Goal: Complete application form

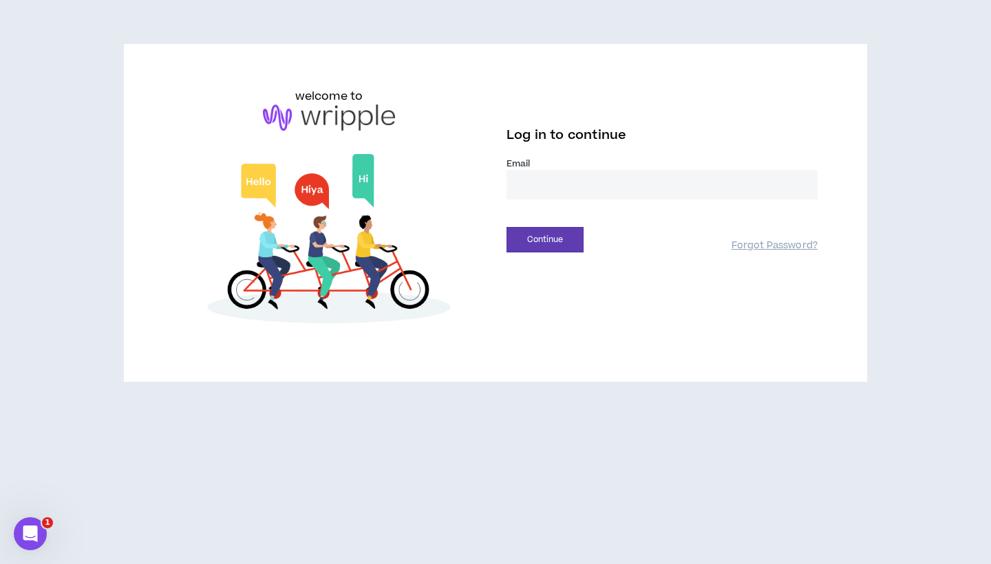
type input "**********"
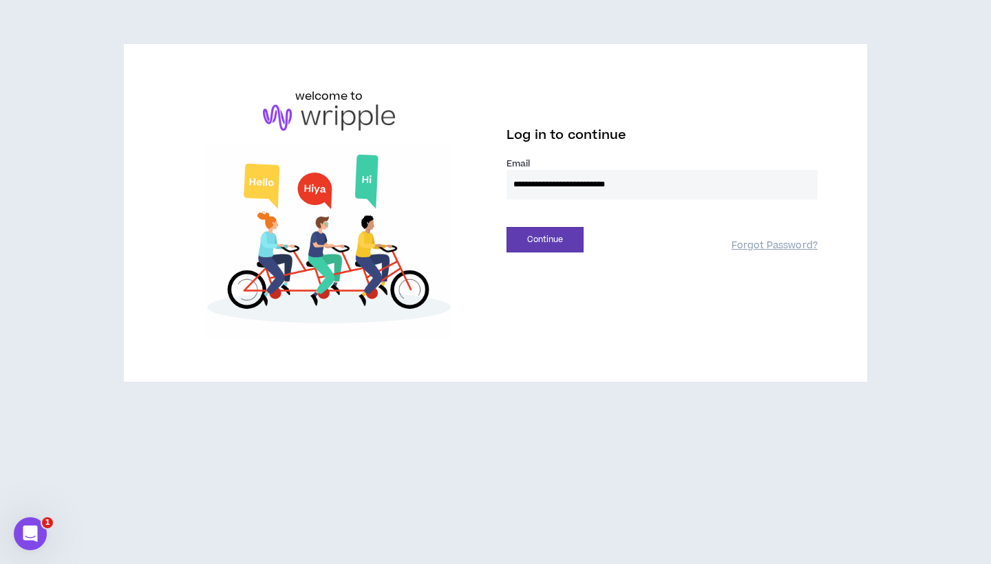
click at [545, 239] on button "Continue" at bounding box center [544, 239] width 77 height 25
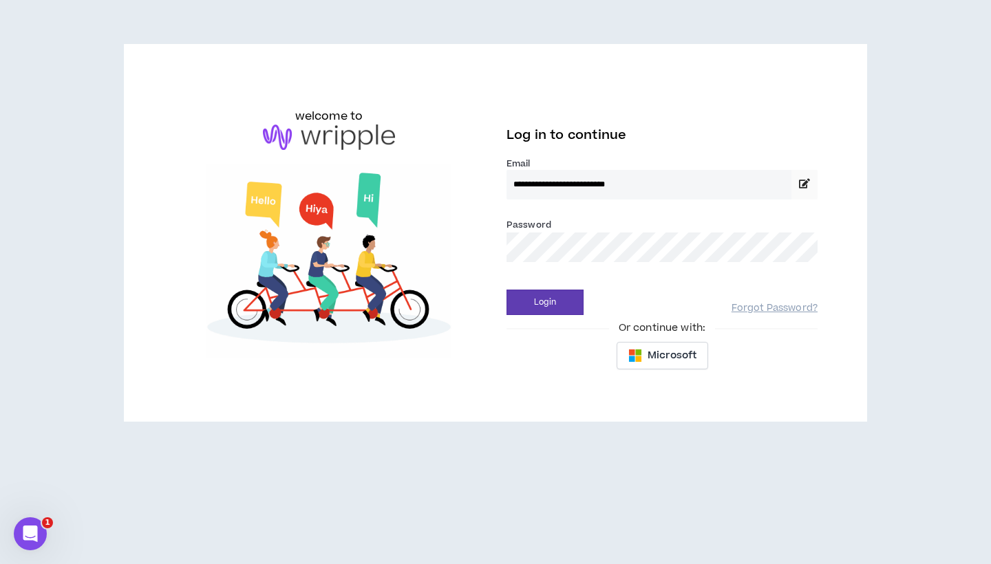
click at [772, 225] on div "Password *" at bounding box center [661, 239] width 311 height 45
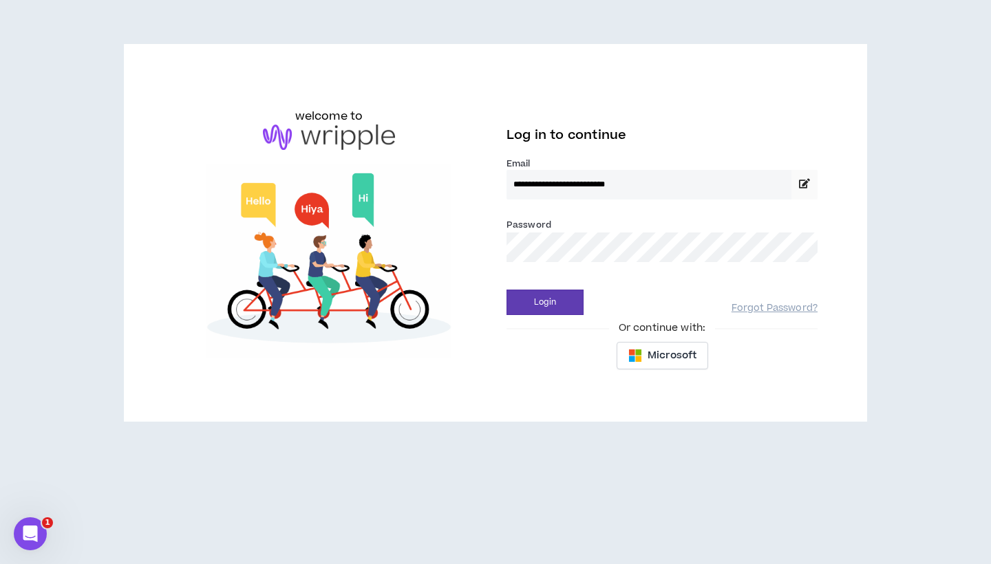
click at [545, 302] on button "Login" at bounding box center [544, 302] width 77 height 25
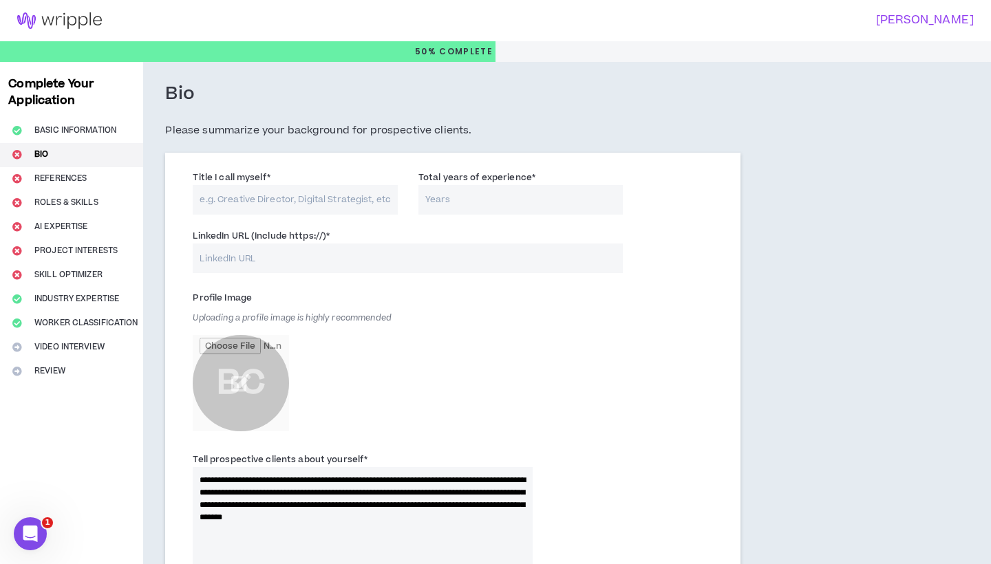
scroll to position [1, 0]
click at [332, 200] on input "Title I call myself *" at bounding box center [295, 199] width 205 height 30
type input "d"
type input "D"
type input "Content Strategist"
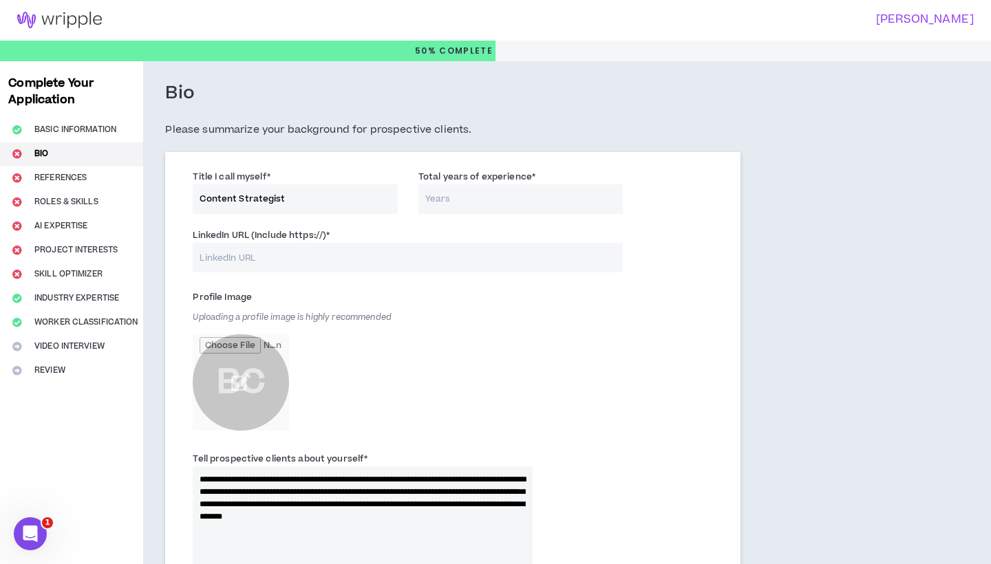
click at [547, 199] on input "Total years of experience *" at bounding box center [520, 199] width 205 height 30
type input "1"
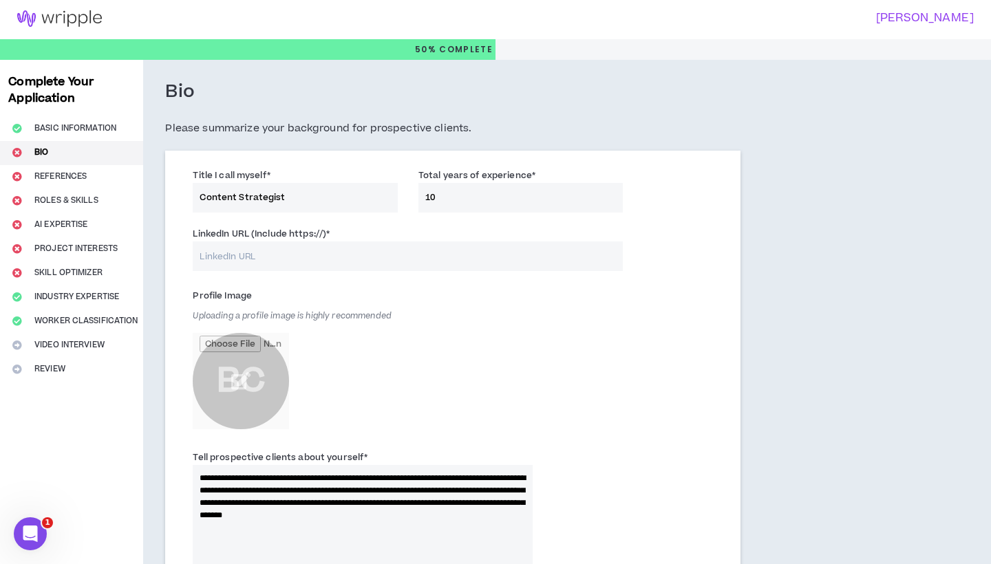
type input "10"
click at [850, 180] on div "**********" at bounding box center [514, 572] width 743 height 1024
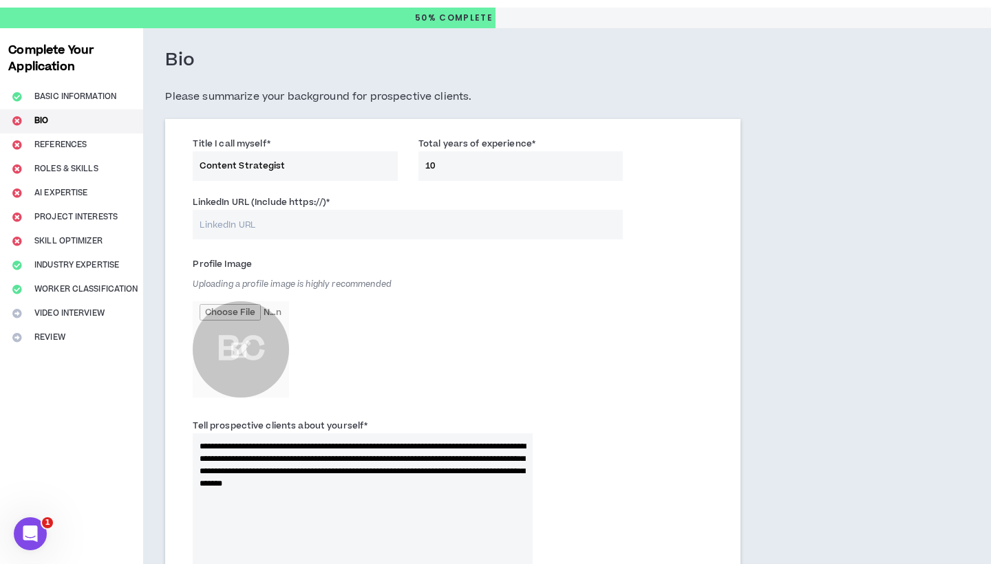
scroll to position [98, 0]
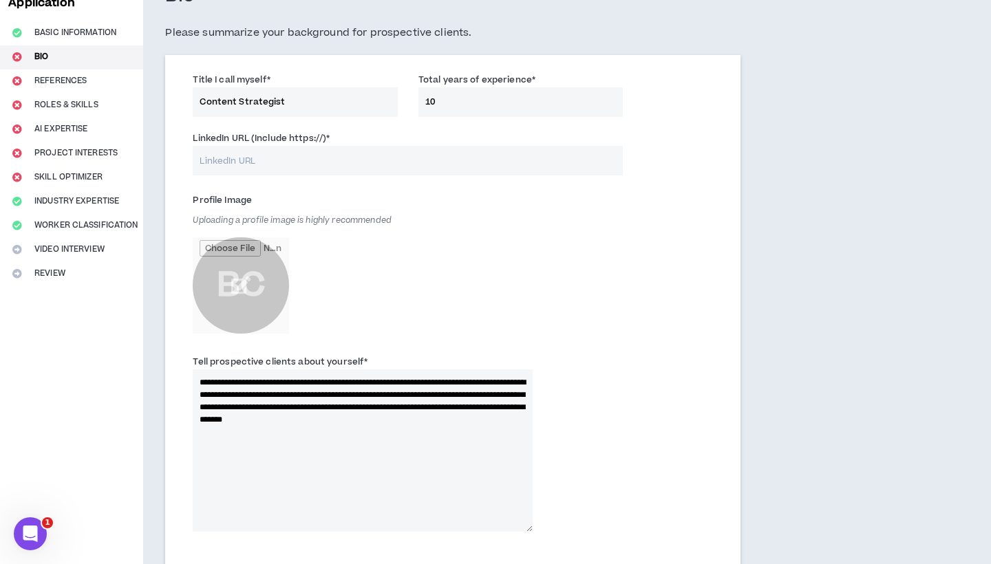
click at [381, 157] on input "LinkedIn URL (Include https://) *" at bounding box center [408, 161] width 430 height 30
paste input "[URL][DOMAIN_NAME][PERSON_NAME]"
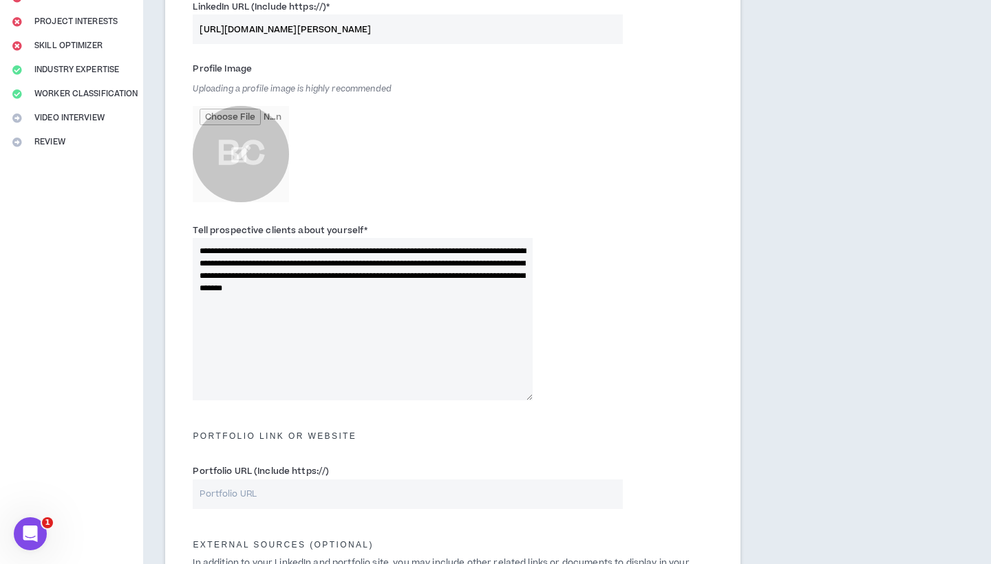
scroll to position [193, 0]
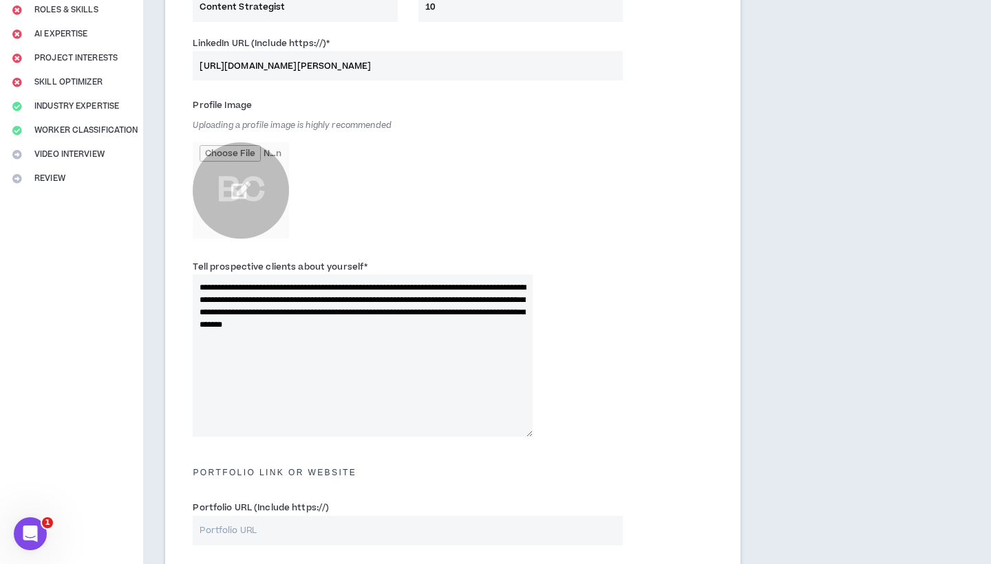
type input "[URL][DOMAIN_NAME][PERSON_NAME]"
click at [241, 187] on input "file" at bounding box center [241, 190] width 96 height 96
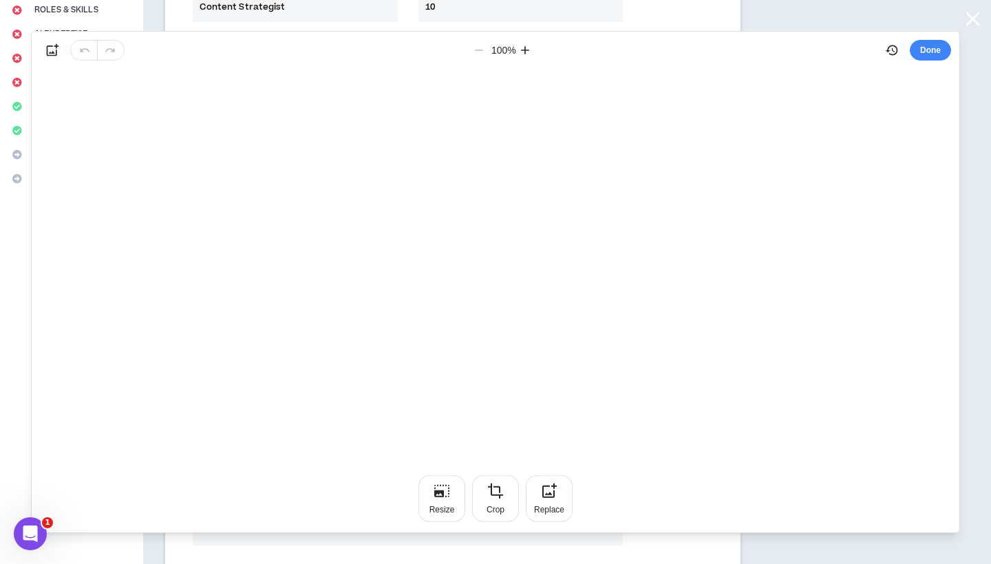
scroll to position [0, 0]
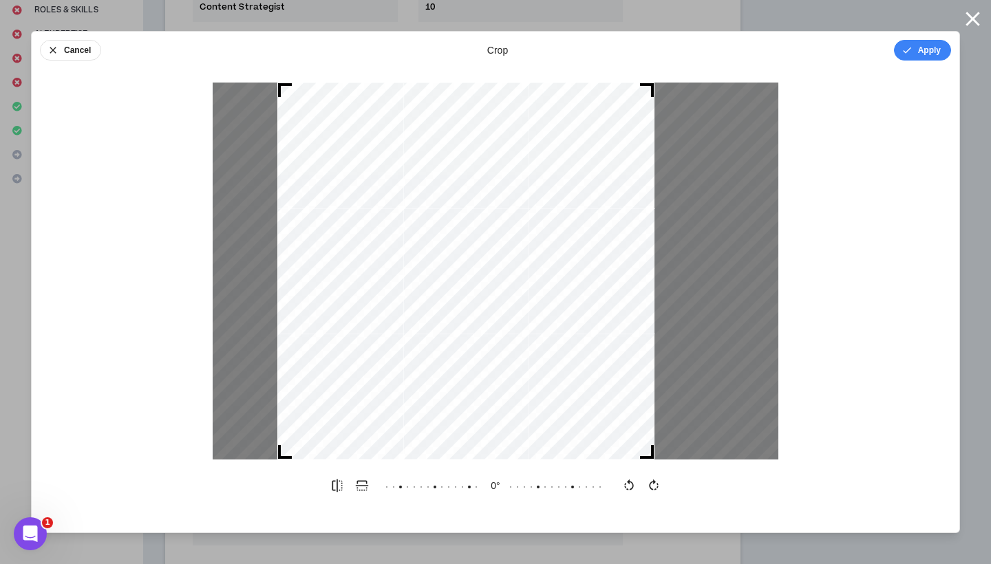
drag, startPoint x: 547, startPoint y: 368, endPoint x: 517, endPoint y: 371, distance: 29.7
click at [517, 371] on div at bounding box center [465, 271] width 377 height 377
click at [944, 48] on button "Apply" at bounding box center [922, 50] width 57 height 21
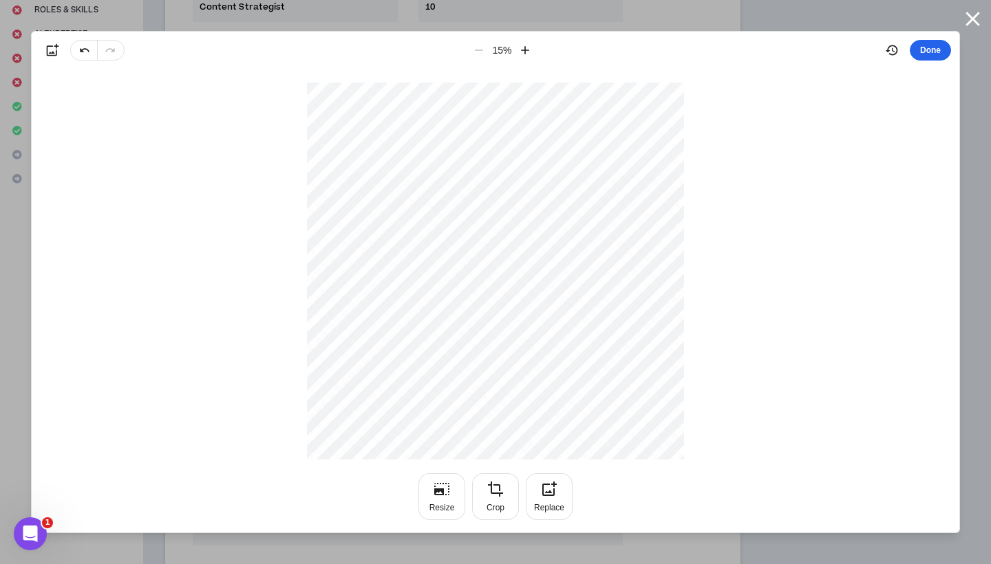
click at [933, 44] on button "Done" at bounding box center [929, 50] width 41 height 21
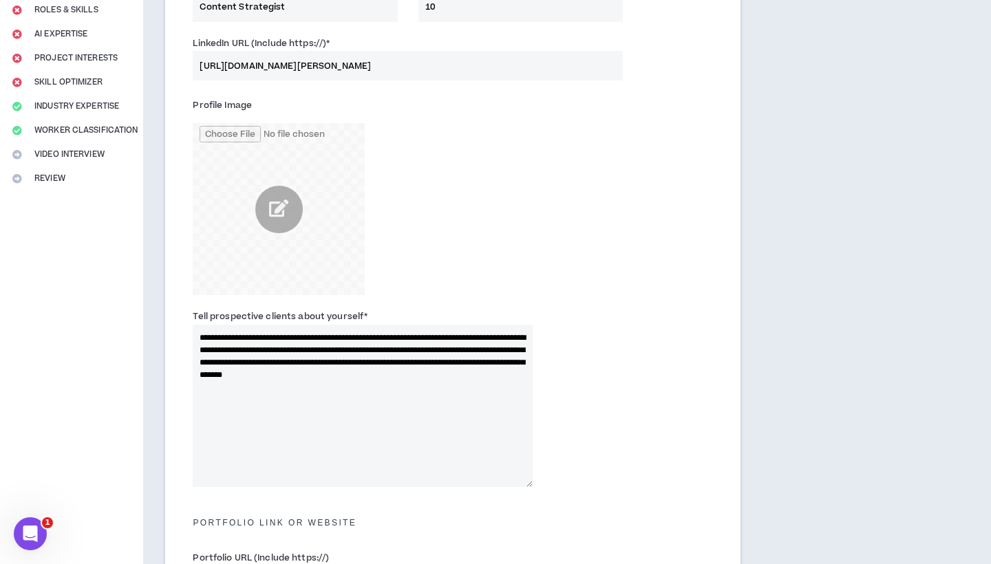
click at [449, 204] on div "Profile Image" at bounding box center [363, 194] width 340 height 201
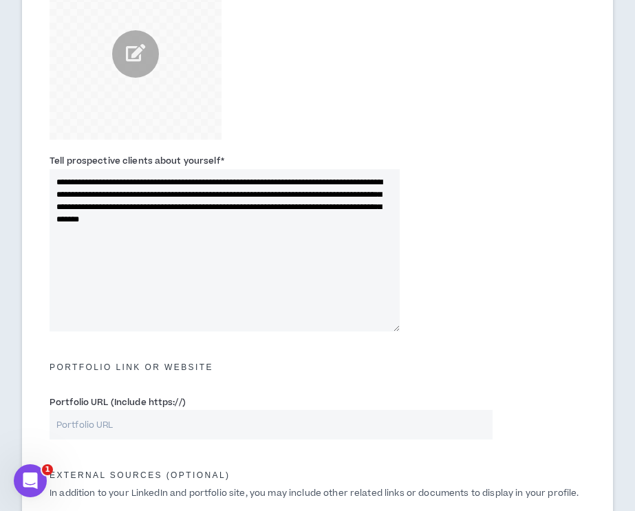
scroll to position [770, 0]
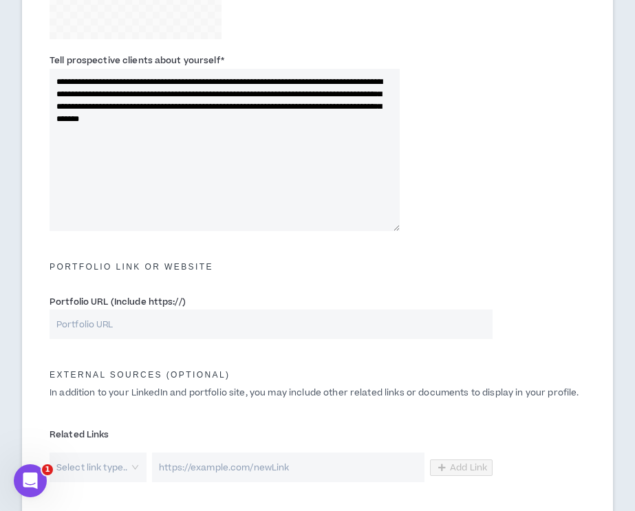
click at [136, 330] on input "Portfolio URL (Include https://)" at bounding box center [271, 325] width 443 height 30
paste input "[URL][DOMAIN_NAME]"
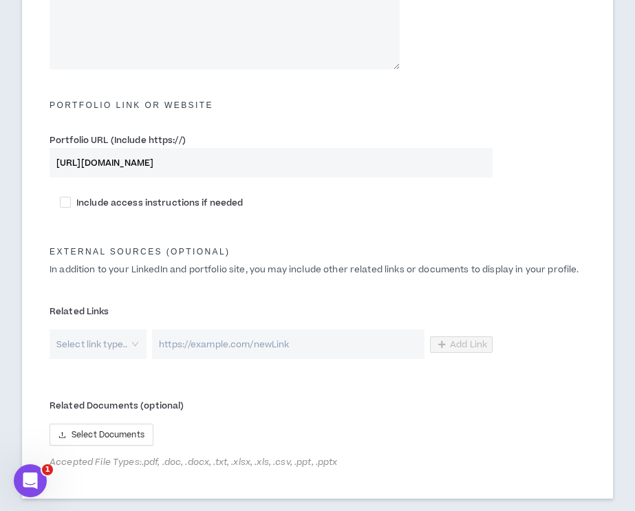
scroll to position [932, 0]
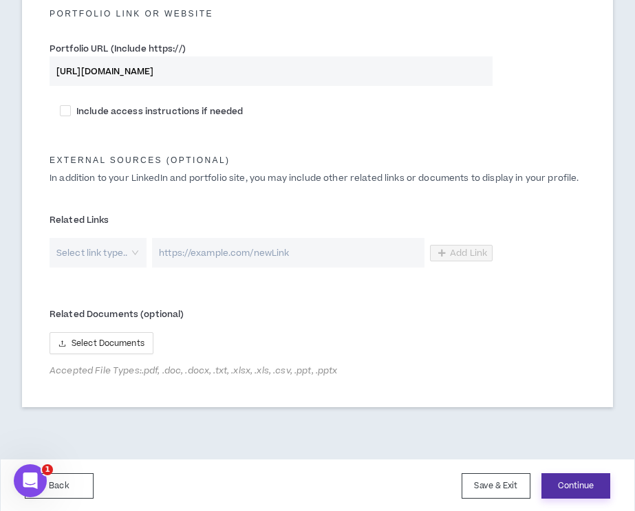
type input "[URL][DOMAIN_NAME]"
click at [559, 483] on button "Continue" at bounding box center [575, 485] width 69 height 25
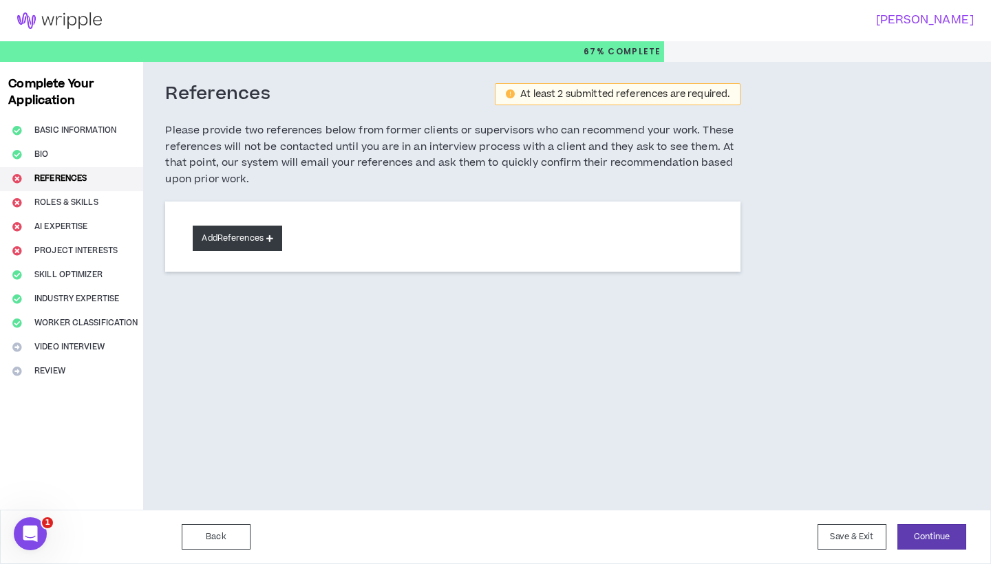
click at [250, 232] on button "Add References" at bounding box center [237, 238] width 89 height 25
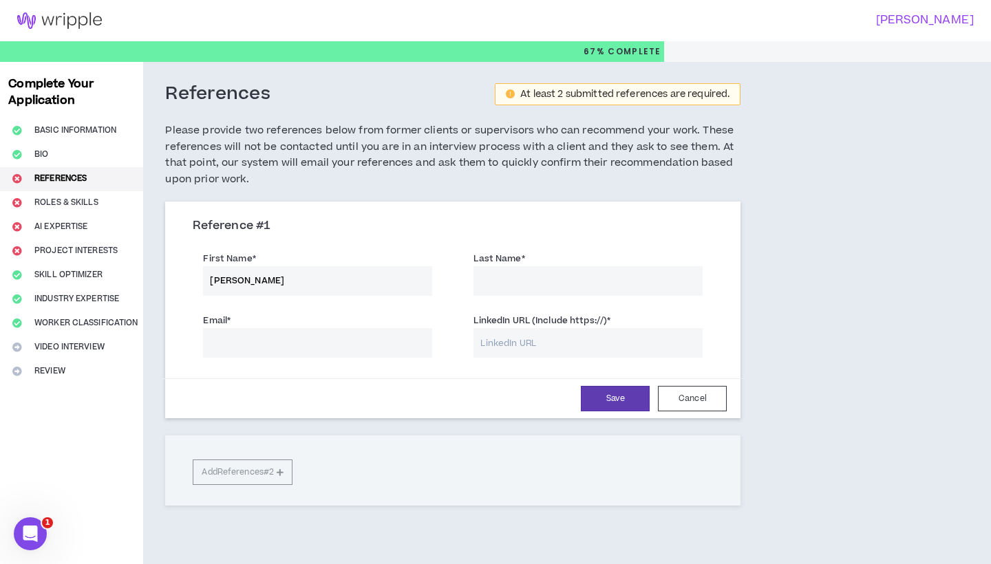
type input "[PERSON_NAME]"
click at [214, 358] on div "Email * LinkedIn URL (Include https://) *" at bounding box center [452, 337] width 541 height 62
click at [337, 342] on input "Email *" at bounding box center [317, 343] width 229 height 30
paste input "[EMAIL_ADDRESS][DOMAIN_NAME]"
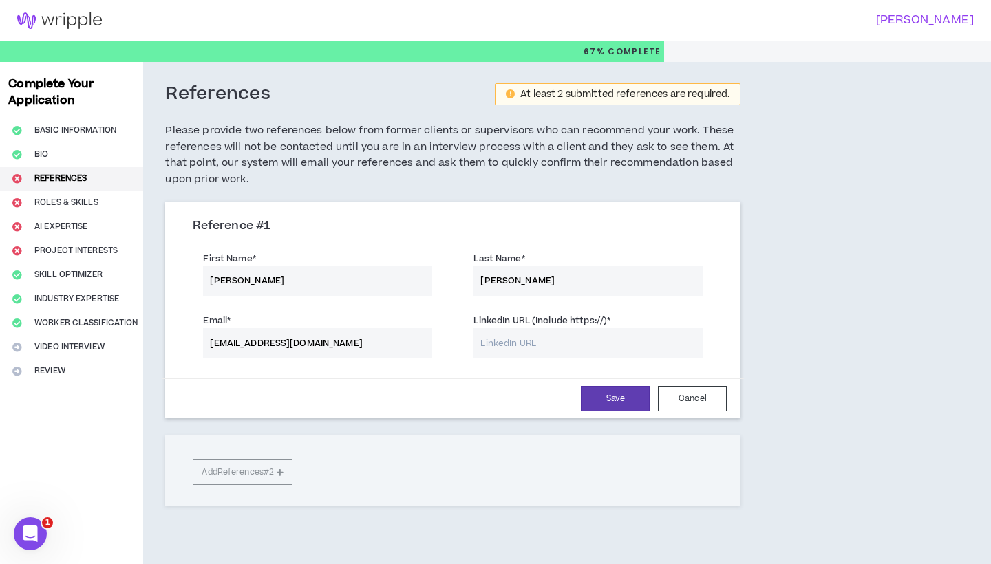
type input "[EMAIL_ADDRESS][DOMAIN_NAME]"
click at [506, 349] on input "LinkedIn URL (Include https://) *" at bounding box center [587, 343] width 229 height 30
click at [502, 337] on input "LinkedIn URL (Include https://) *" at bounding box center [587, 343] width 229 height 30
paste input "[URL][DOMAIN_NAME][PERSON_NAME]"
type input "[URL][DOMAIN_NAME][PERSON_NAME]"
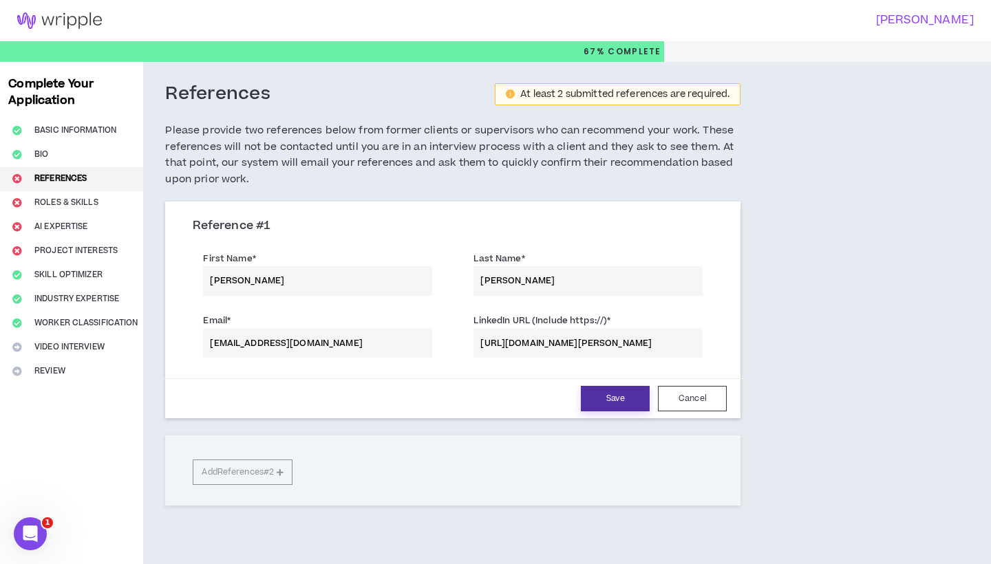
click at [609, 393] on button "Save" at bounding box center [615, 398] width 69 height 25
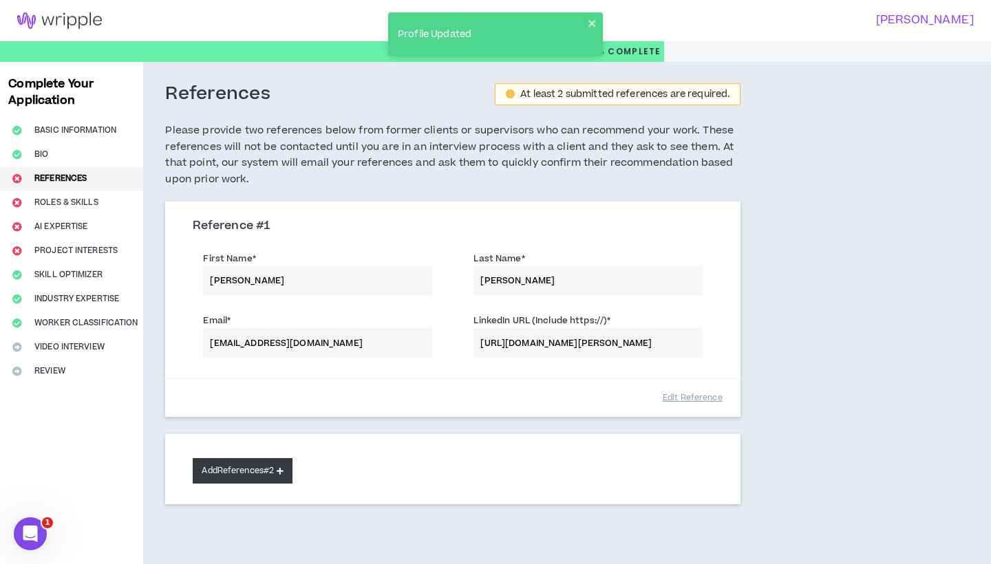
click at [262, 468] on button "Add References #2" at bounding box center [243, 470] width 100 height 25
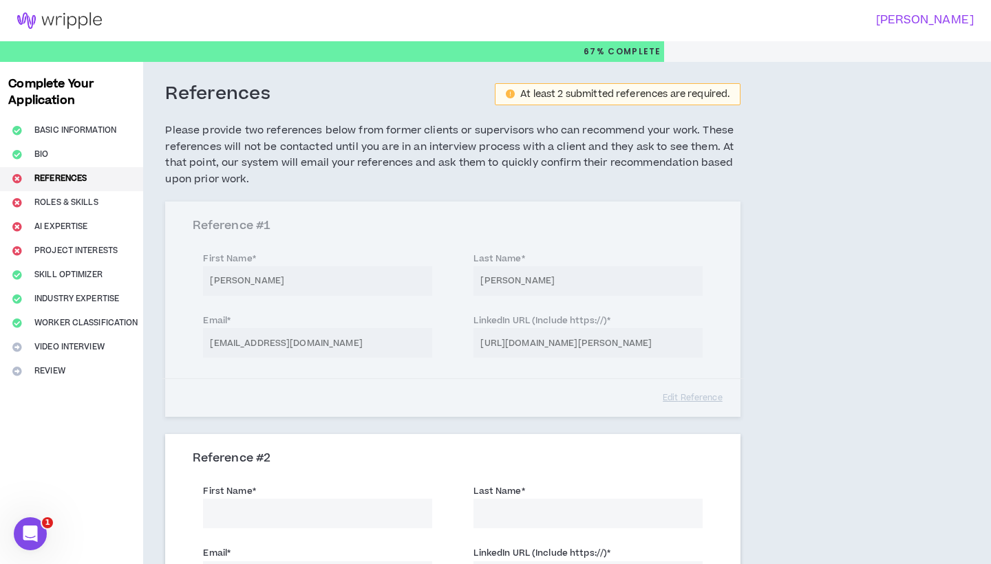
scroll to position [135, 0]
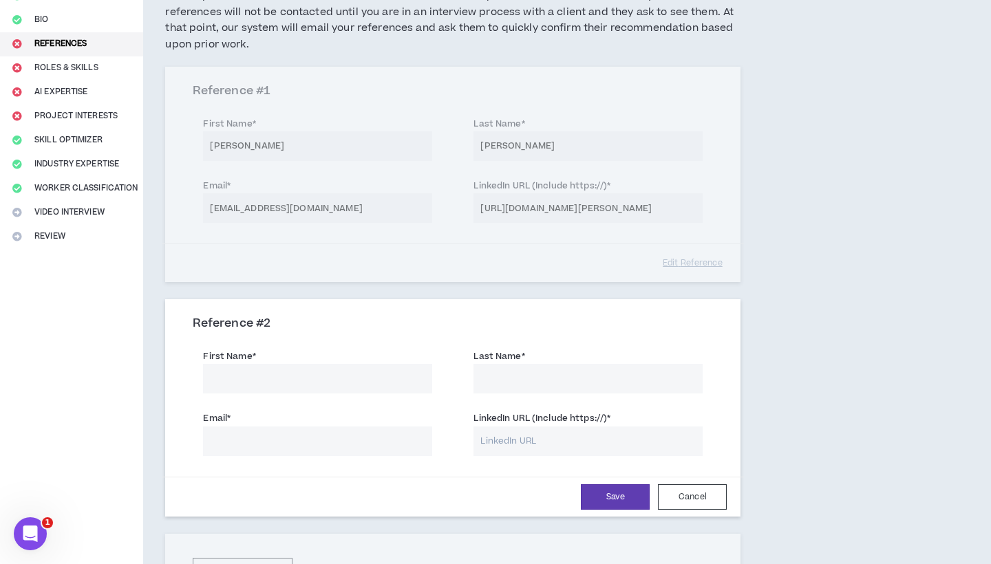
paste input "[PERSON_NAME]"
drag, startPoint x: 313, startPoint y: 374, endPoint x: 256, endPoint y: 374, distance: 57.1
click at [256, 374] on input "[PERSON_NAME]" at bounding box center [317, 379] width 229 height 30
type input "[PERSON_NAME]"
paste input "[PERSON_NAME]"
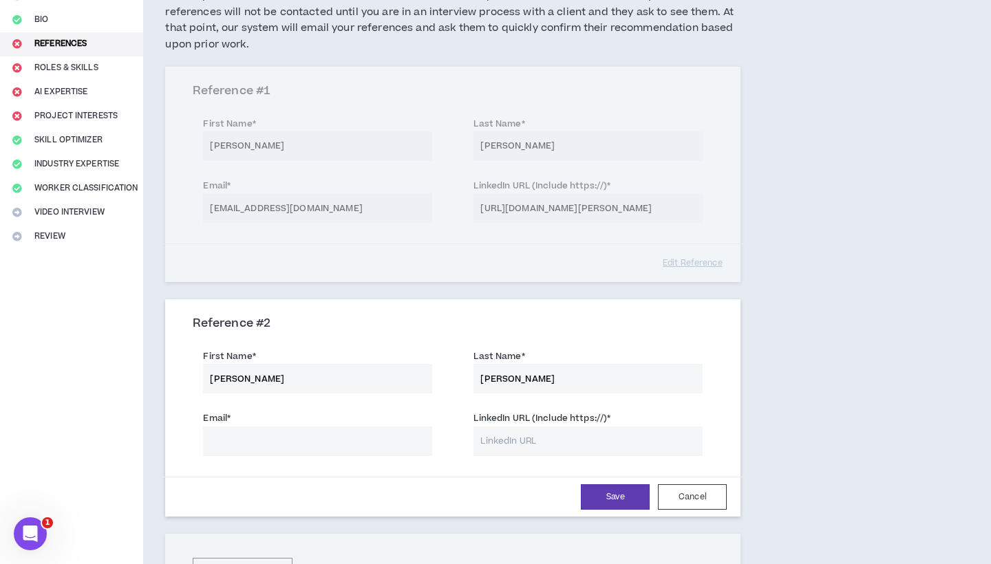
type input "[PERSON_NAME]"
click at [376, 373] on input "[PERSON_NAME]" at bounding box center [317, 379] width 229 height 30
type input "[PERSON_NAME]"
click at [510, 440] on input "LinkedIn URL (Include https://) *" at bounding box center [587, 442] width 229 height 30
paste input "[URL][DOMAIN_NAME]"
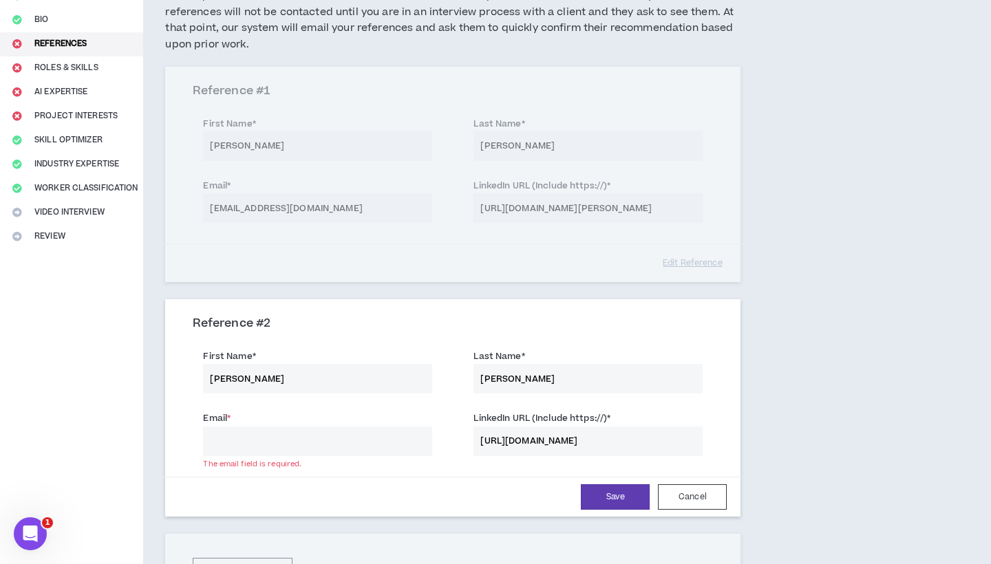
type input "[URL][DOMAIN_NAME]"
click at [355, 433] on input "Email *" at bounding box center [317, 442] width 229 height 30
click at [264, 435] on input "Email *" at bounding box center [317, 442] width 229 height 30
paste input "[EMAIL_ADDRESS][DOMAIN_NAME]"
type input "[EMAIL_ADDRESS][DOMAIN_NAME]"
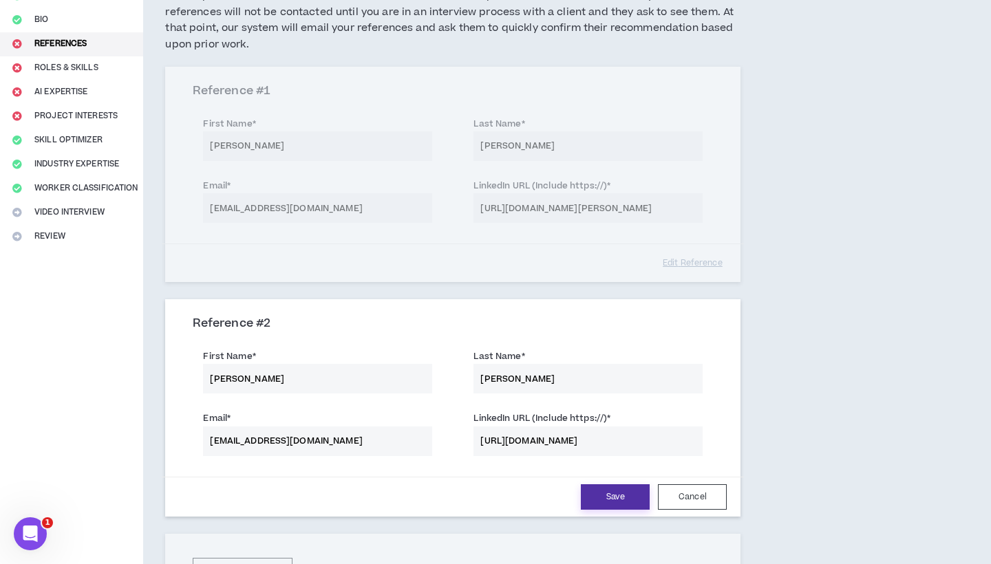
click at [609, 490] on button "Save" at bounding box center [615, 496] width 69 height 25
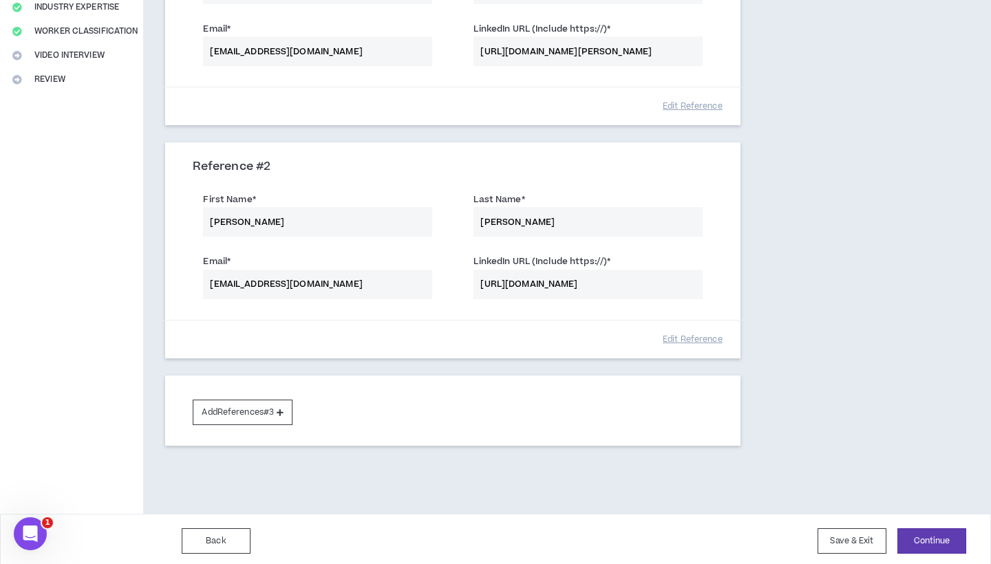
scroll to position [291, 0]
click at [920, 532] on button "Continue" at bounding box center [931, 541] width 69 height 25
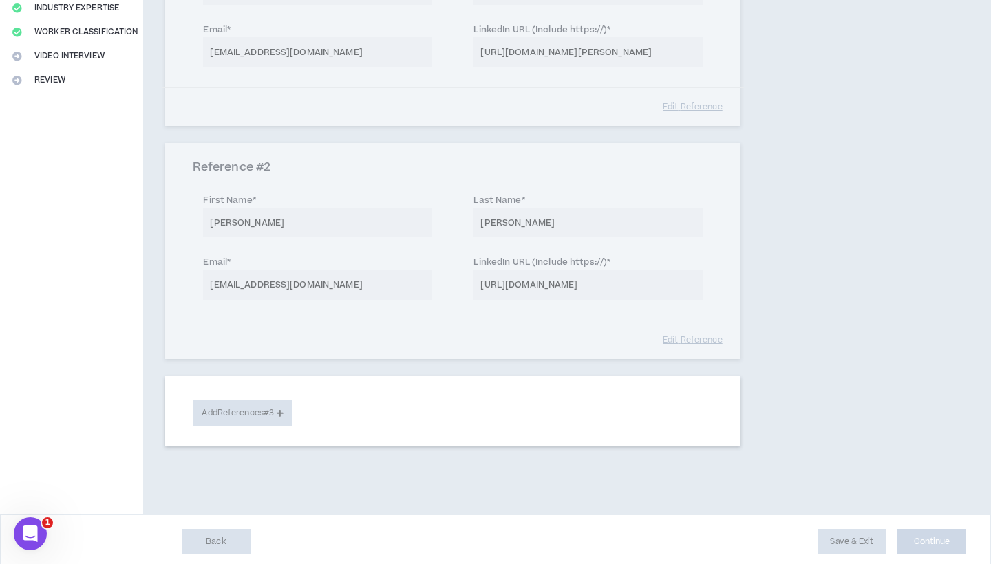
select select "***"
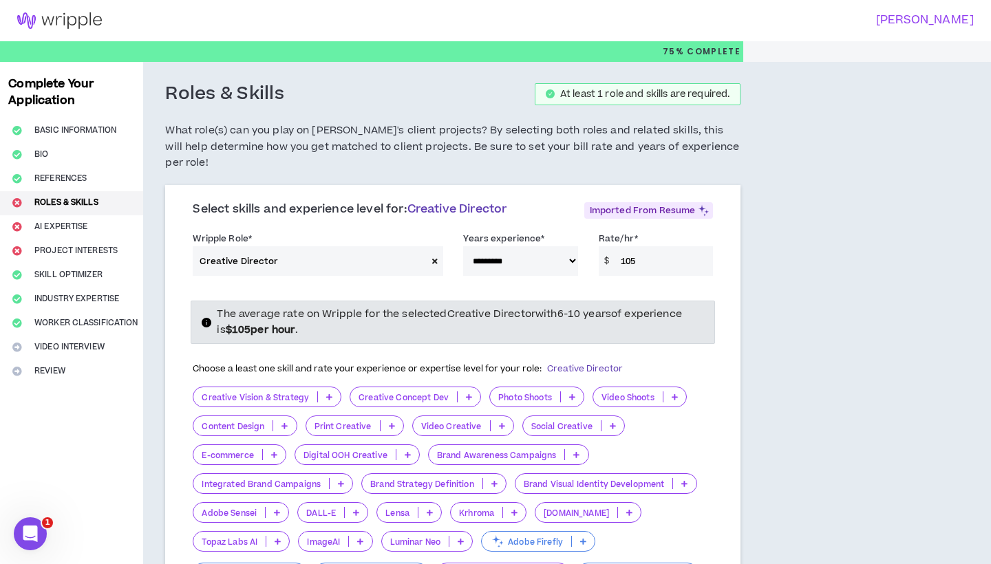
click at [438, 257] on icon at bounding box center [435, 261] width 6 height 8
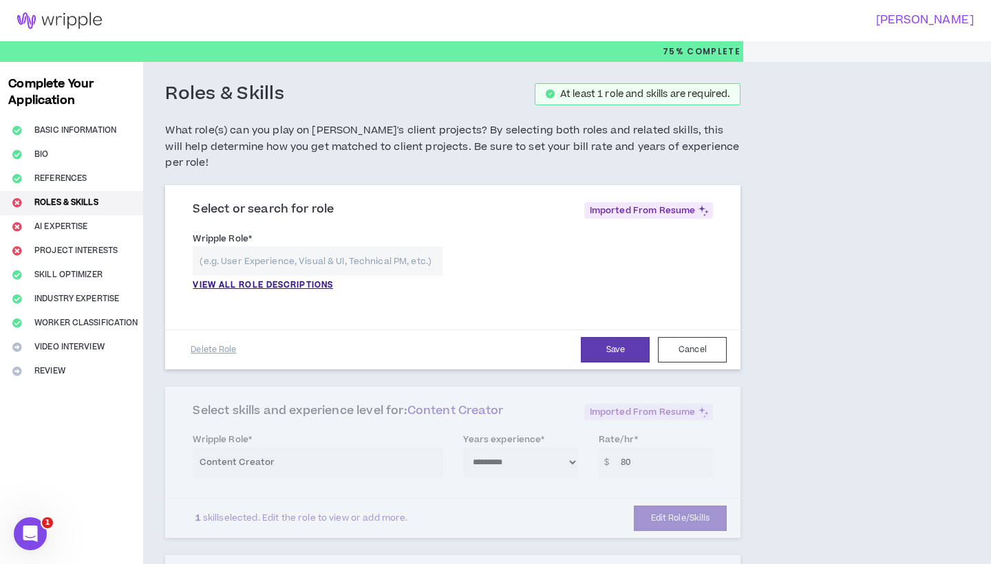
click at [369, 246] on input "text" at bounding box center [318, 261] width 250 height 30
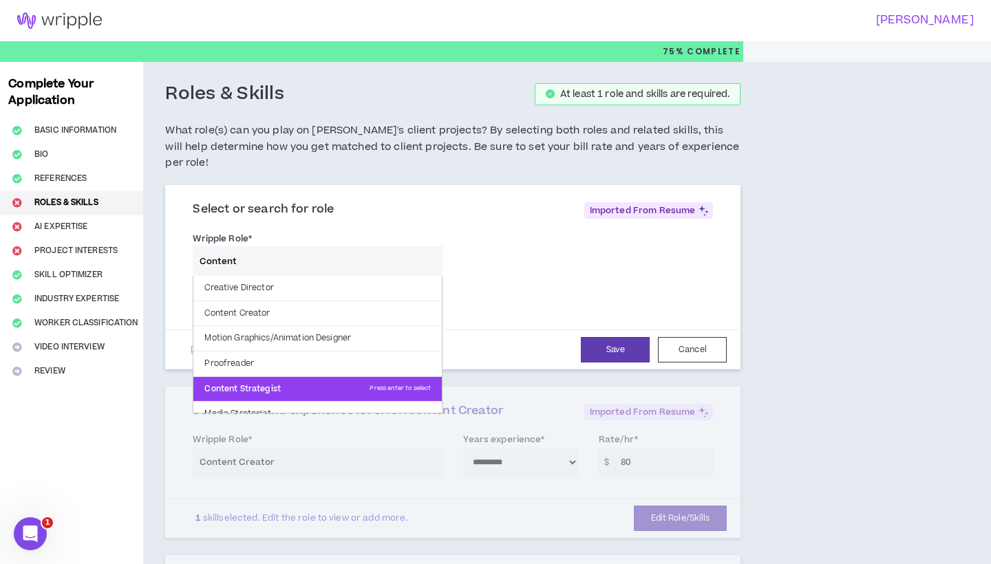
click at [286, 377] on p "Content Strategist Press enter to select" at bounding box center [317, 389] width 248 height 25
type input "Content Strategist"
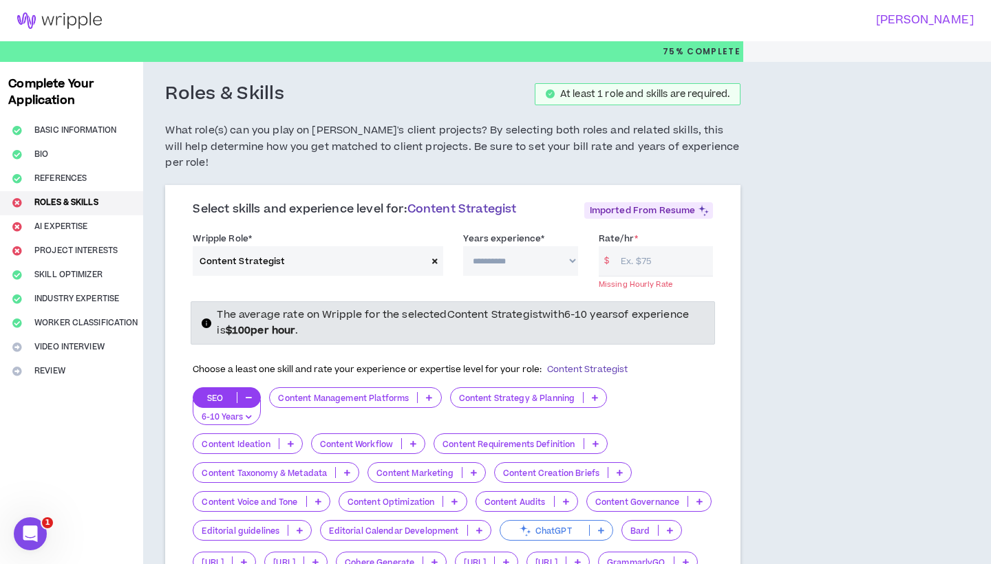
select select "**"
click at [632, 246] on input "Rate/hr *" at bounding box center [663, 261] width 99 height 30
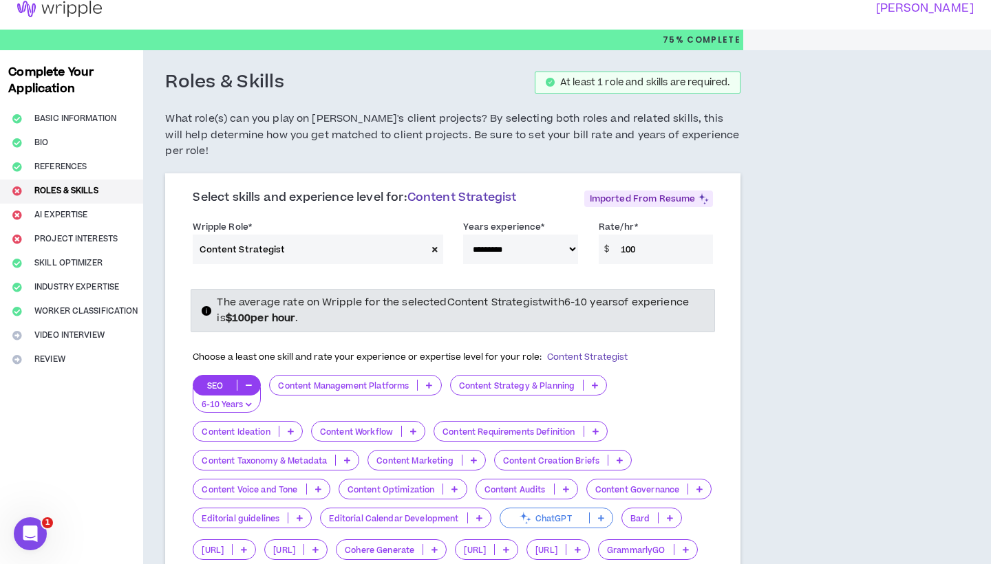
scroll to position [21, 0]
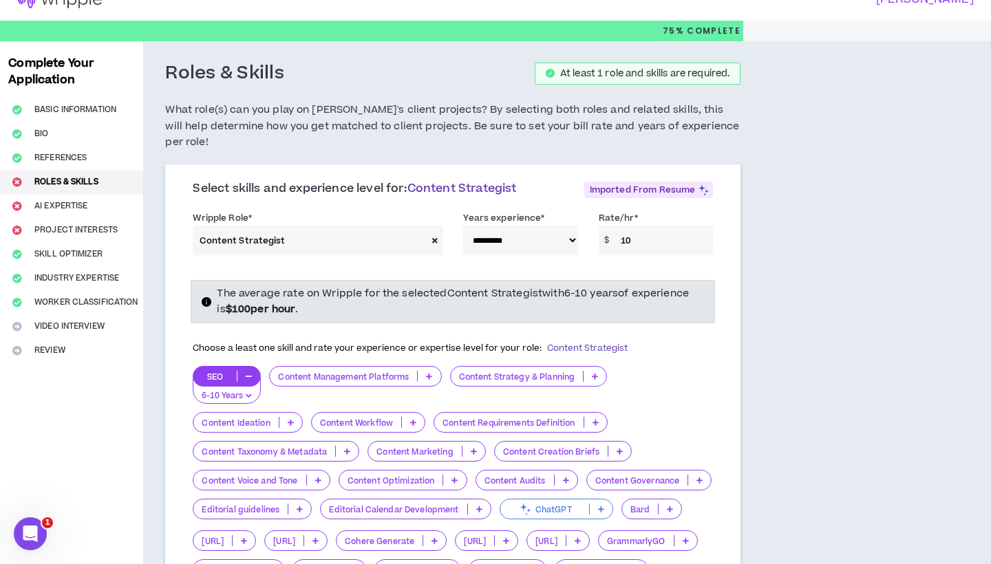
type input "1"
type input "80"
click at [676, 336] on div "Choose a least one skill and rate your experience or expertise level for your r…" at bounding box center [453, 348] width 520 height 29
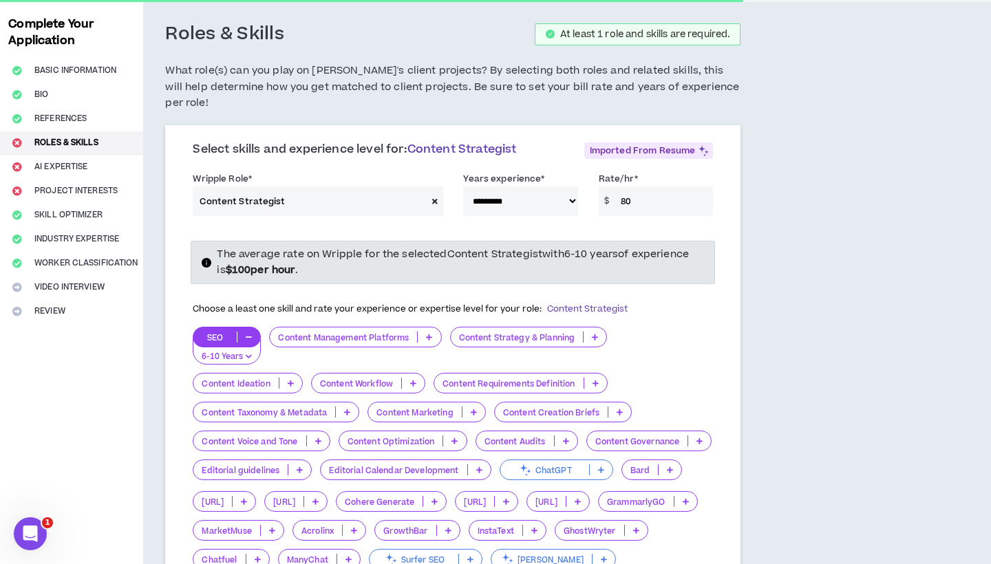
scroll to position [70, 0]
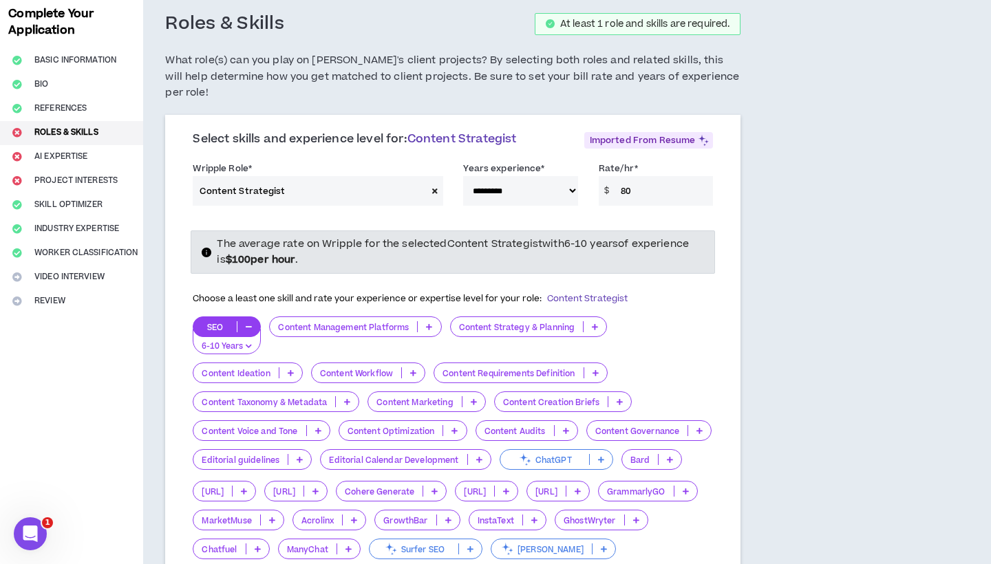
click at [246, 323] on icon "button" at bounding box center [249, 326] width 6 height 7
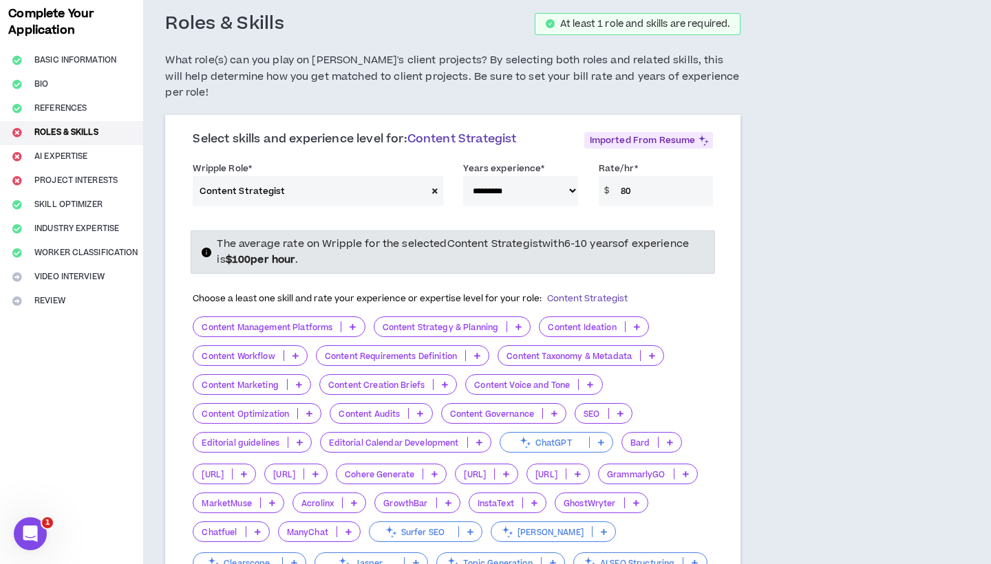
click at [519, 323] on icon at bounding box center [518, 326] width 6 height 7
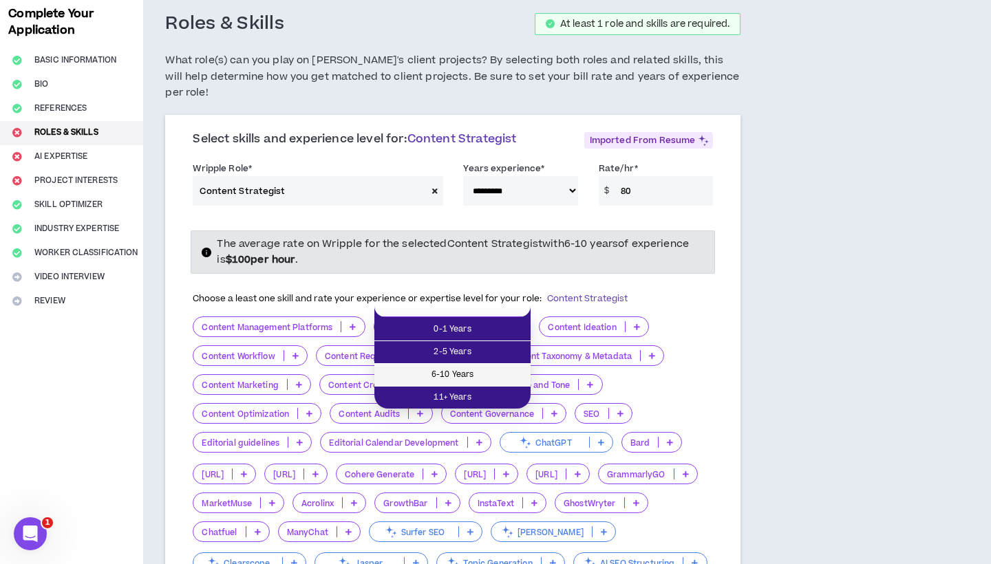
click at [482, 377] on span "6-10 Years" at bounding box center [452, 374] width 140 height 15
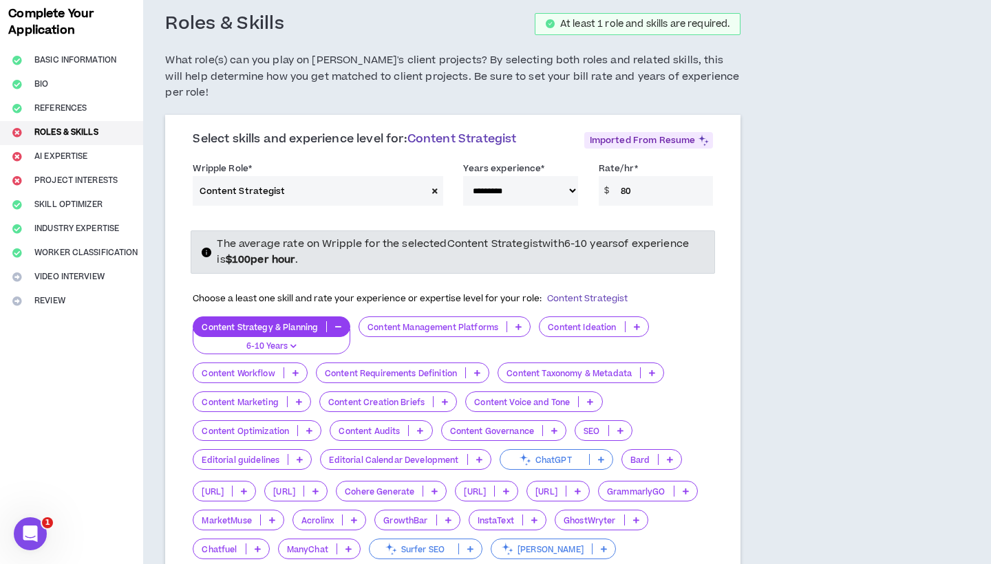
click at [632, 321] on p at bounding box center [636, 326] width 23 height 11
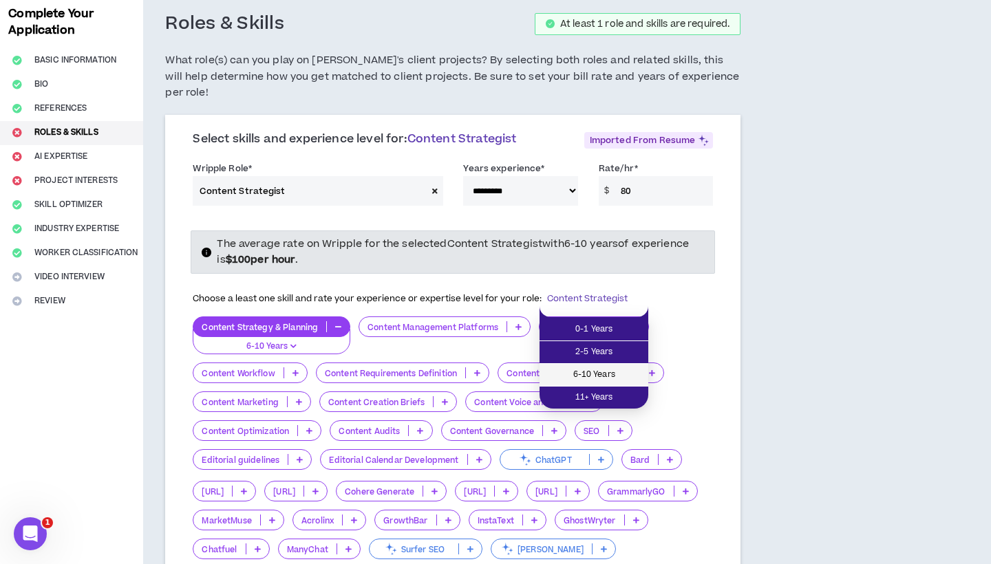
click at [600, 374] on span "6-10 Years" at bounding box center [594, 374] width 92 height 15
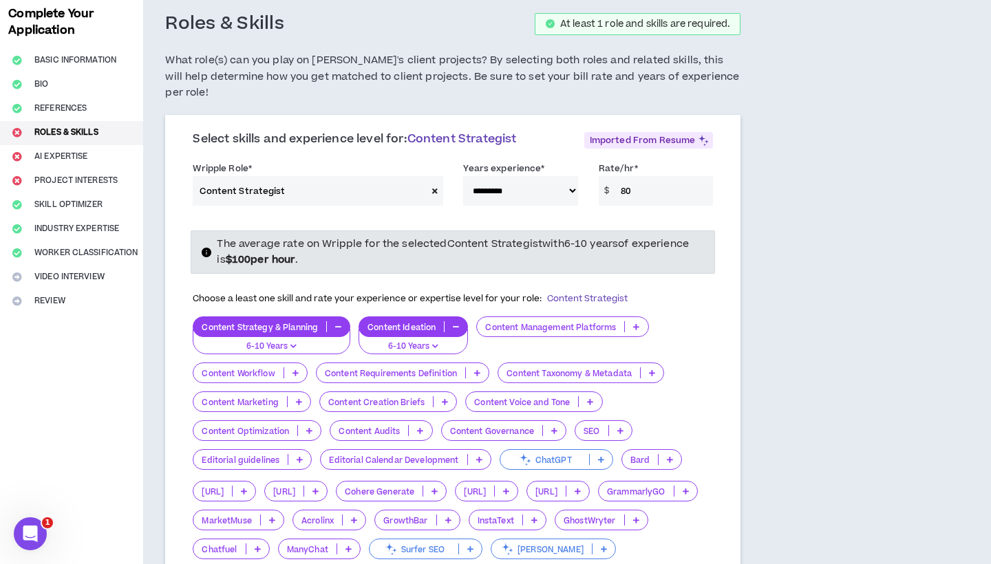
click at [296, 396] on p at bounding box center [299, 401] width 23 height 11
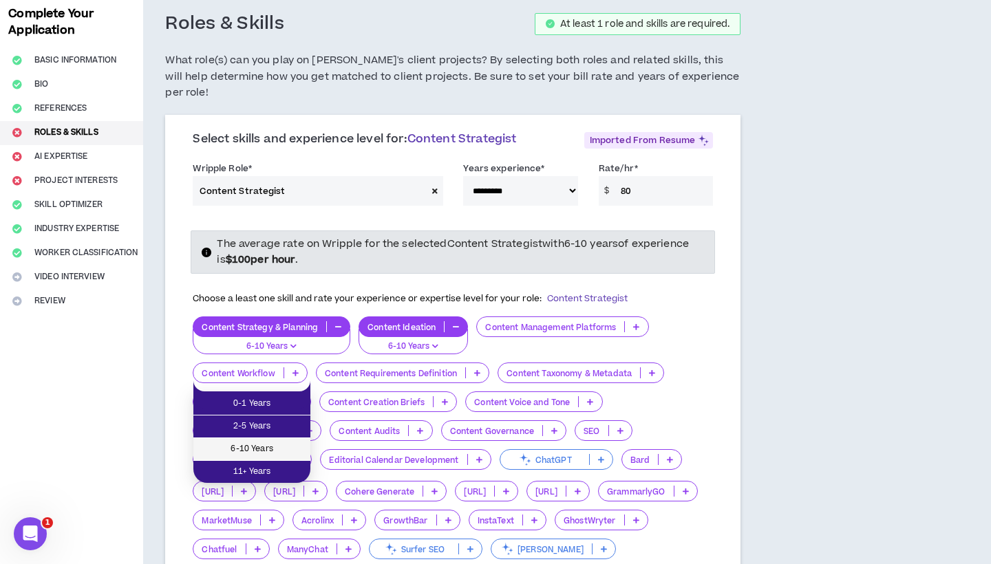
click at [265, 449] on span "6-10 Years" at bounding box center [252, 449] width 100 height 15
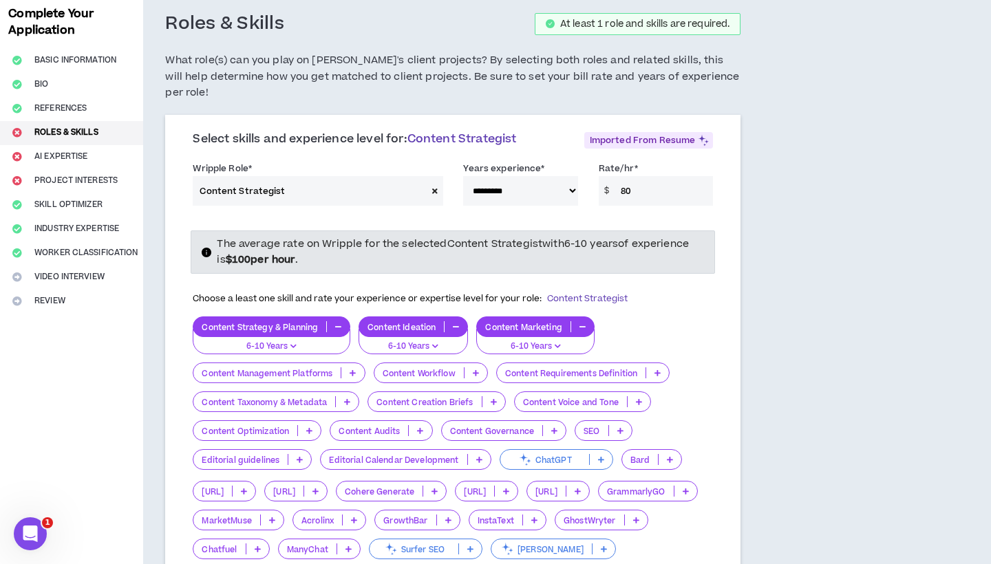
click at [493, 398] on icon at bounding box center [493, 401] width 6 height 7
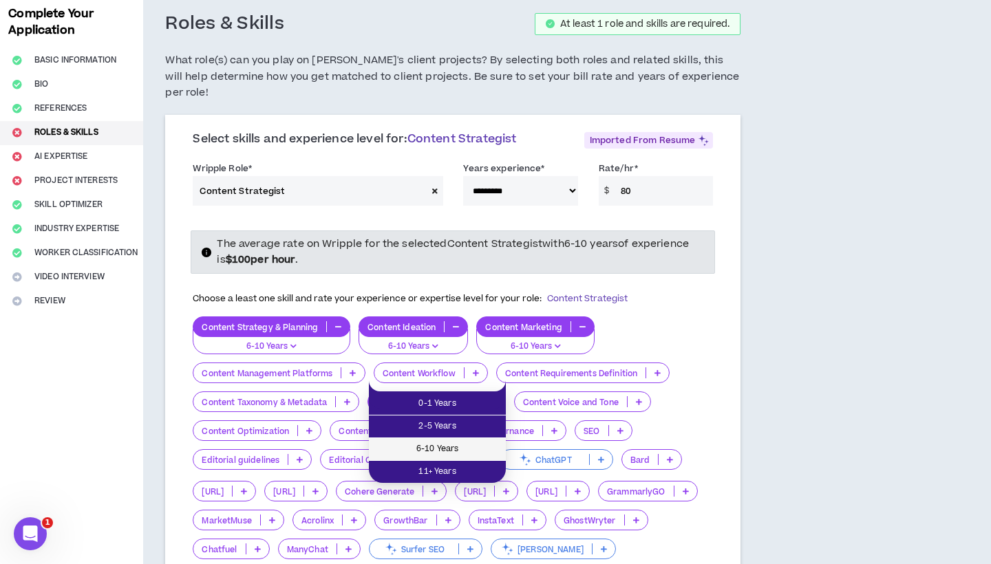
click at [442, 446] on span "6-10 Years" at bounding box center [437, 449] width 120 height 15
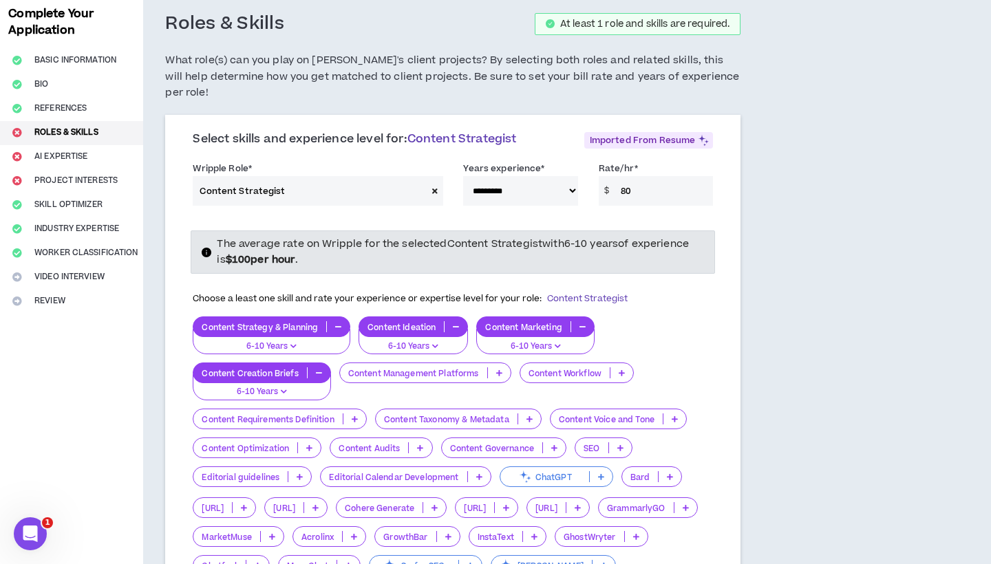
click at [299, 442] on p at bounding box center [309, 447] width 23 height 11
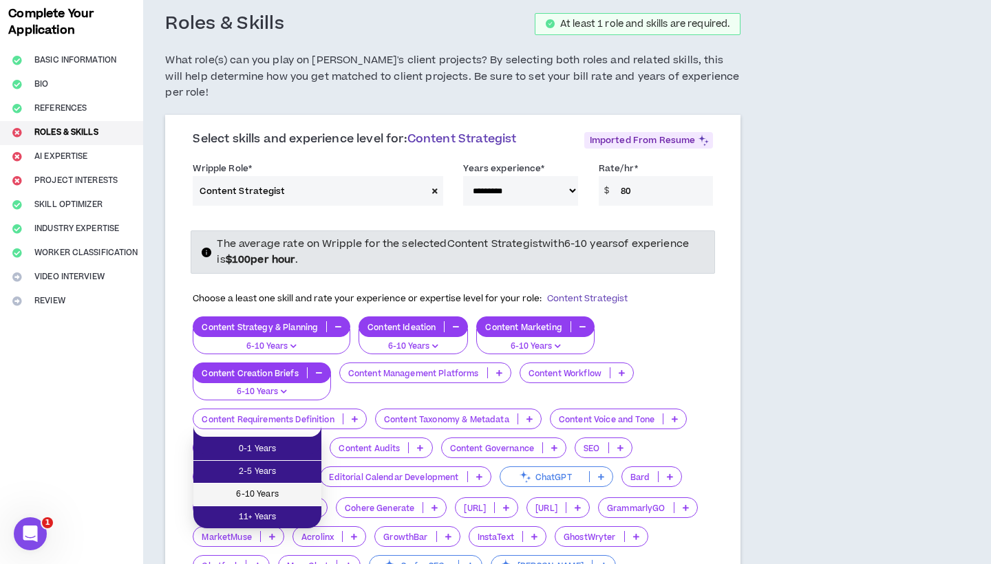
click at [274, 489] on span "6-10 Years" at bounding box center [257, 494] width 111 height 15
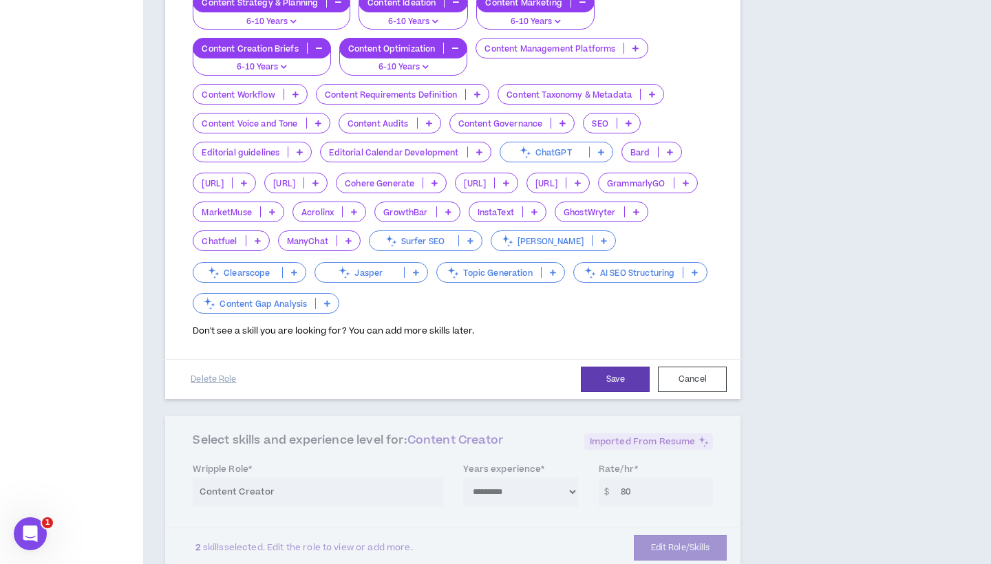
scroll to position [420, 0]
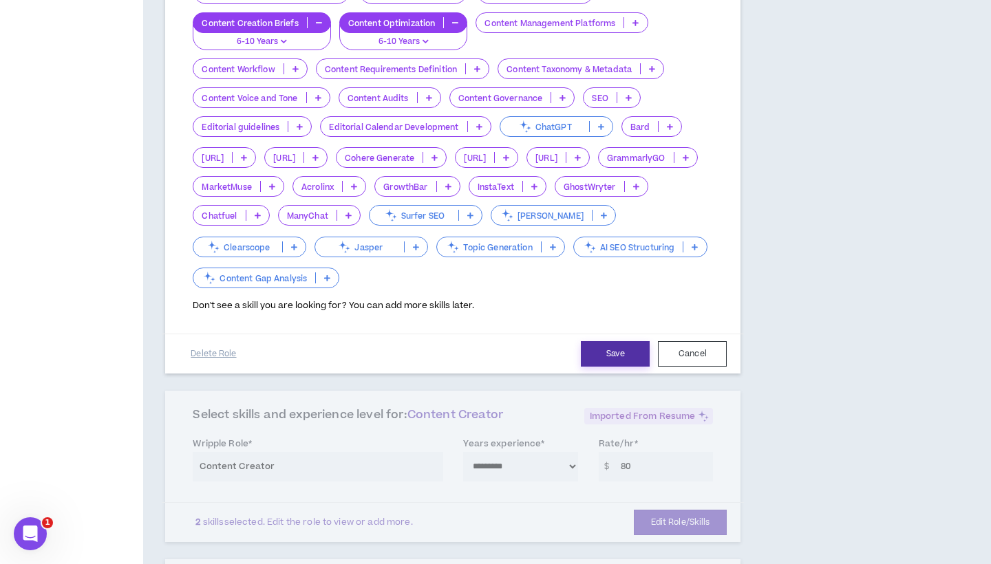
click at [598, 341] on button "Save" at bounding box center [615, 353] width 69 height 25
select select "**"
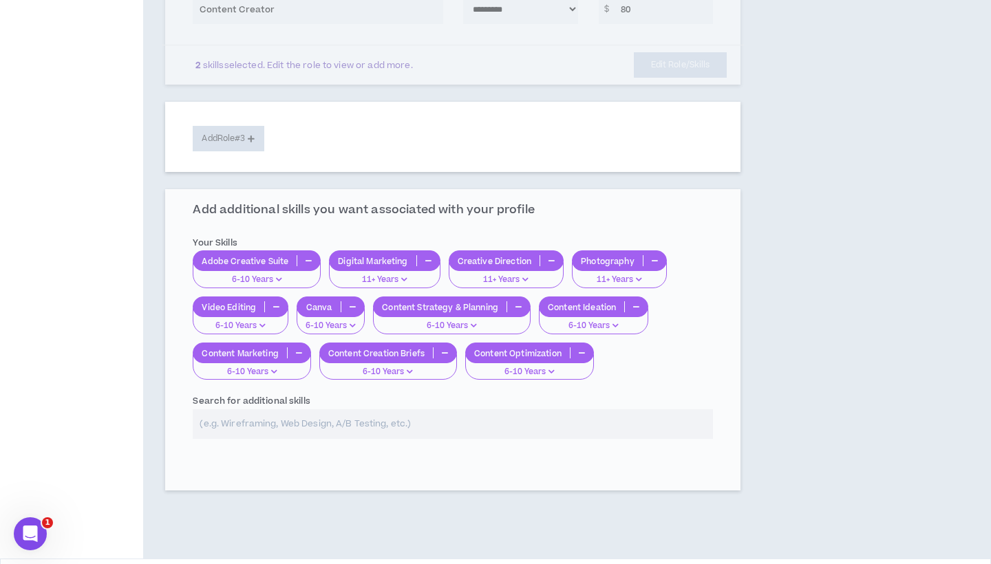
select select "**"
select select "***"
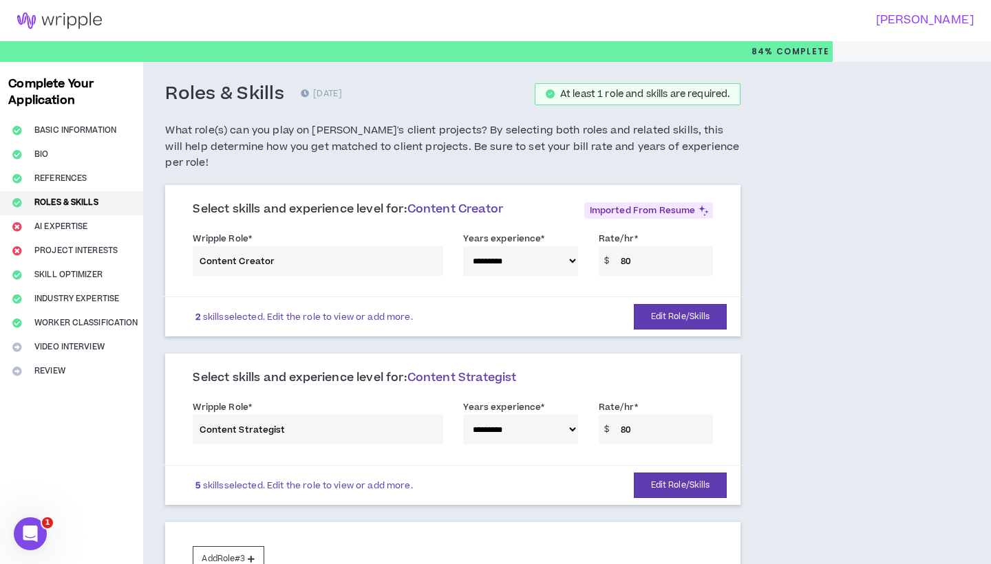
scroll to position [0, 0]
click at [667, 304] on button "Edit Role/Skills" at bounding box center [681, 316] width 94 height 25
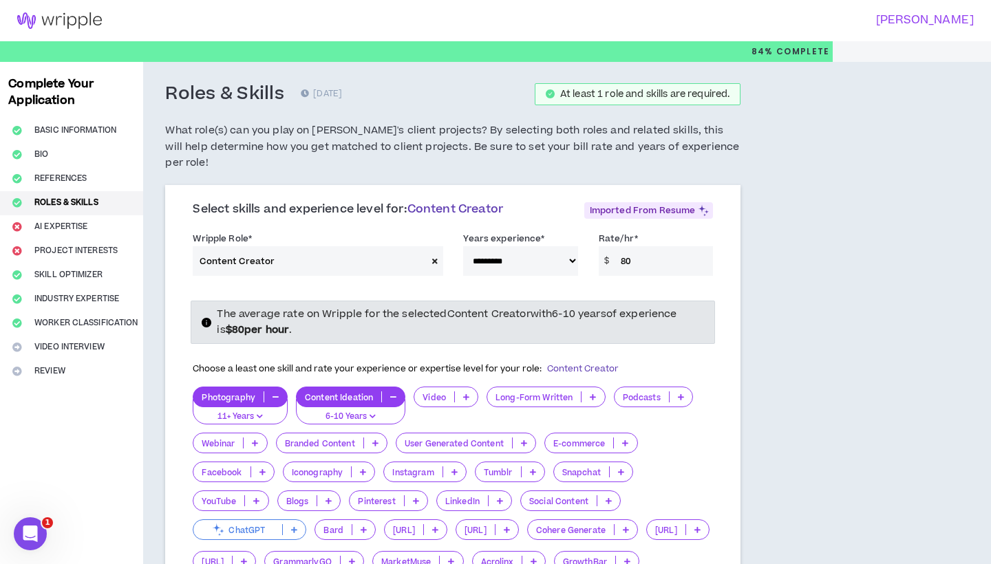
click at [466, 393] on icon at bounding box center [466, 396] width 6 height 7
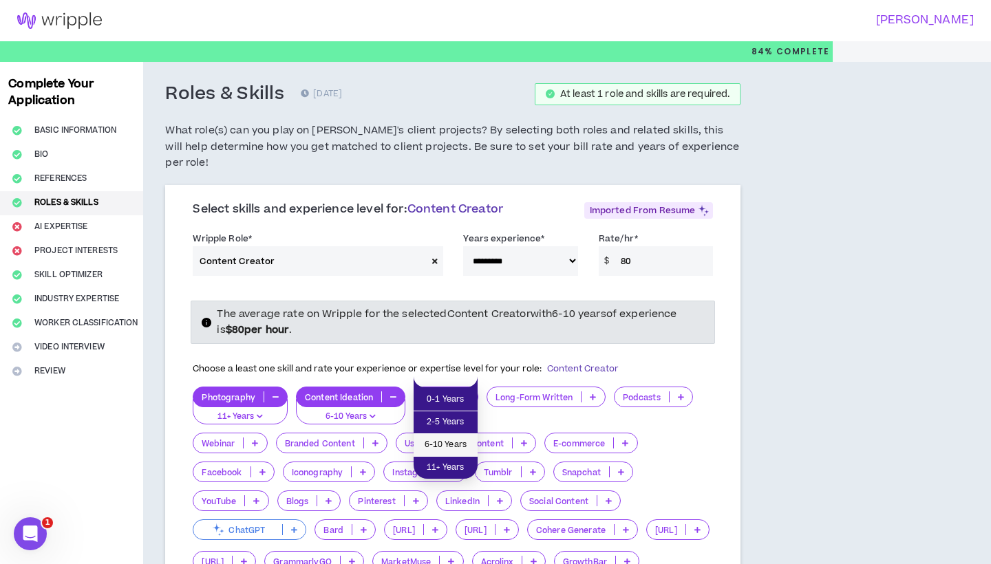
click at [440, 448] on span "6-10 Years" at bounding box center [445, 445] width 47 height 15
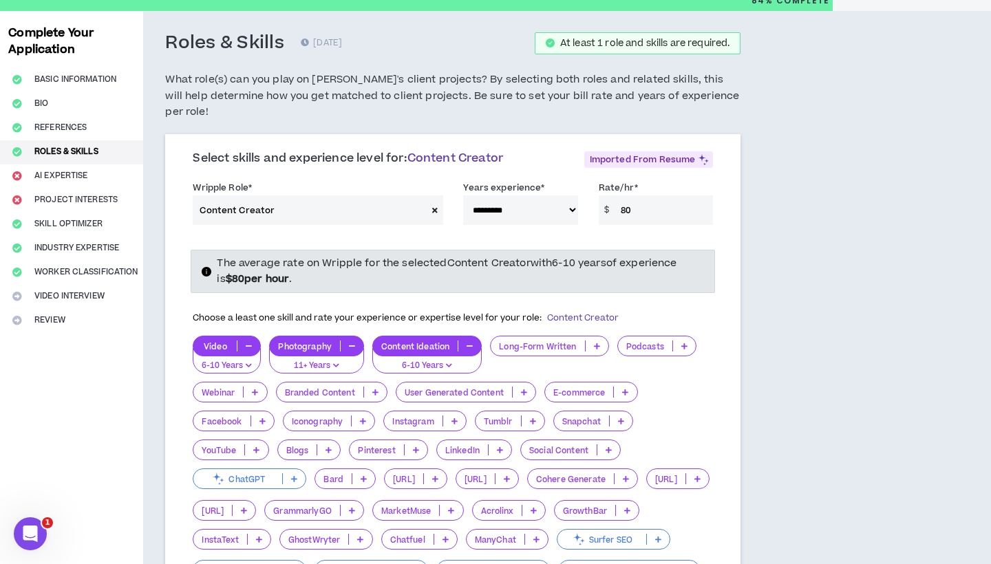
scroll to position [62, 0]
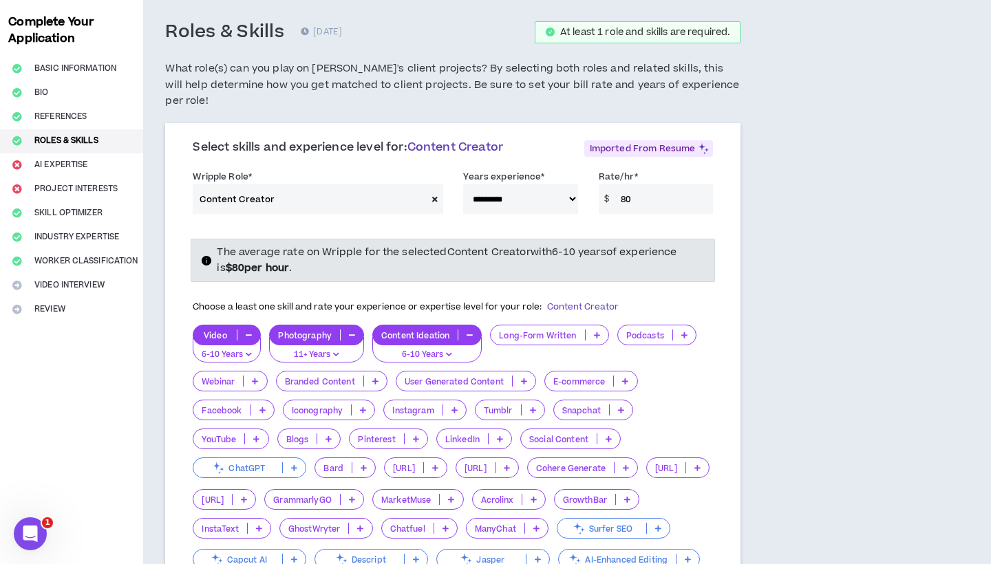
click at [429, 405] on p "Instagram" at bounding box center [413, 410] width 58 height 10
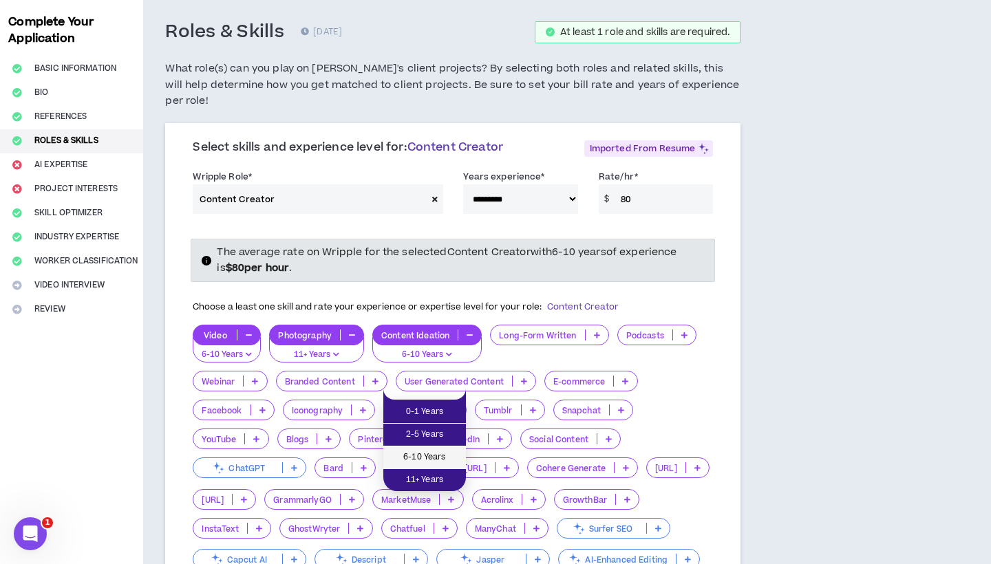
click at [410, 453] on span "6-10 Years" at bounding box center [424, 457] width 66 height 15
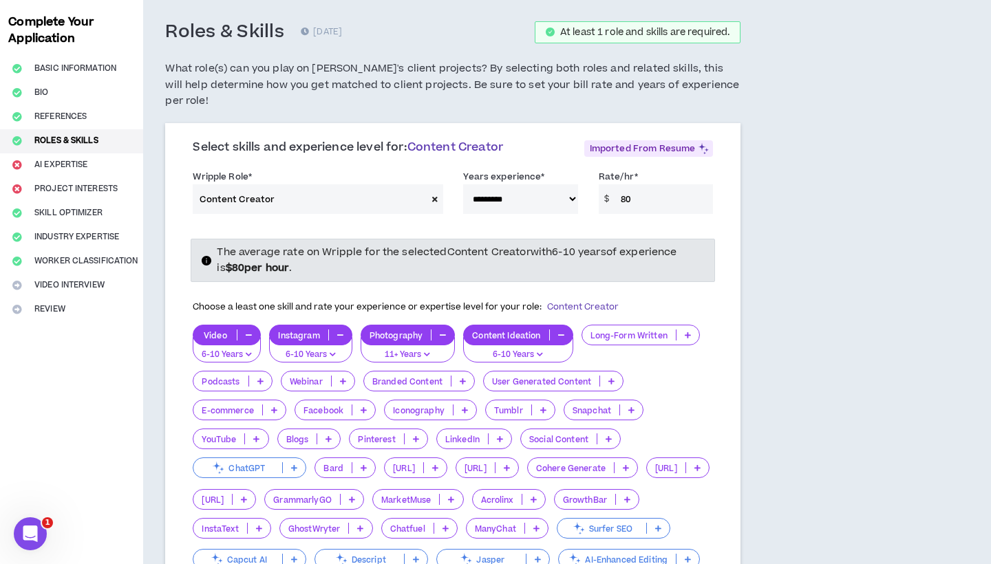
click at [261, 433] on p at bounding box center [256, 438] width 23 height 11
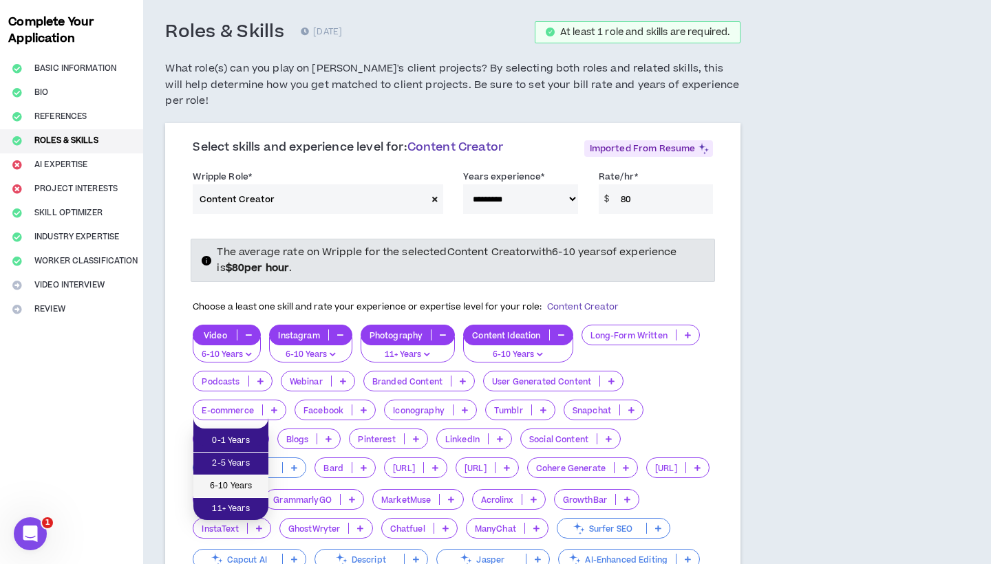
click at [240, 487] on span "6-10 Years" at bounding box center [231, 486] width 58 height 15
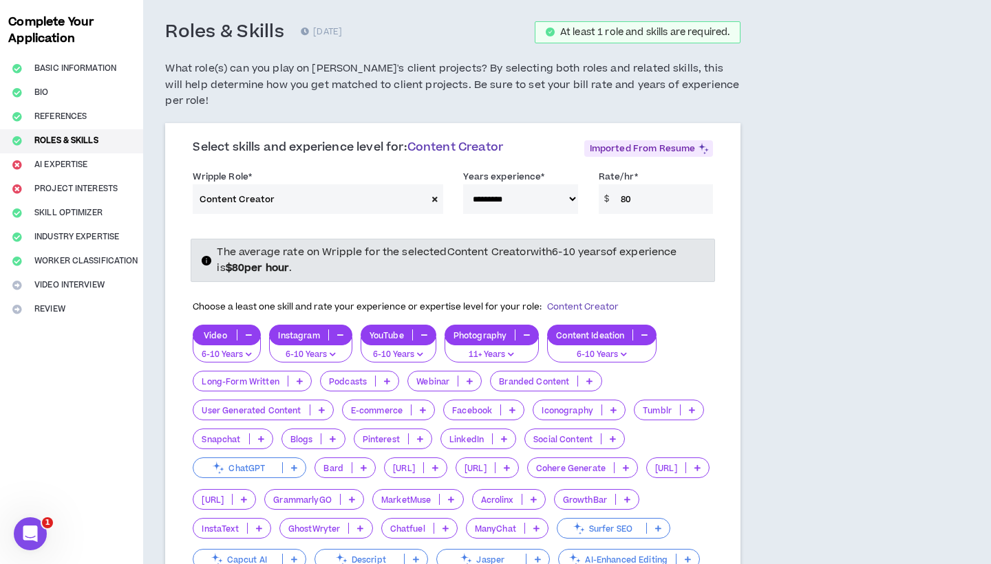
click at [609, 435] on icon at bounding box center [612, 438] width 6 height 7
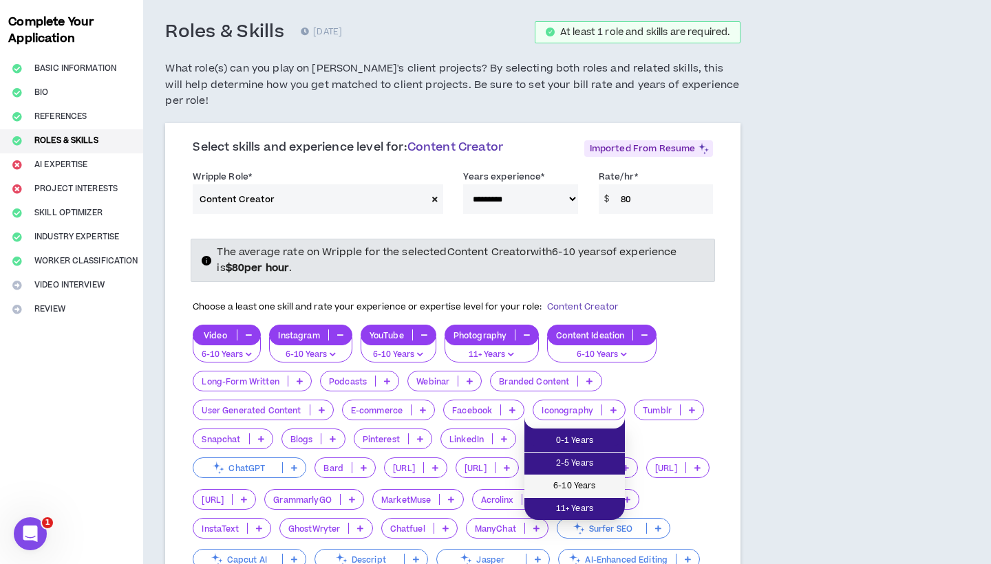
click at [571, 488] on span "6-10 Years" at bounding box center [574, 486] width 84 height 15
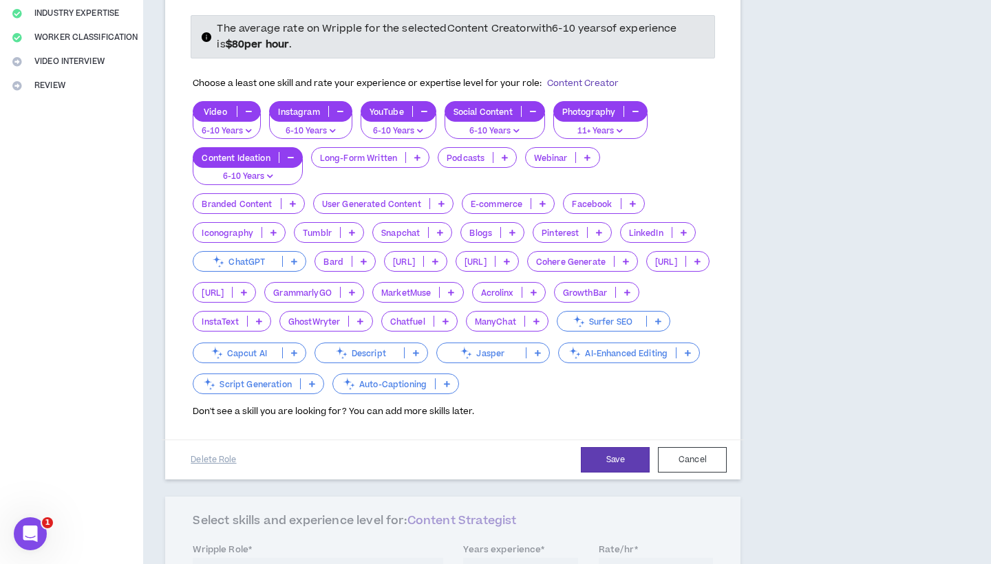
scroll to position [291, 0]
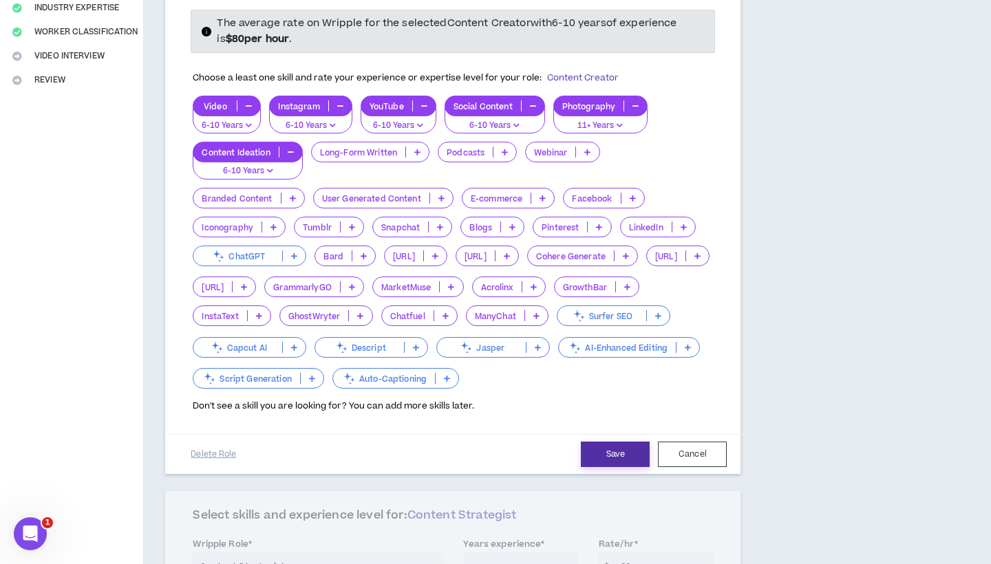
click at [613, 442] on button "Save" at bounding box center [615, 454] width 69 height 25
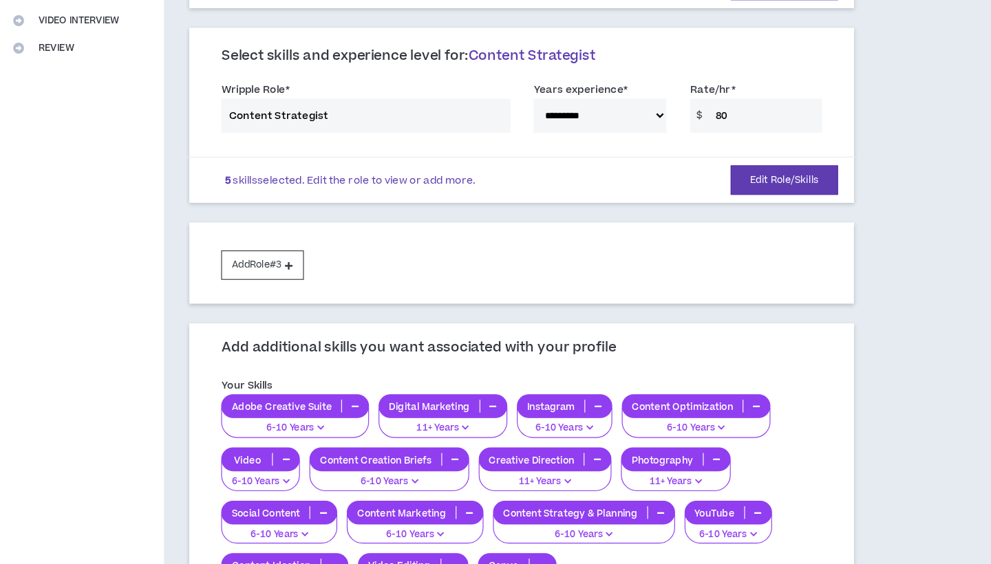
scroll to position [273, 0]
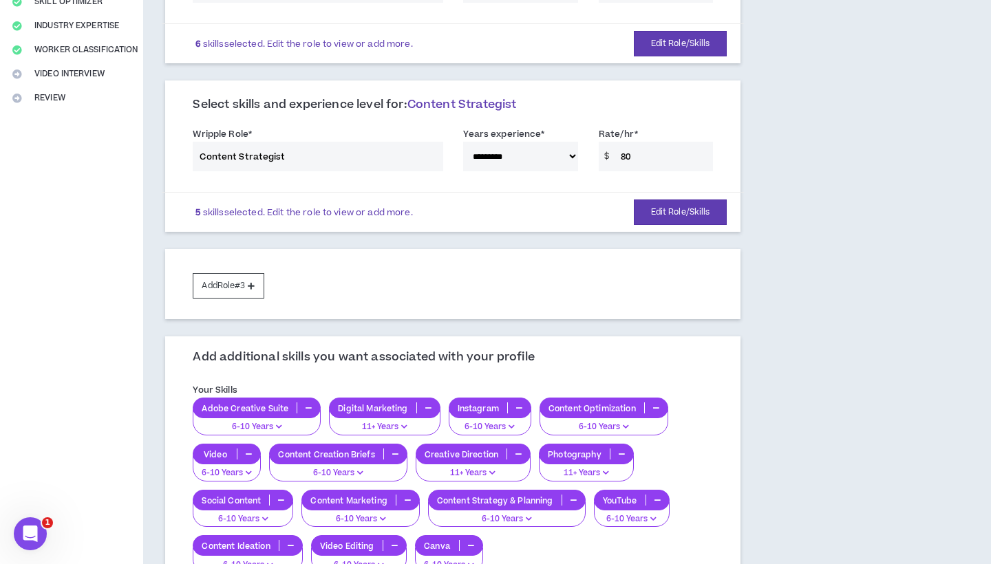
click at [272, 403] on p "Adobe Creative Suite" at bounding box center [244, 408] width 103 height 10
click at [376, 379] on div "Your Skills Adobe Creative Suite 6-10 Years Digital Marketing 11+ Years Instagr…" at bounding box center [452, 476] width 541 height 195
click at [360, 403] on p "Digital Marketing" at bounding box center [373, 408] width 86 height 10
click at [467, 376] on div "Your Skills Adobe Creative Suite 6-10 Years Digital Marketing 11+ Years Instagr…" at bounding box center [452, 480] width 541 height 208
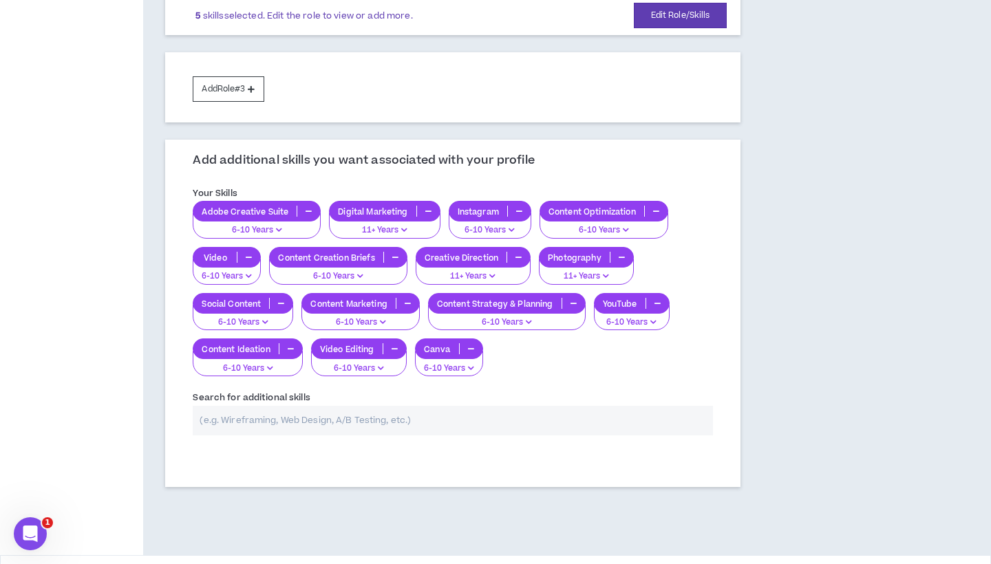
scroll to position [468, 0]
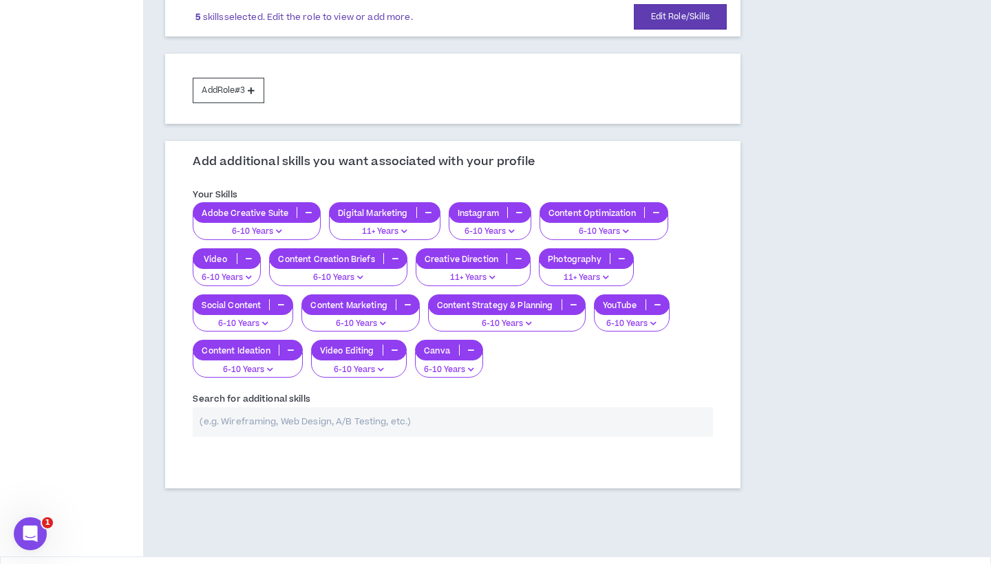
click at [470, 366] on icon "button" at bounding box center [471, 369] width 6 height 7
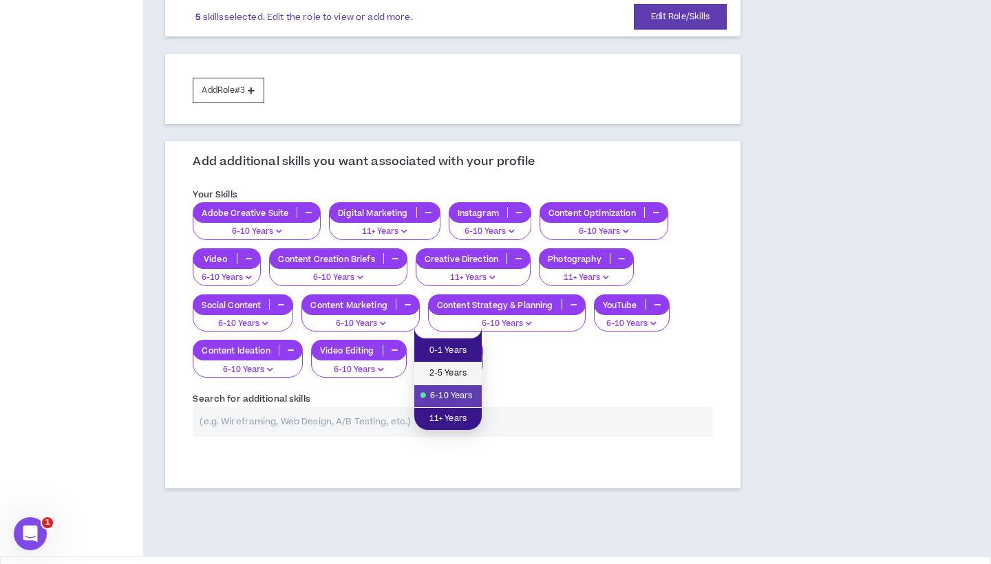
click at [452, 370] on span "2-5 Years" at bounding box center [447, 373] width 51 height 15
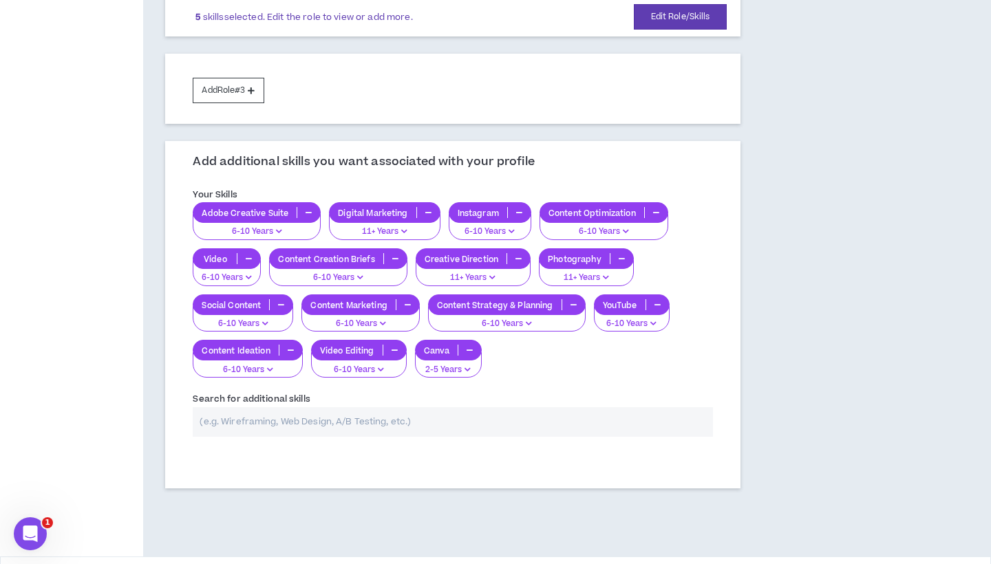
click at [514, 344] on div "Adobe Creative Suite 6-10 Years Digital Marketing 11+ Years Instagram 6-10 Year…" at bounding box center [453, 289] width 520 height 175
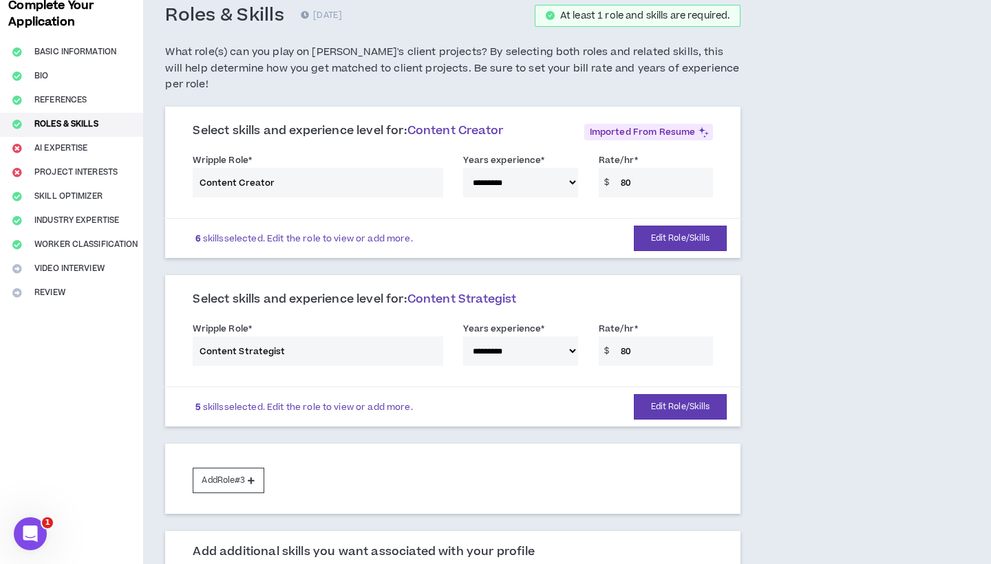
scroll to position [78, 0]
click at [249, 468] on button "Add Role #3" at bounding box center [228, 480] width 71 height 25
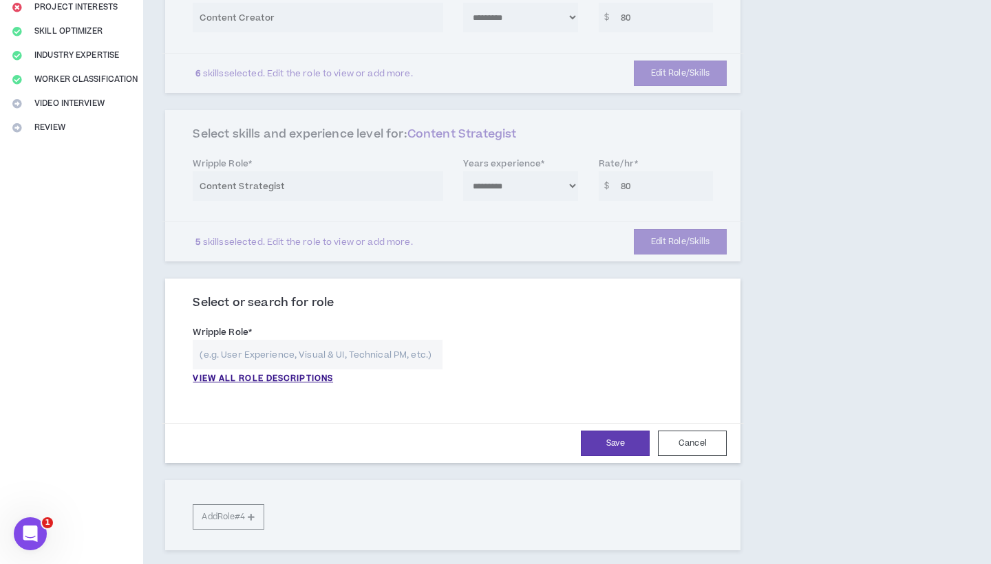
scroll to position [281, 0]
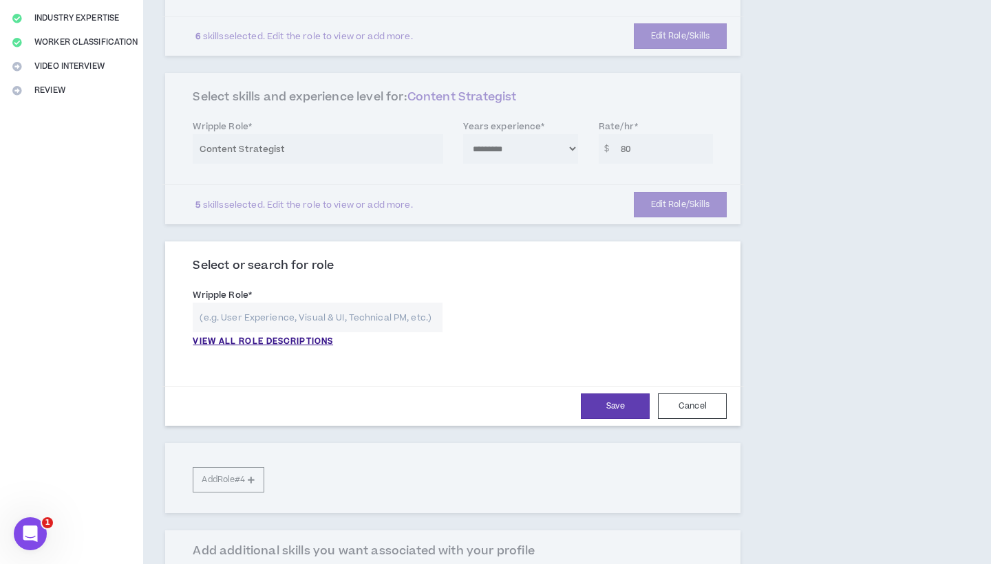
click at [325, 303] on input "text" at bounding box center [318, 318] width 250 height 30
type input "d"
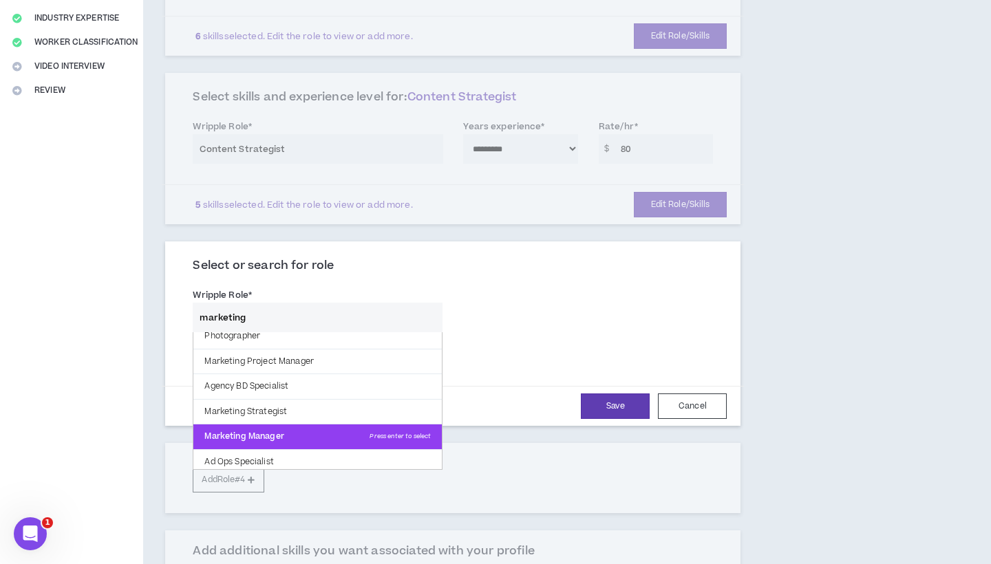
scroll to position [12, 0]
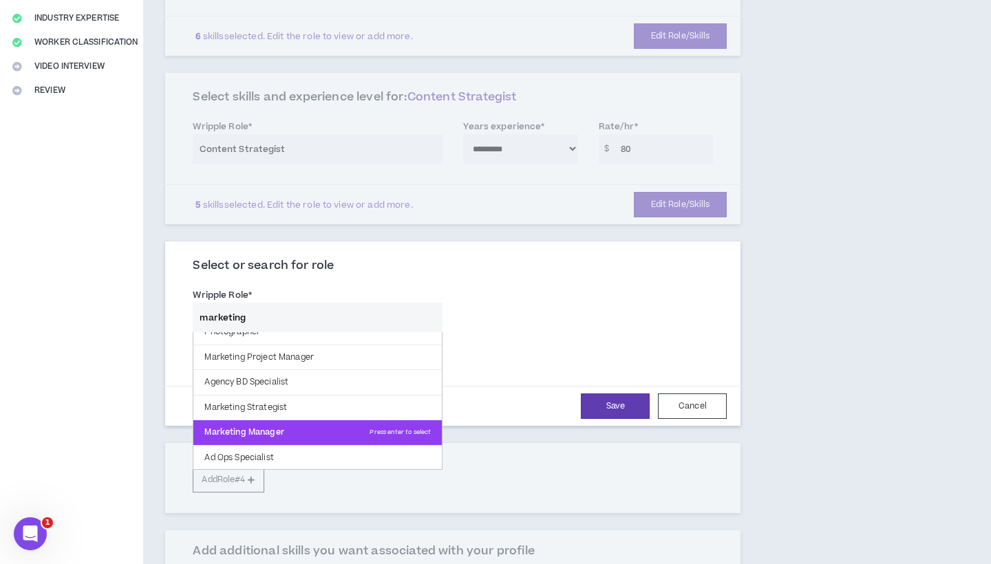
click at [261, 420] on p "Marketing Manager Press enter to select" at bounding box center [317, 432] width 248 height 25
type input "Marketing Manager"
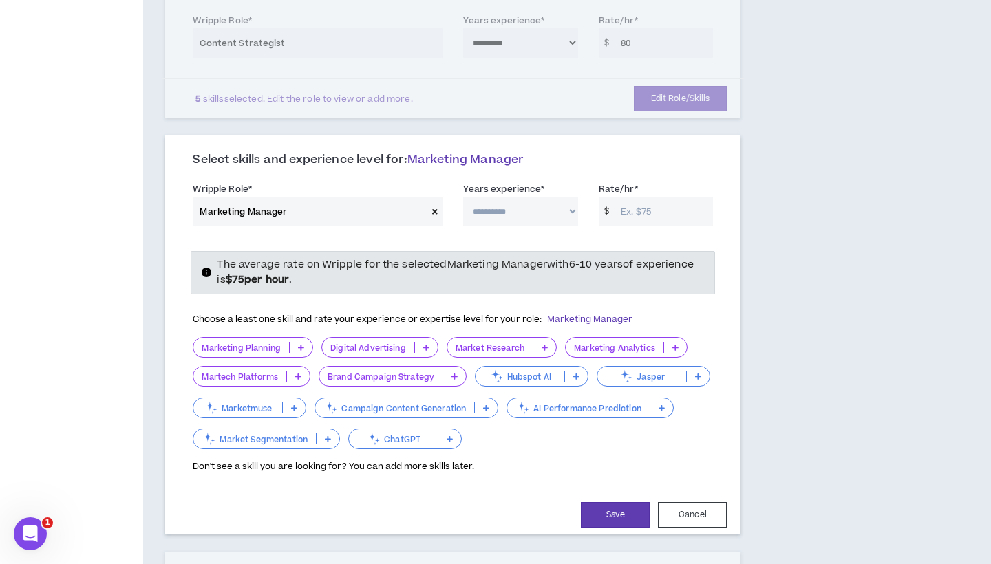
scroll to position [396, 0]
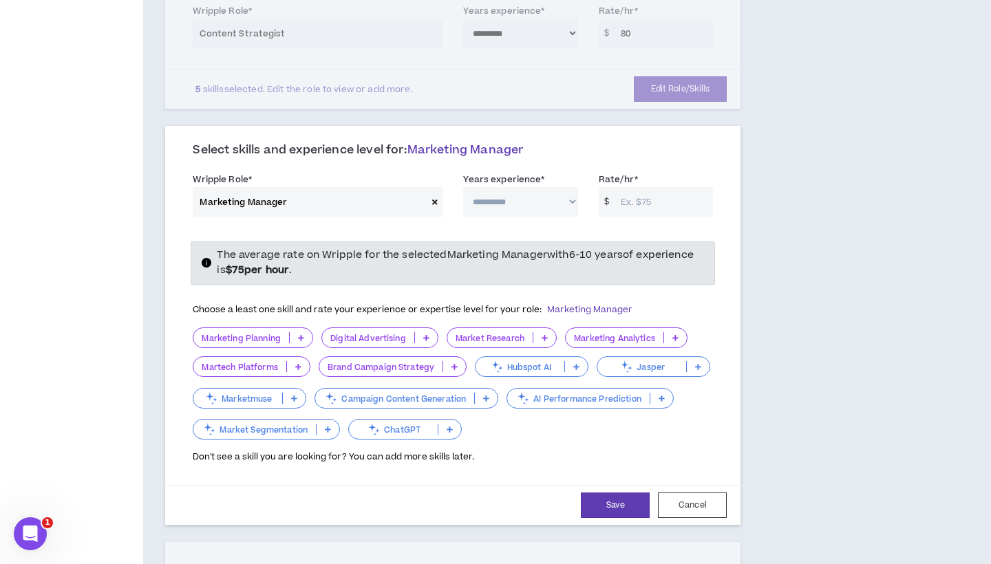
select select "**"
click at [301, 334] on icon at bounding box center [301, 337] width 6 height 7
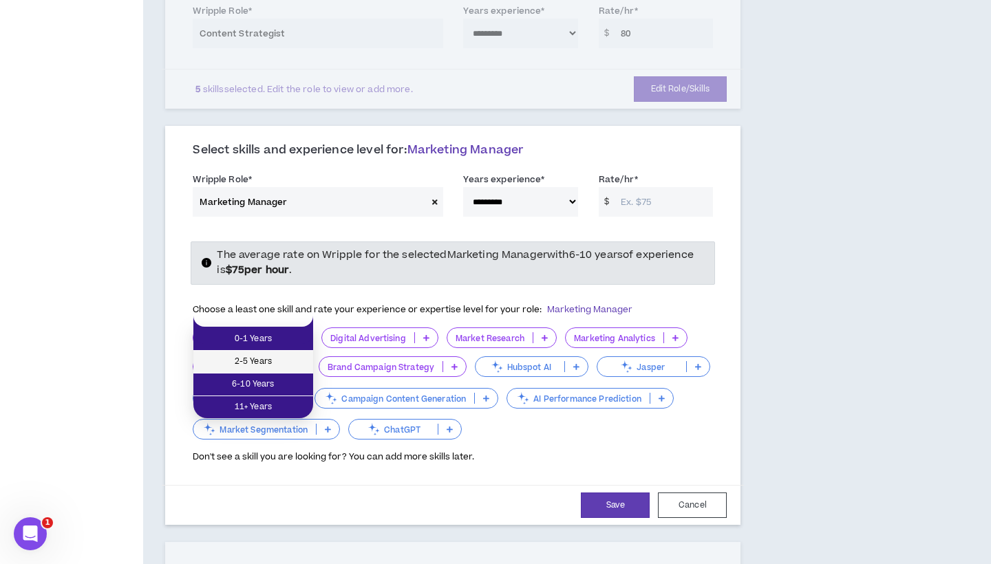
click at [269, 355] on span "2-5 Years" at bounding box center [253, 361] width 103 height 15
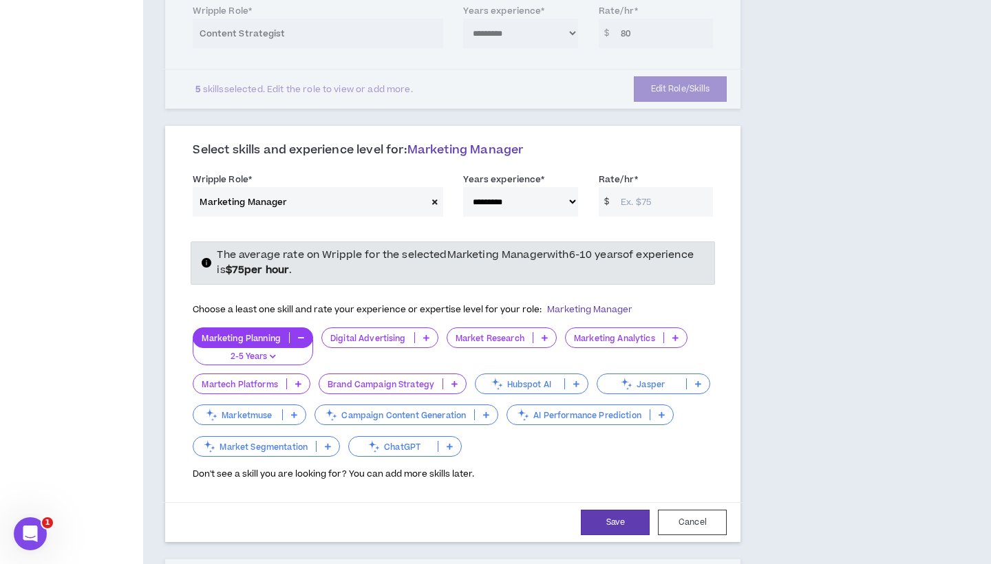
click at [539, 332] on p at bounding box center [544, 337] width 23 height 11
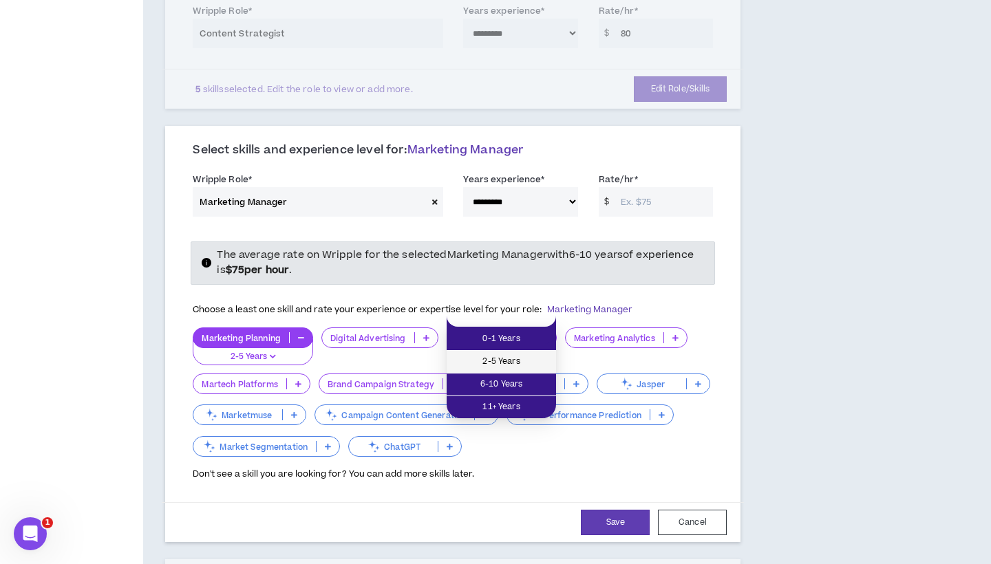
click at [506, 358] on span "2-5 Years" at bounding box center [501, 361] width 93 height 15
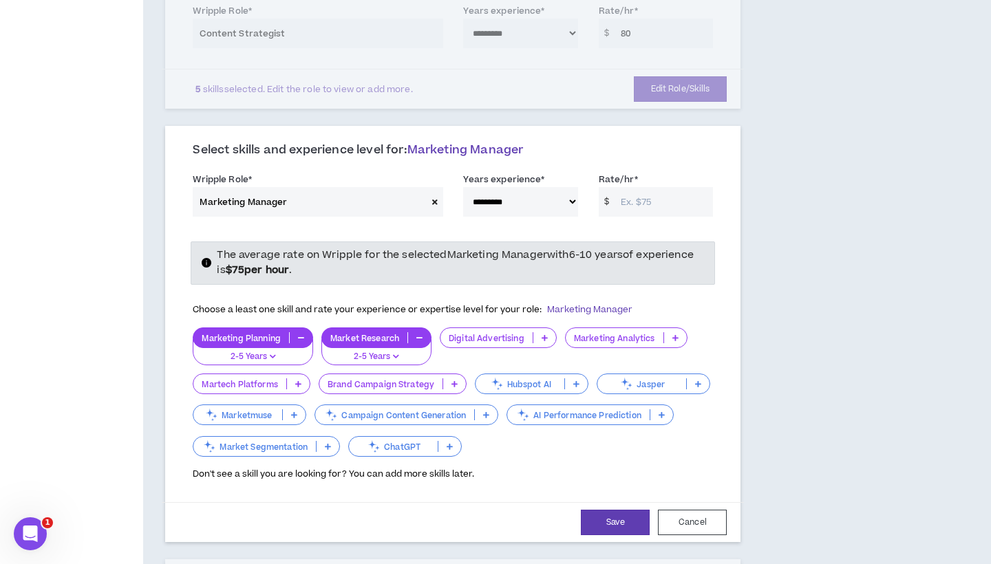
click at [668, 332] on p at bounding box center [675, 337] width 23 height 11
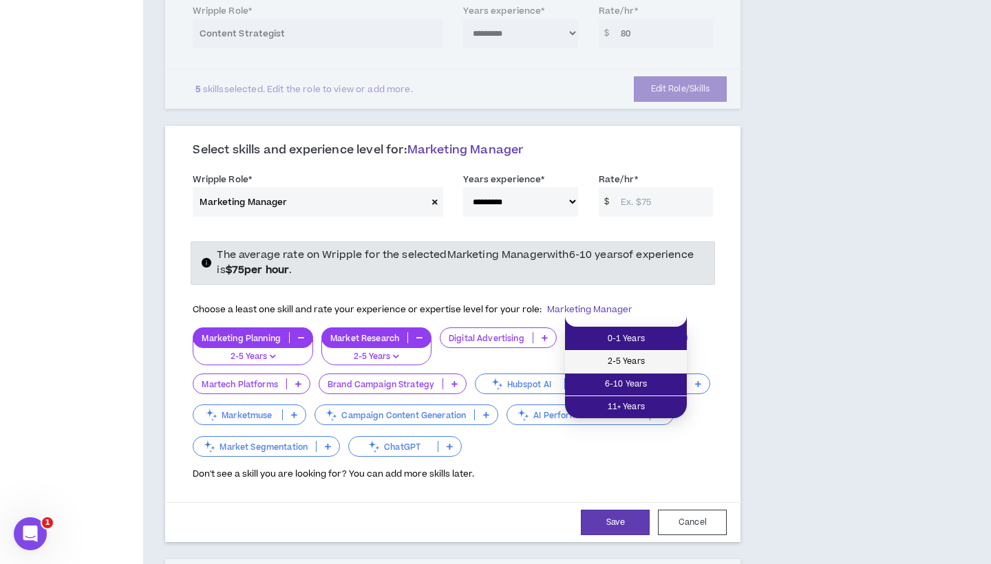
click at [637, 363] on span "2-5 Years" at bounding box center [625, 361] width 105 height 15
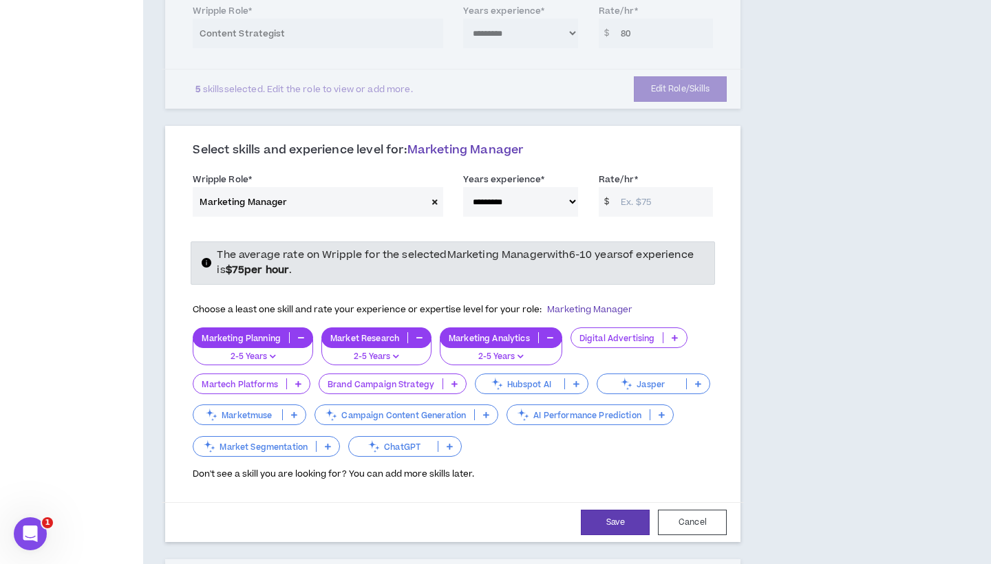
click at [454, 380] on icon at bounding box center [454, 383] width 6 height 7
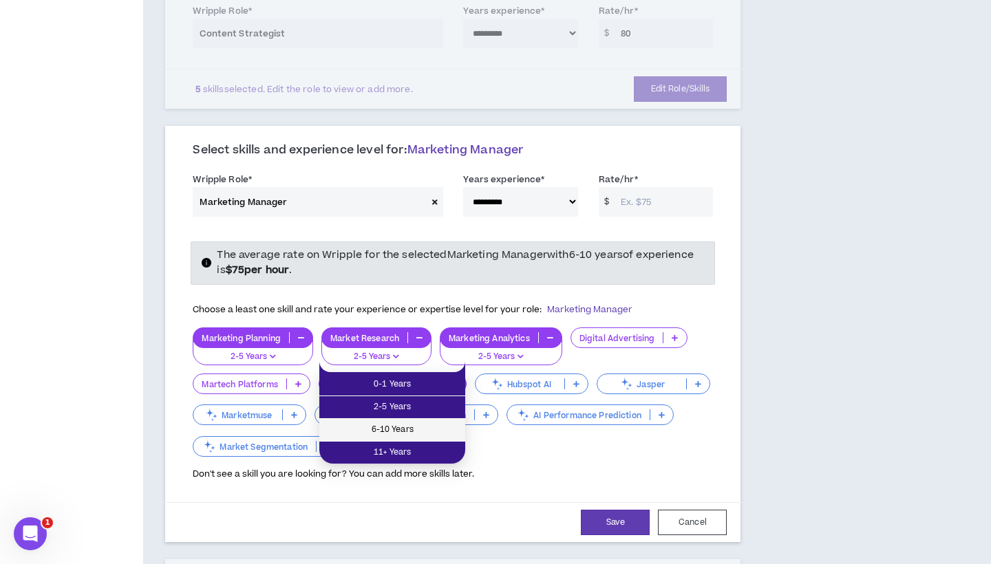
click at [406, 423] on span "6-10 Years" at bounding box center [391, 429] width 129 height 15
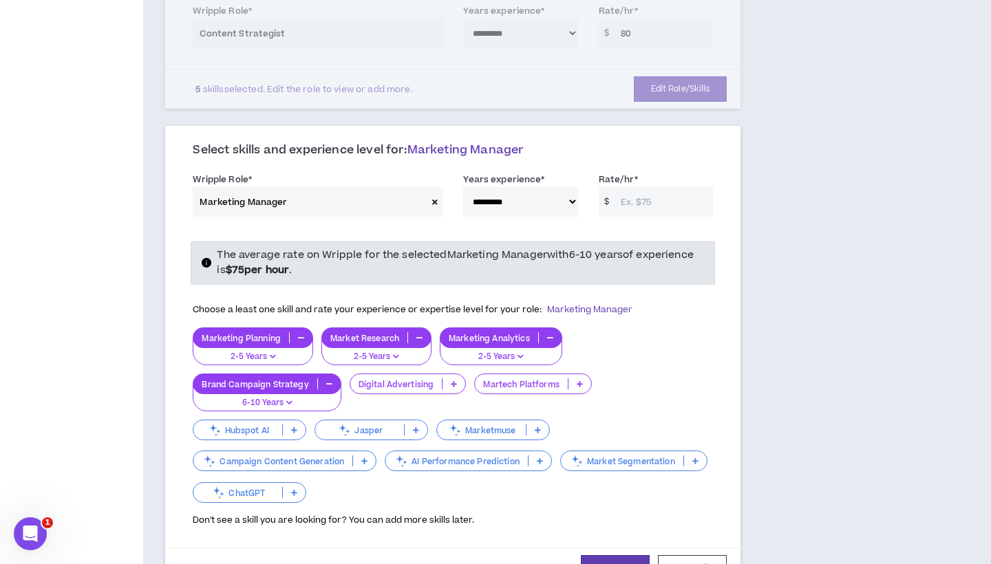
click at [671, 391] on div "Marketing Planning 2-5 Years Market Research 2-5 Years Marketing Analytics 2-5 …" at bounding box center [453, 415] width 520 height 177
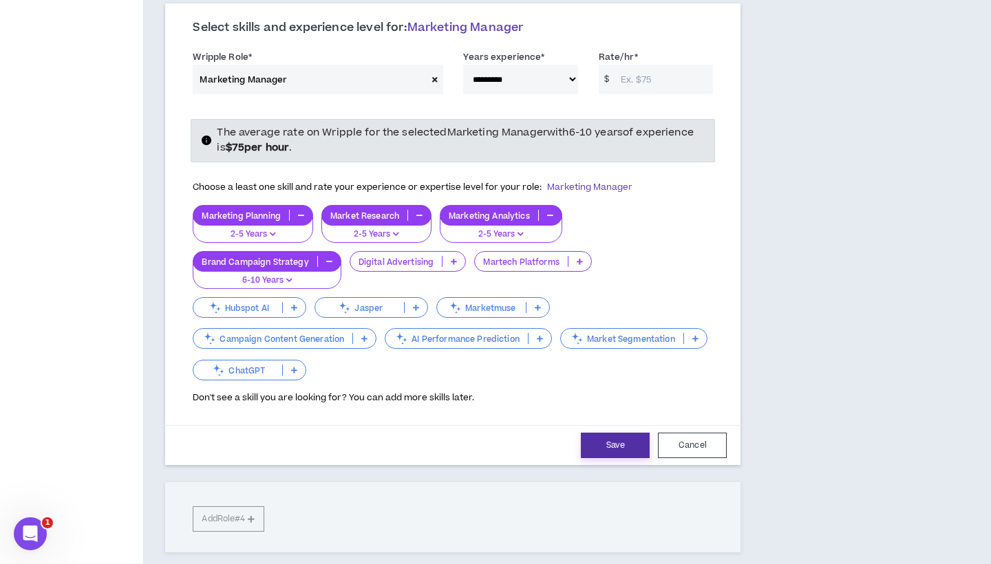
click at [629, 433] on button "Save" at bounding box center [615, 445] width 69 height 25
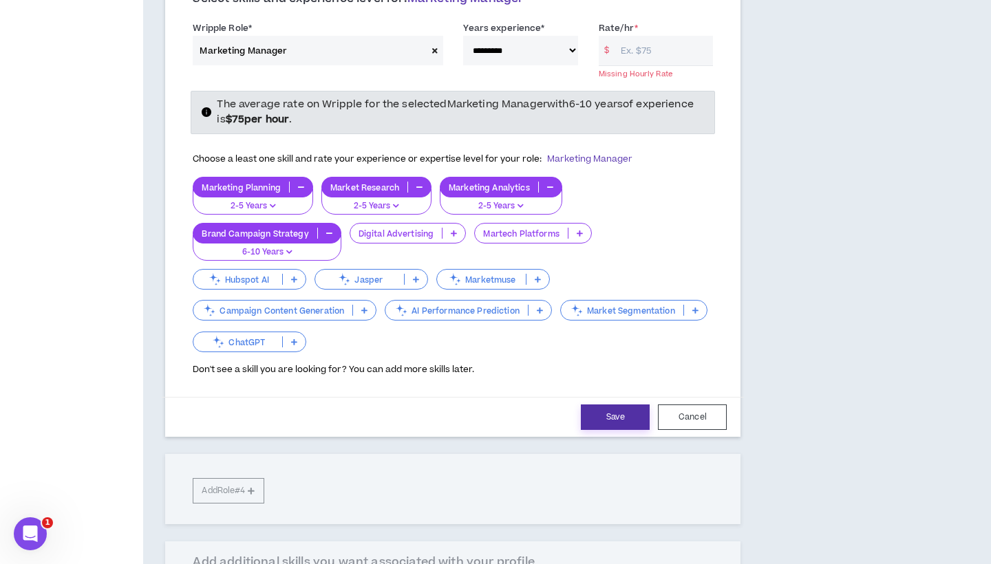
scroll to position [548, 0]
click at [608, 404] on button "Save" at bounding box center [615, 416] width 69 height 25
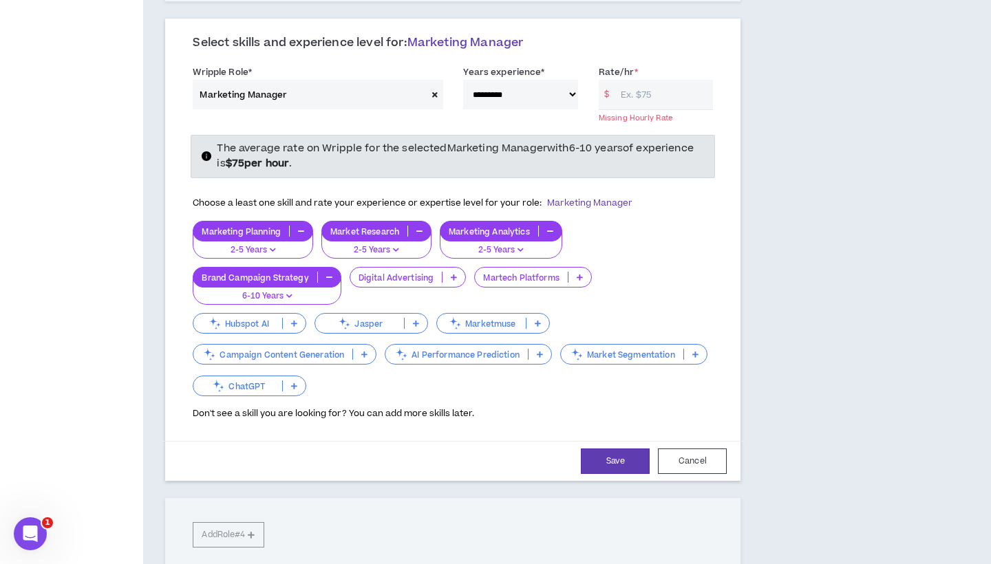
scroll to position [401, 0]
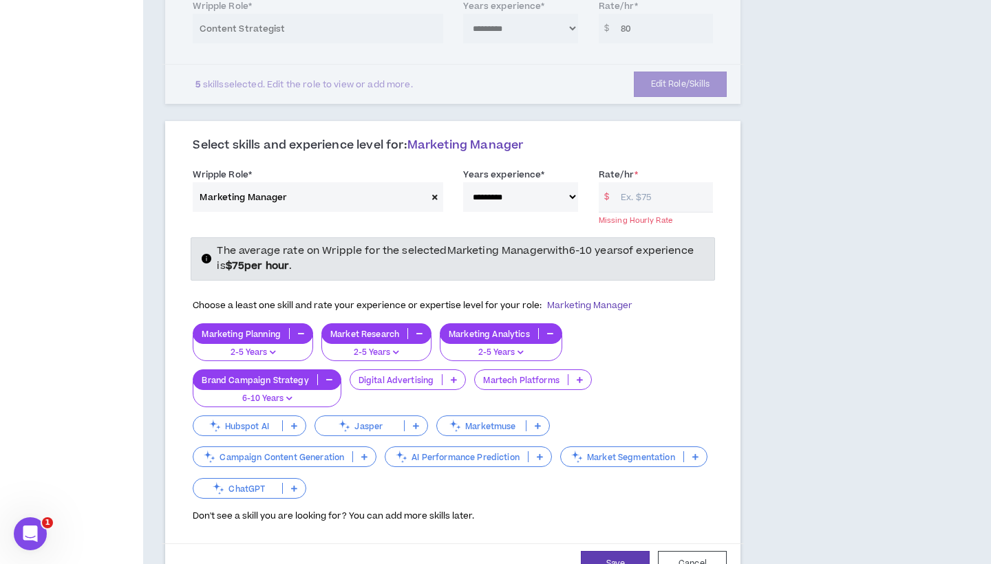
click at [639, 185] on input "Rate/hr *" at bounding box center [663, 197] width 99 height 30
type input "70"
click at [683, 291] on div "Choose a least one skill and rate your experience or expertise level for your r…" at bounding box center [453, 305] width 520 height 29
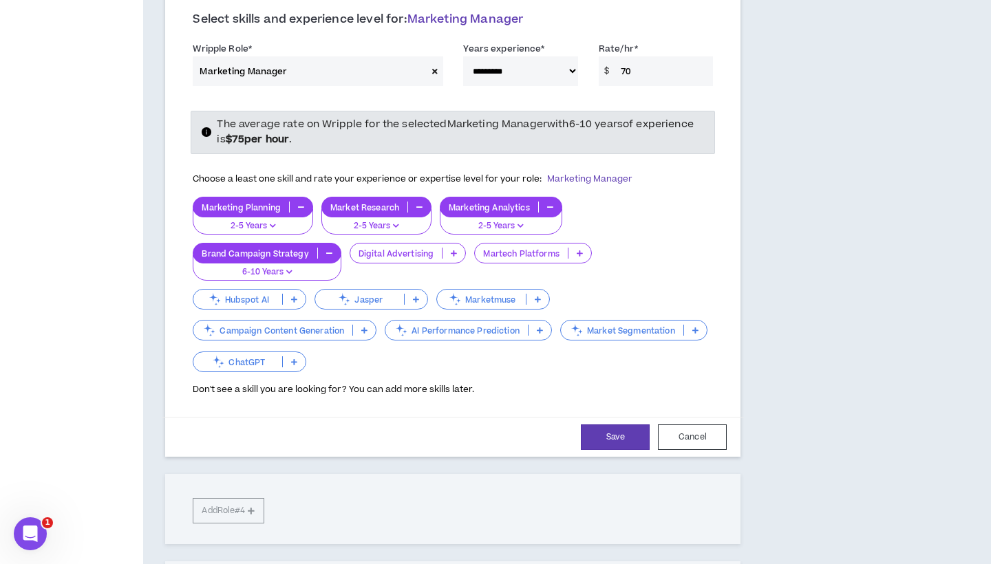
scroll to position [587, 0]
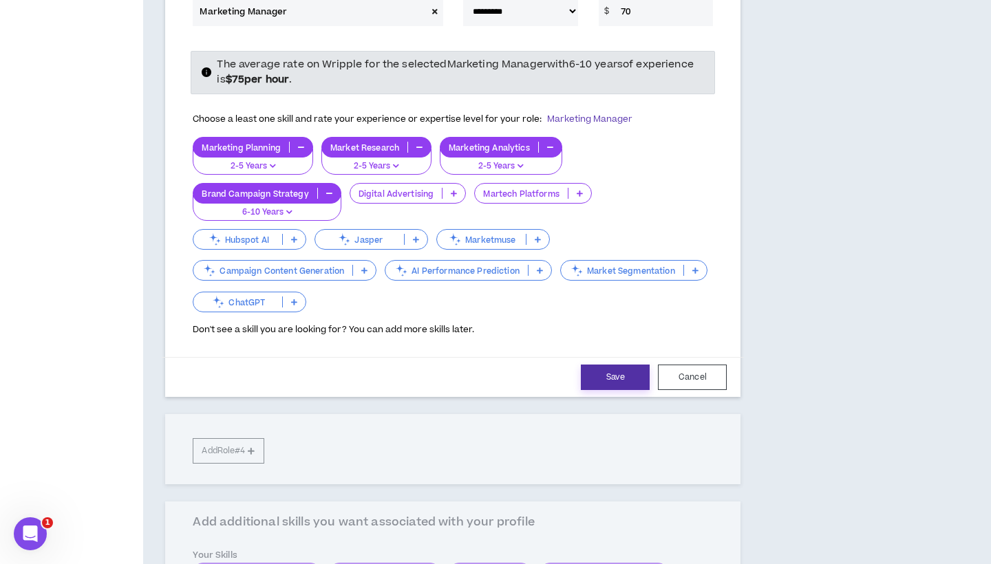
click at [632, 365] on button "Save" at bounding box center [615, 377] width 69 height 25
select select "**"
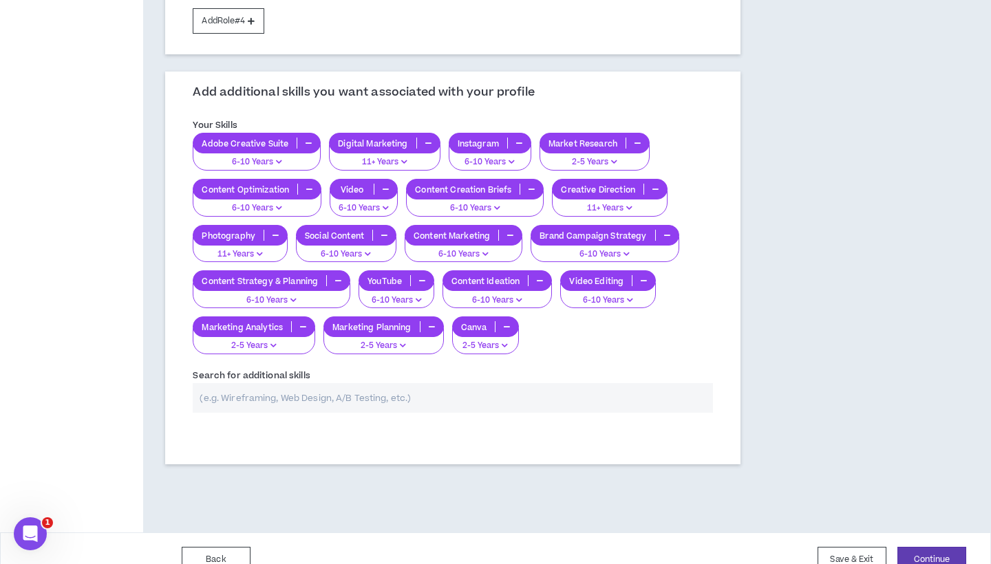
scroll to position [706, 0]
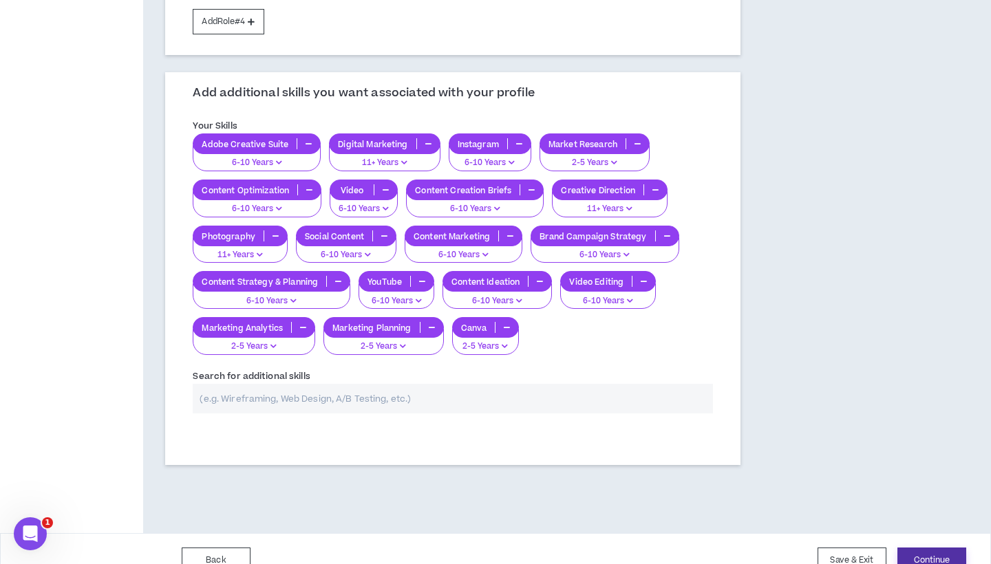
click at [929, 548] on button "Continue" at bounding box center [931, 560] width 69 height 25
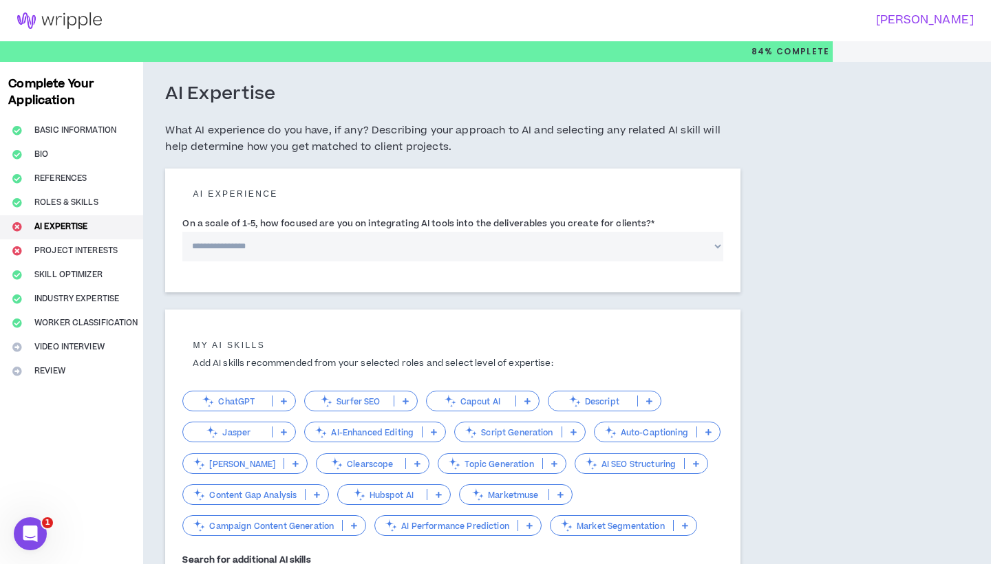
select select "*"
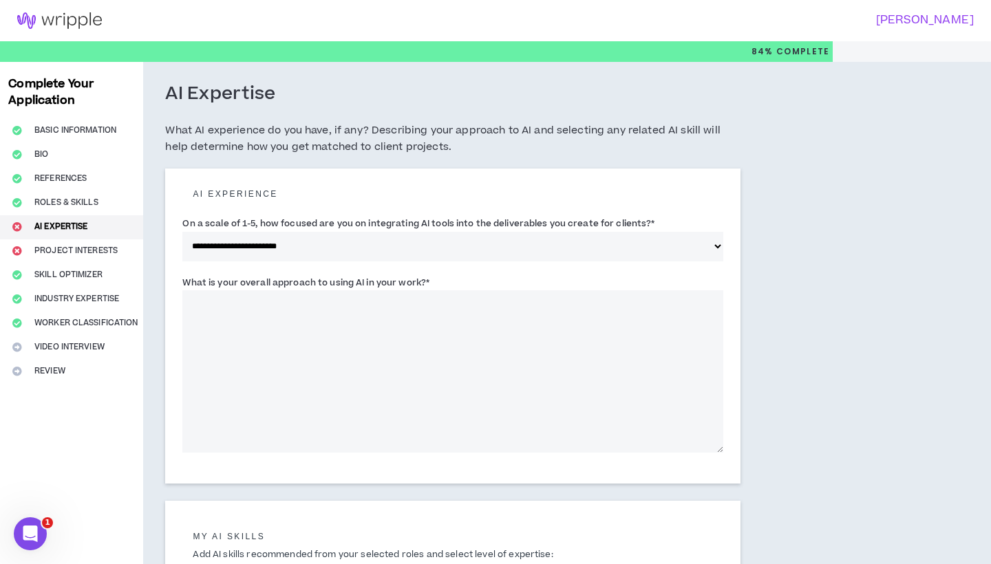
click at [404, 324] on textarea "What is your overall approach to using AI in your work? *" at bounding box center [452, 371] width 541 height 162
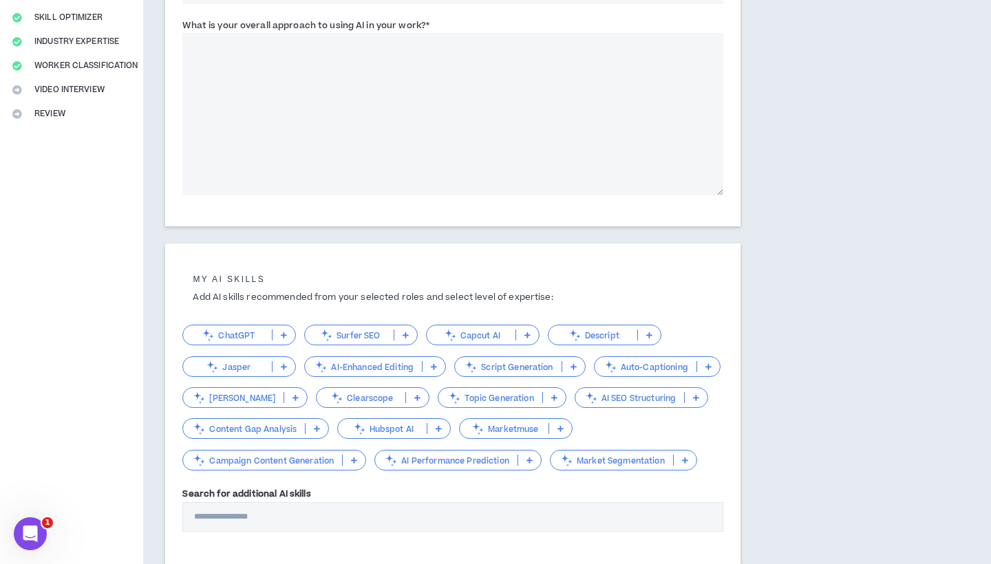
scroll to position [259, 0]
click at [285, 333] on icon at bounding box center [284, 333] width 6 height 7
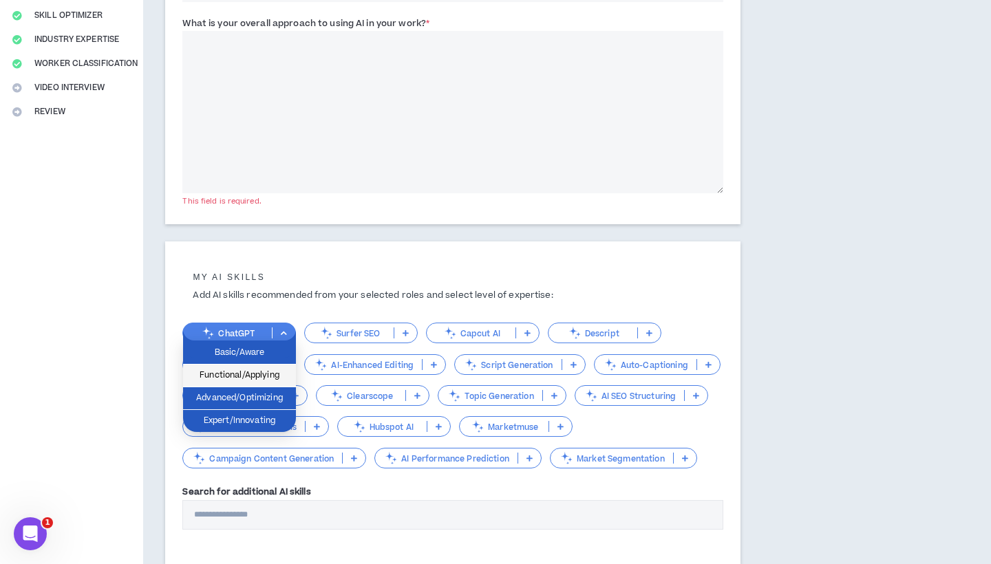
click at [259, 374] on span "Functional/Applying" at bounding box center [239, 375] width 96 height 15
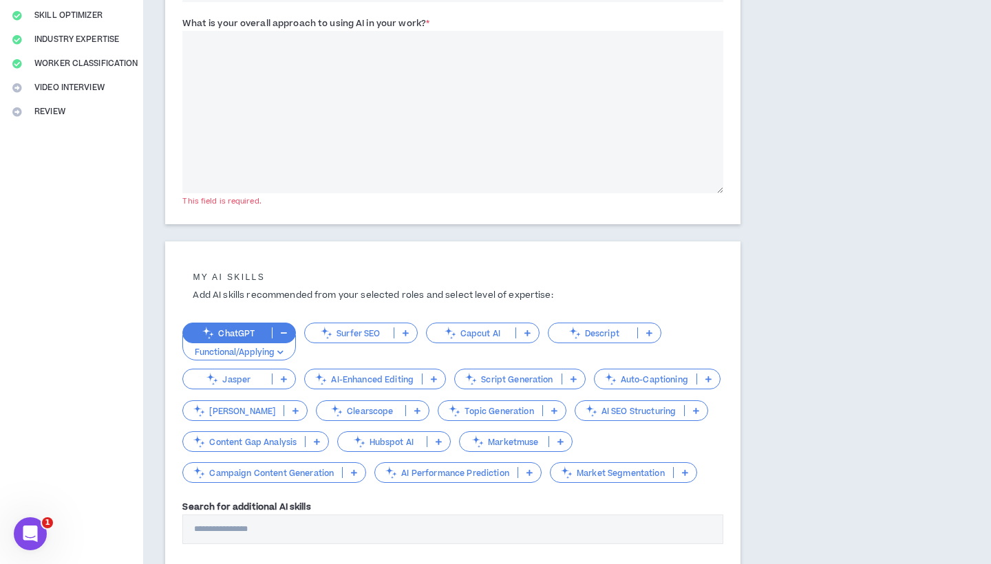
click at [495, 336] on p "Capcut AI" at bounding box center [471, 333] width 89 height 10
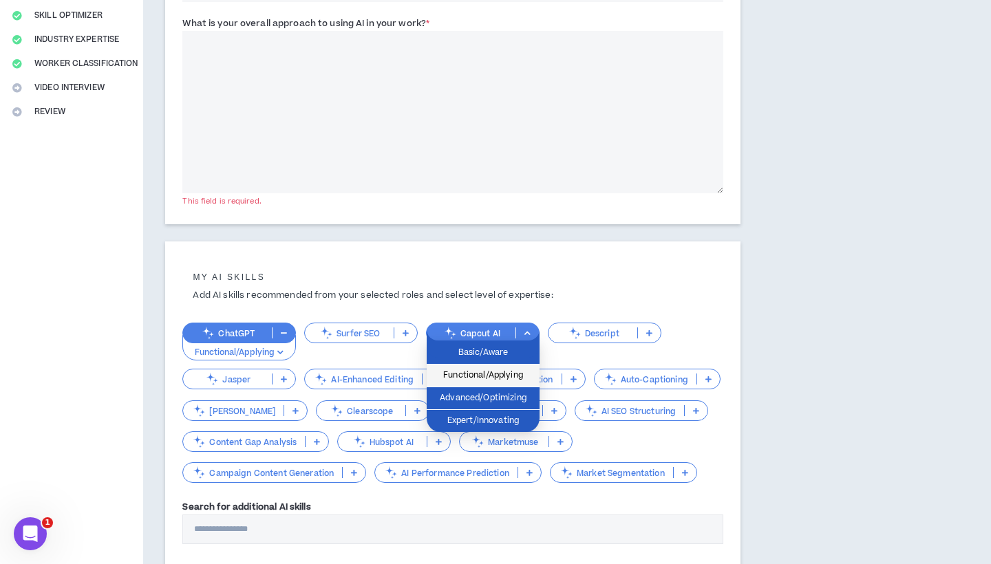
click at [483, 378] on span "Functional/Applying" at bounding box center [483, 375] width 96 height 15
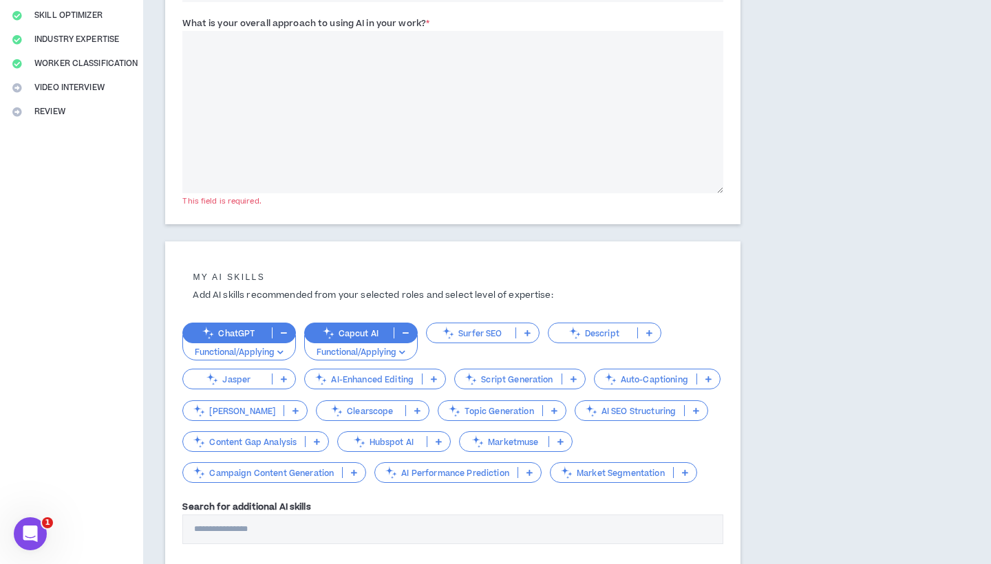
click at [640, 376] on p "Auto-Captioning" at bounding box center [645, 379] width 102 height 10
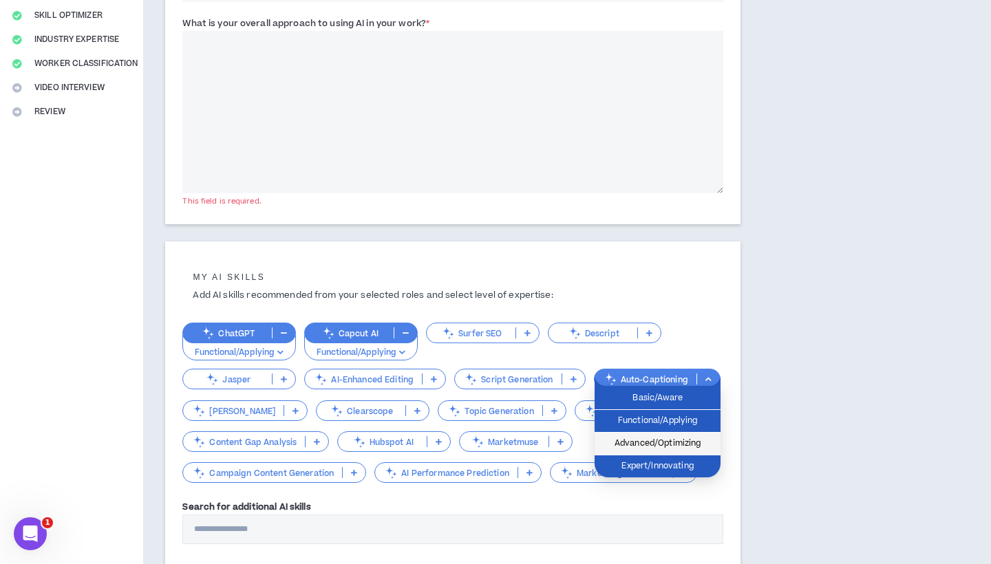
click at [647, 435] on li "Advanced/Optimizing" at bounding box center [657, 444] width 126 height 23
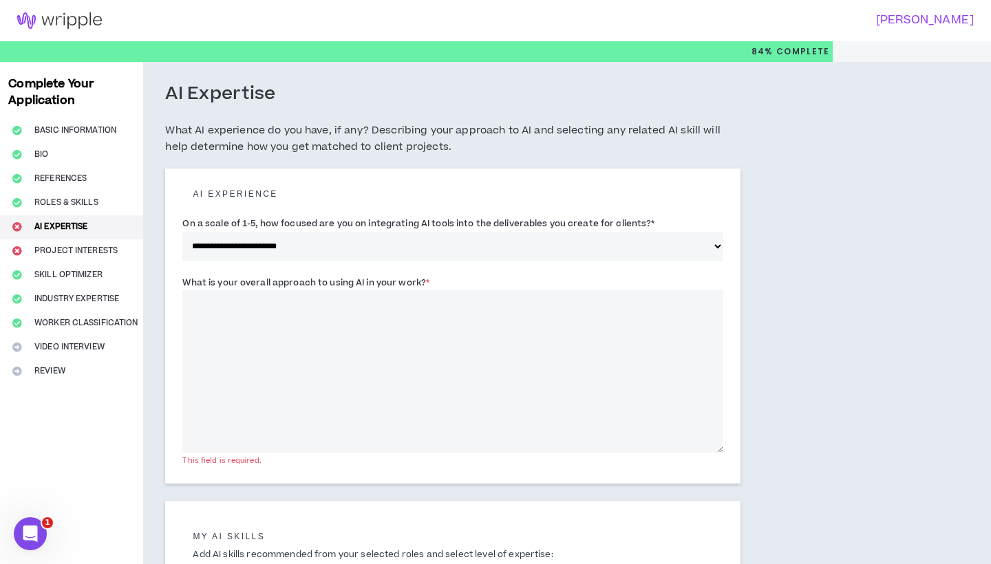
scroll to position [0, 0]
click at [516, 402] on textarea "What is your overall approach to using AI in your work? *" at bounding box center [452, 371] width 541 height 162
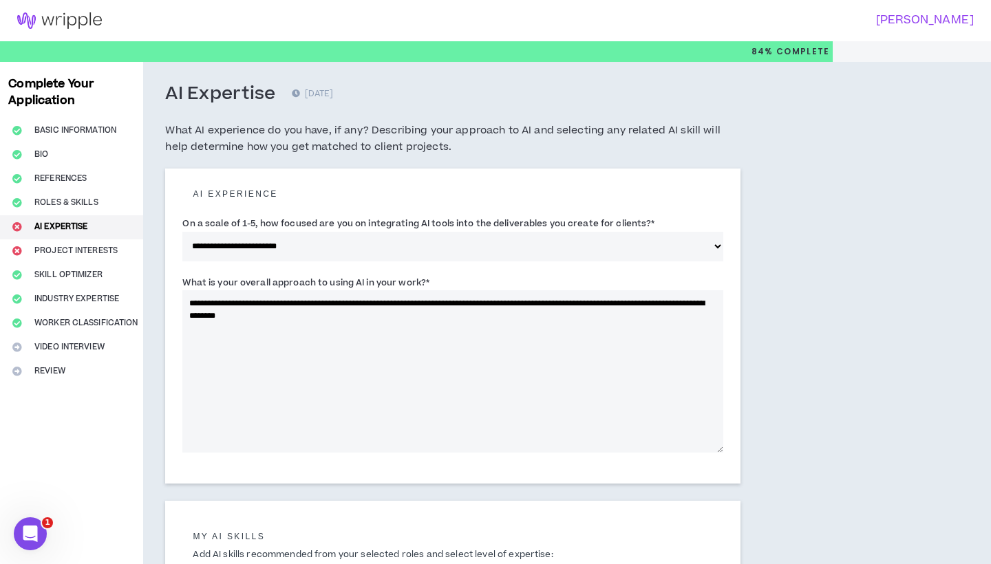
drag, startPoint x: 354, startPoint y: 313, endPoint x: 189, endPoint y: 314, distance: 165.1
click at [189, 314] on textarea "**********" at bounding box center [452, 371] width 541 height 162
click at [214, 314] on textarea "**********" at bounding box center [452, 371] width 541 height 162
click at [264, 319] on textarea "**********" at bounding box center [452, 371] width 541 height 162
drag, startPoint x: 378, startPoint y: 304, endPoint x: 349, endPoint y: 301, distance: 28.3
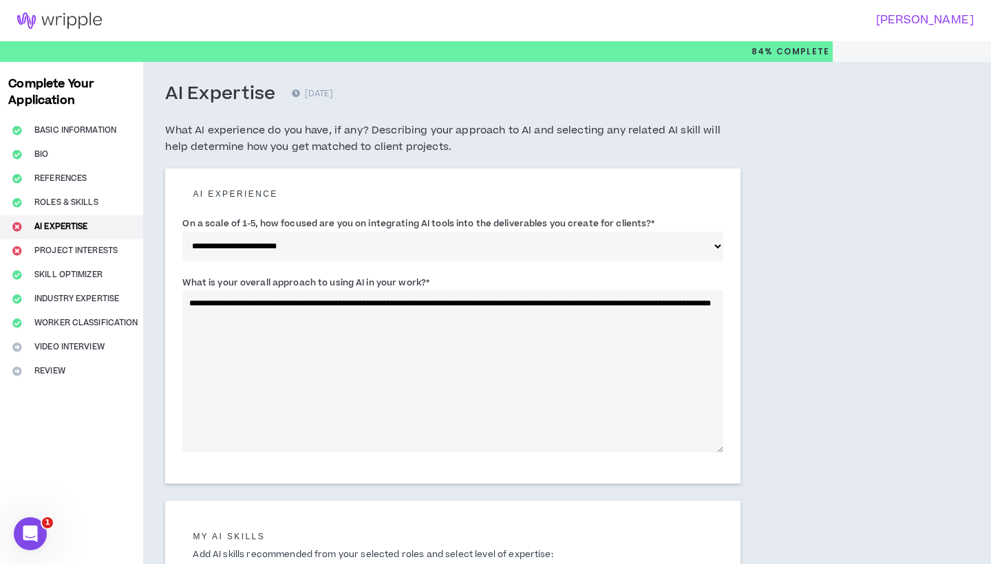
click at [349, 301] on textarea "**********" at bounding box center [452, 371] width 541 height 162
drag, startPoint x: 364, startPoint y: 303, endPoint x: 346, endPoint y: 302, distance: 17.9
click at [346, 302] on textarea "**********" at bounding box center [452, 371] width 541 height 162
click at [229, 315] on textarea "**********" at bounding box center [452, 371] width 541 height 162
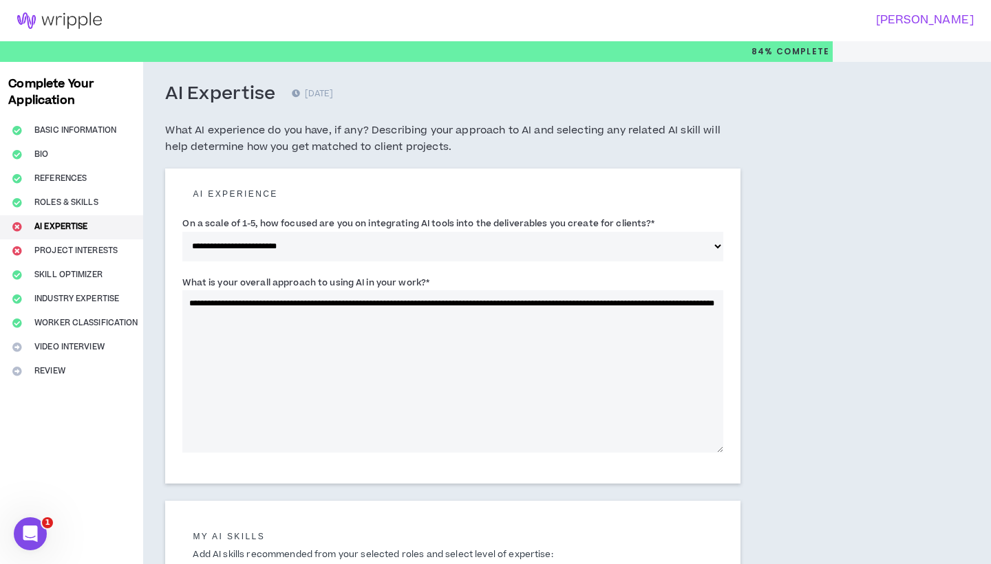
click at [659, 301] on textarea "**********" at bounding box center [452, 371] width 541 height 162
click at [428, 316] on textarea "**********" at bounding box center [452, 371] width 541 height 162
click at [377, 319] on textarea "**********" at bounding box center [452, 371] width 541 height 162
click at [537, 314] on textarea "**********" at bounding box center [452, 371] width 541 height 162
click at [533, 316] on textarea "**********" at bounding box center [452, 371] width 541 height 162
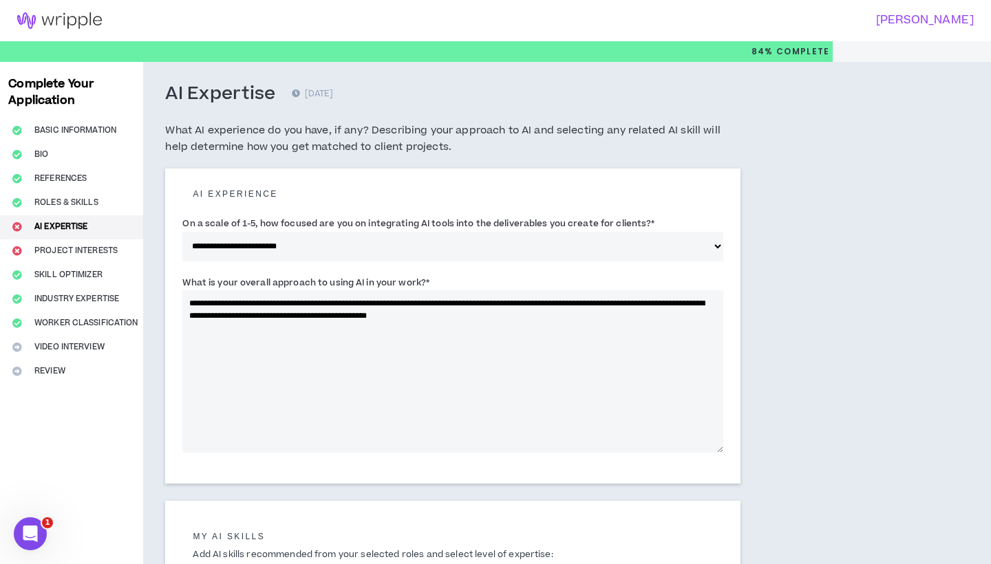
drag, startPoint x: 576, startPoint y: 316, endPoint x: 480, endPoint y: 309, distance: 96.6
click at [480, 309] on textarea "**********" at bounding box center [452, 371] width 541 height 162
click at [411, 310] on textarea "**********" at bounding box center [452, 371] width 541 height 162
click at [621, 311] on textarea "**********" at bounding box center [452, 371] width 541 height 162
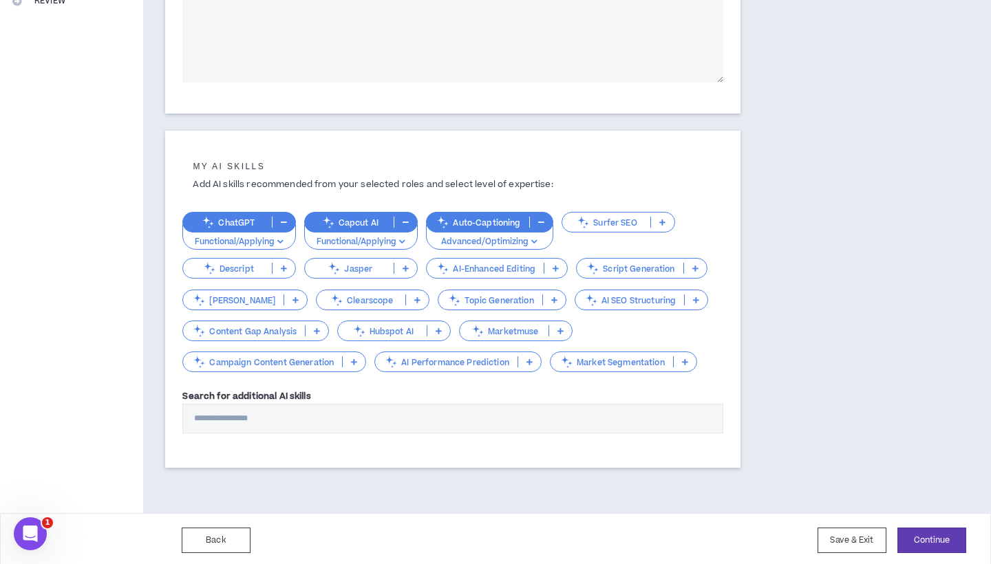
scroll to position [369, 0]
type textarea "**********"
click at [943, 531] on button "Continue" at bounding box center [931, 540] width 69 height 25
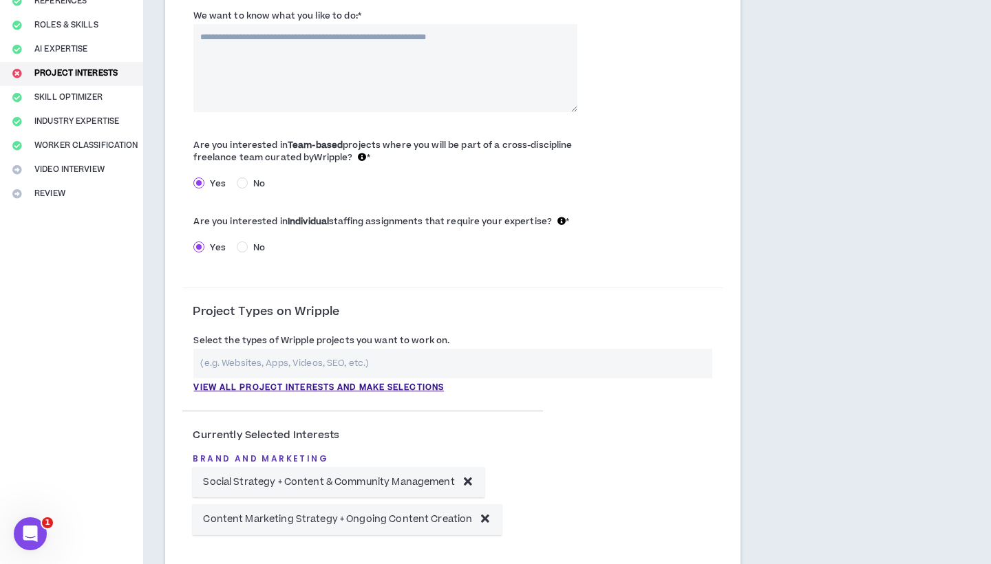
scroll to position [192, 0]
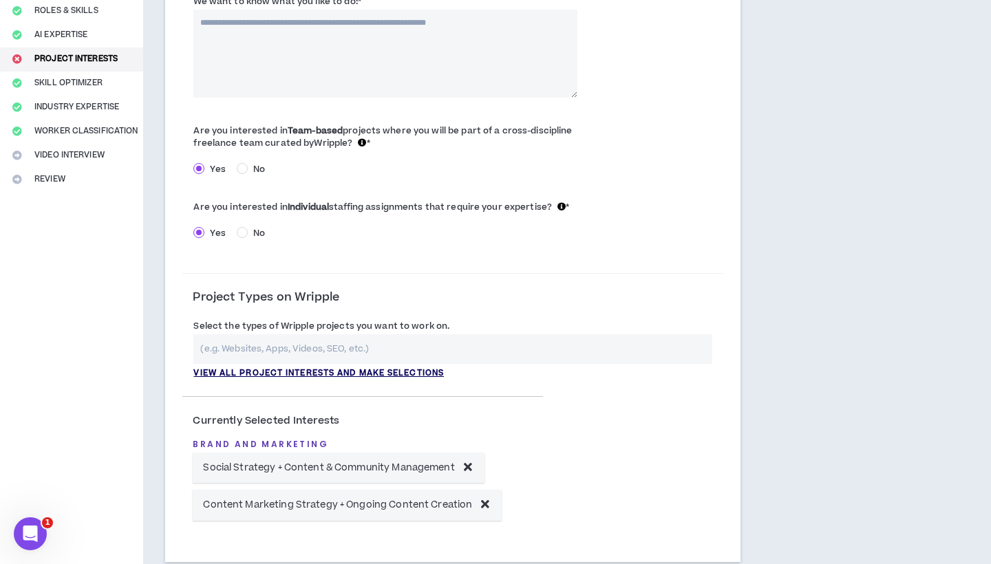
click at [303, 380] on p "View all project interests and make selections" at bounding box center [318, 373] width 250 height 12
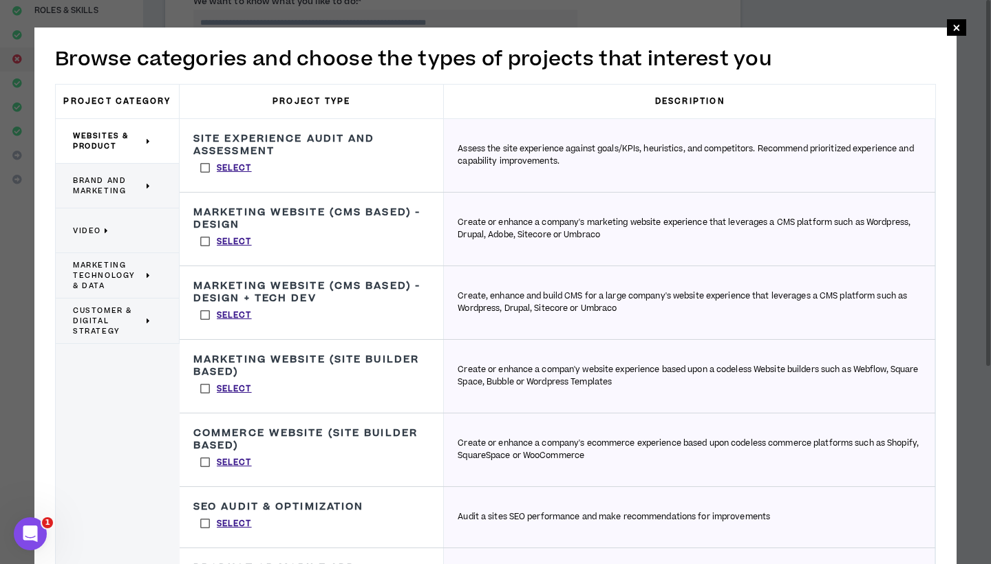
click at [114, 193] on span "Brand and Marketing" at bounding box center [108, 185] width 70 height 21
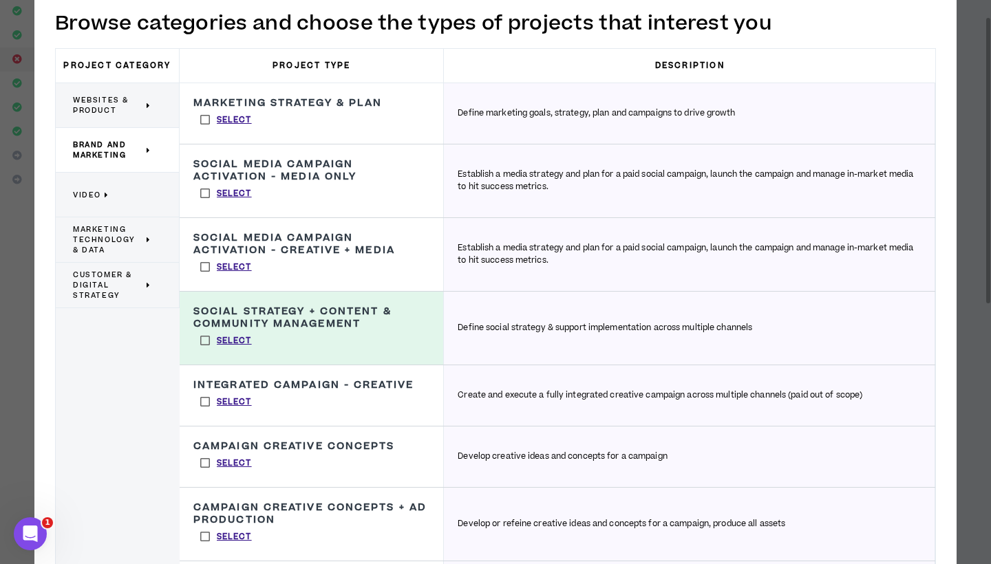
click at [236, 347] on label "Select" at bounding box center [225, 340] width 65 height 21
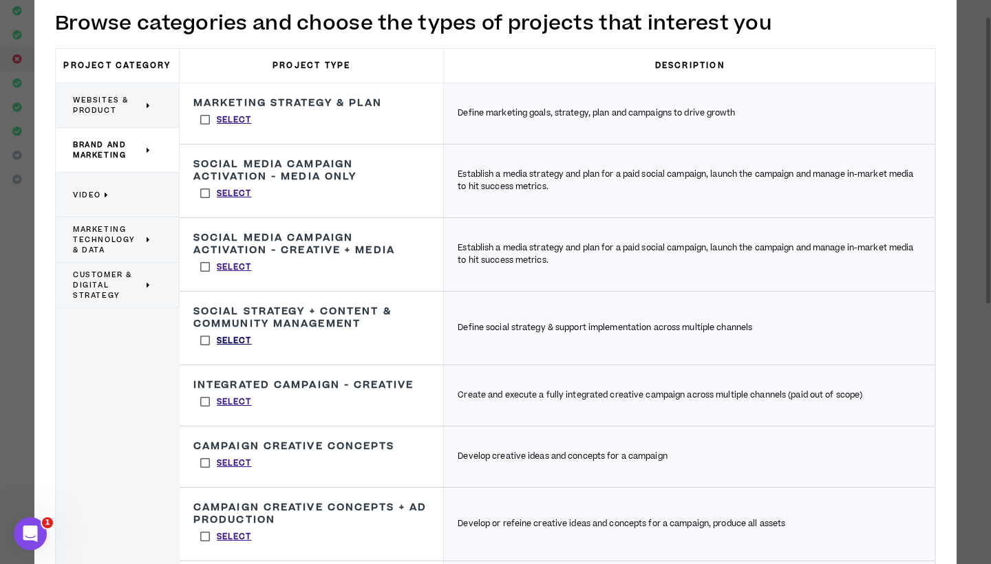
click at [241, 340] on p "Select" at bounding box center [234, 341] width 35 height 12
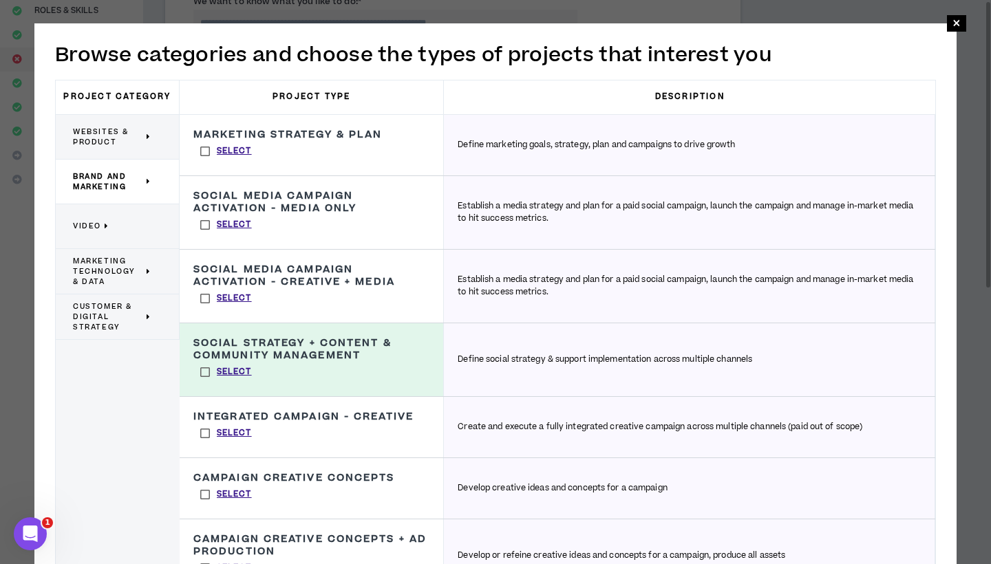
click at [283, 288] on h3 "Social Media Campaign Activation - Creative + Media" at bounding box center [311, 275] width 236 height 25
click at [223, 290] on label "Select" at bounding box center [225, 298] width 65 height 21
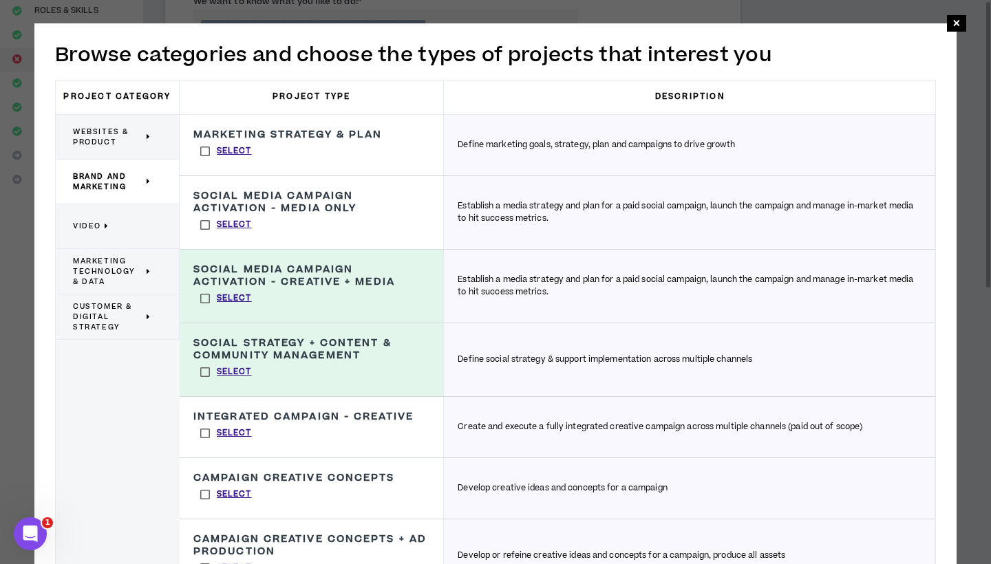
click at [225, 285] on h3 "Social Media Campaign Activation - Creative + Media" at bounding box center [311, 275] width 236 height 25
click at [225, 299] on p "Select" at bounding box center [234, 298] width 35 height 12
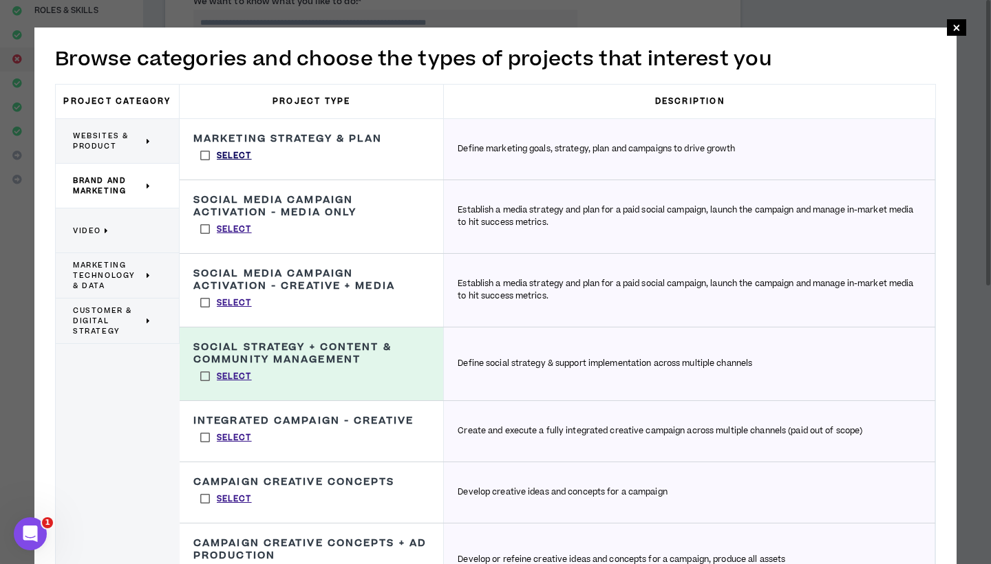
click at [229, 152] on p "Select" at bounding box center [234, 156] width 35 height 12
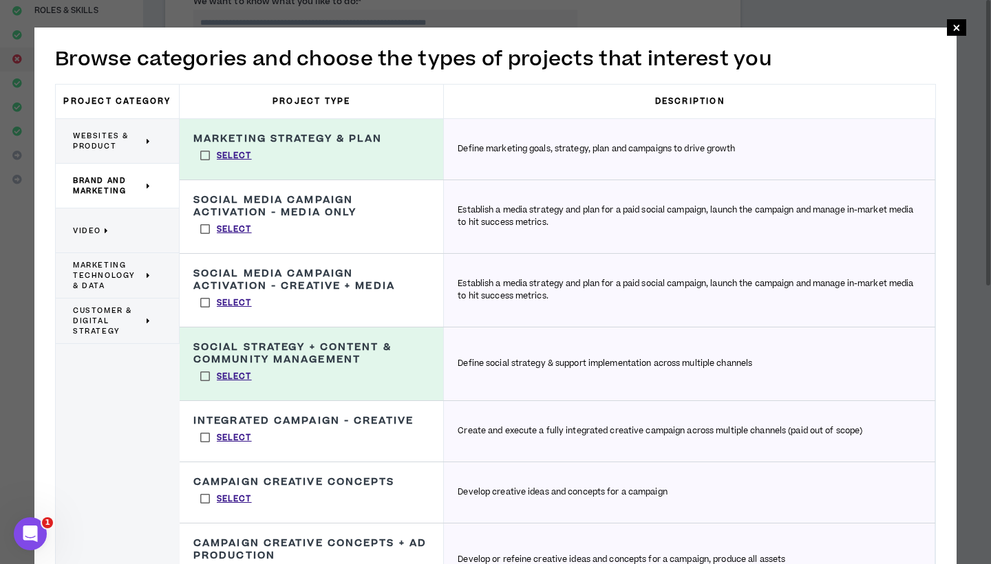
click at [206, 300] on label "Select" at bounding box center [225, 302] width 65 height 21
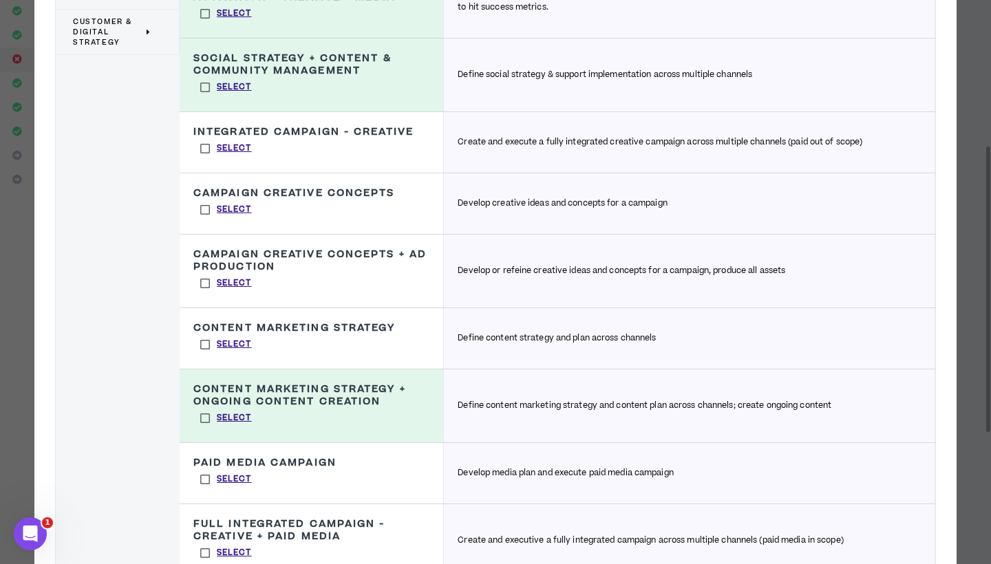
click at [210, 355] on label "Select" at bounding box center [225, 344] width 65 height 21
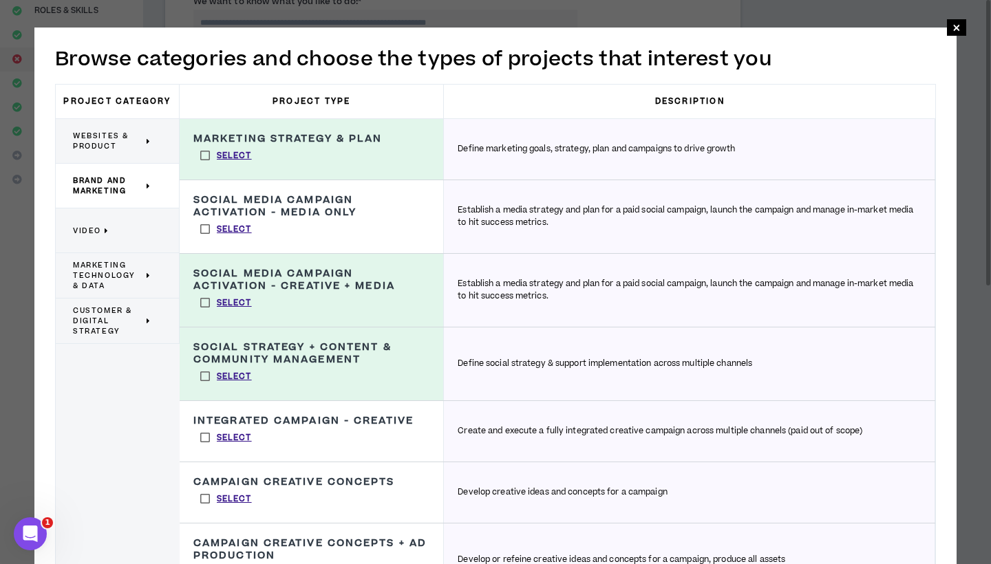
click at [107, 233] on icon at bounding box center [107, 231] width 5 height 10
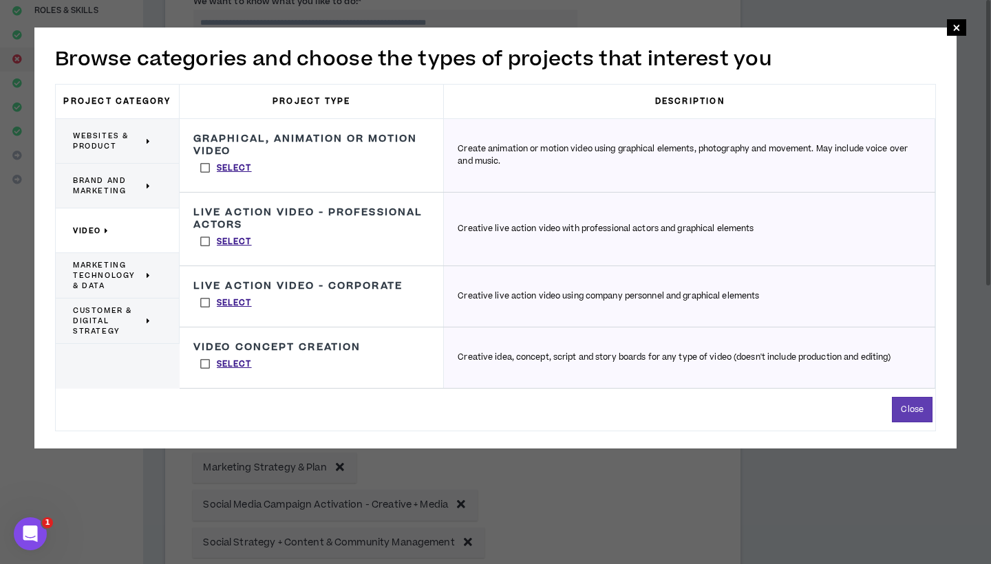
click at [207, 363] on label "Select" at bounding box center [225, 364] width 65 height 21
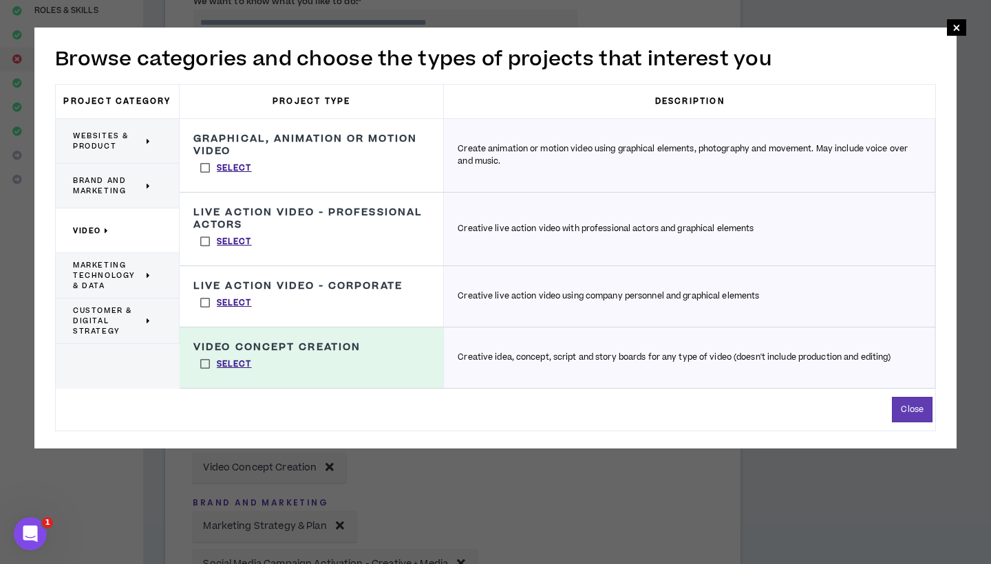
click at [114, 317] on span "Customer & Digital Strategy" at bounding box center [108, 320] width 70 height 31
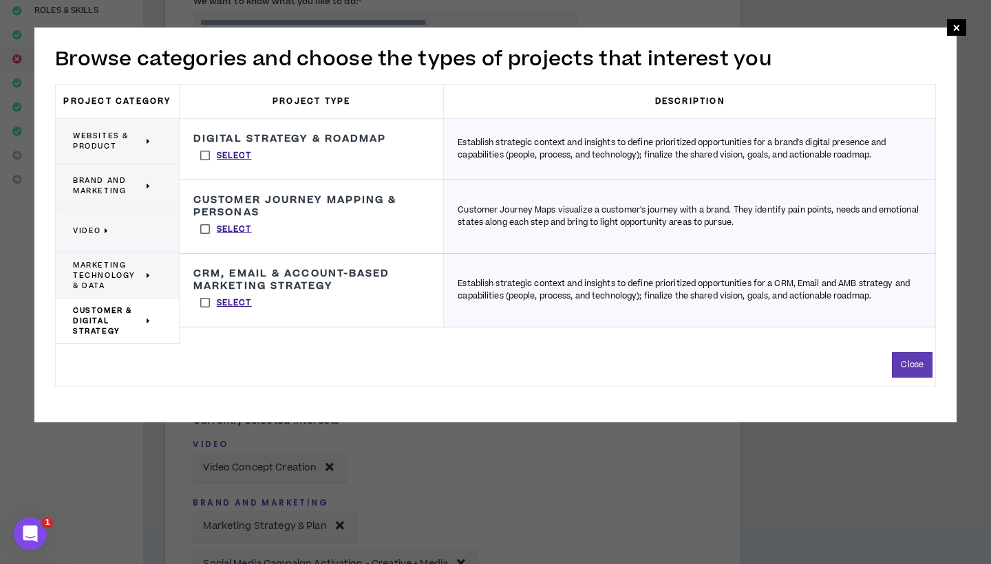
click at [97, 129] on p "Websites & Product" at bounding box center [112, 141] width 78 height 30
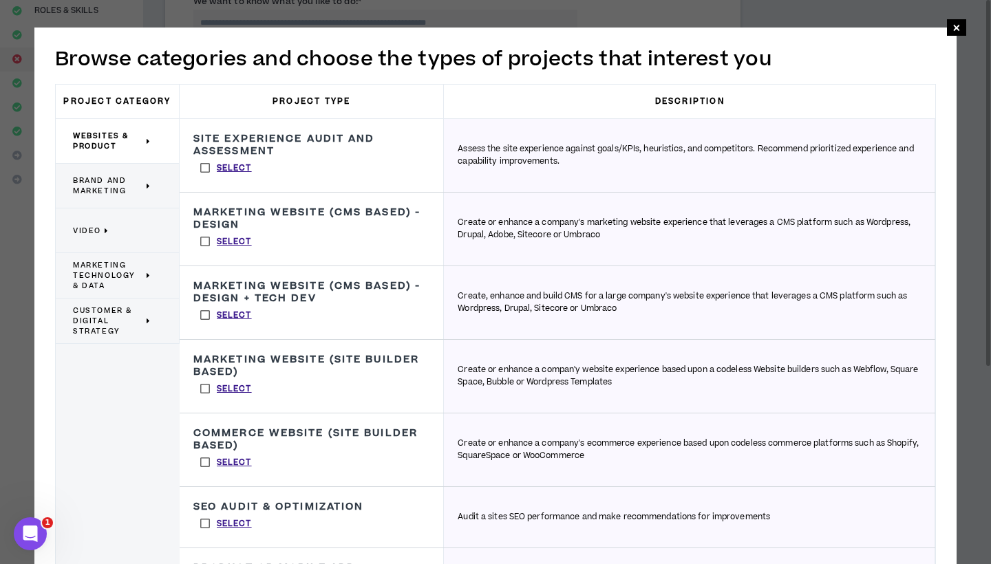
click at [116, 180] on span "Brand and Marketing" at bounding box center [108, 185] width 70 height 21
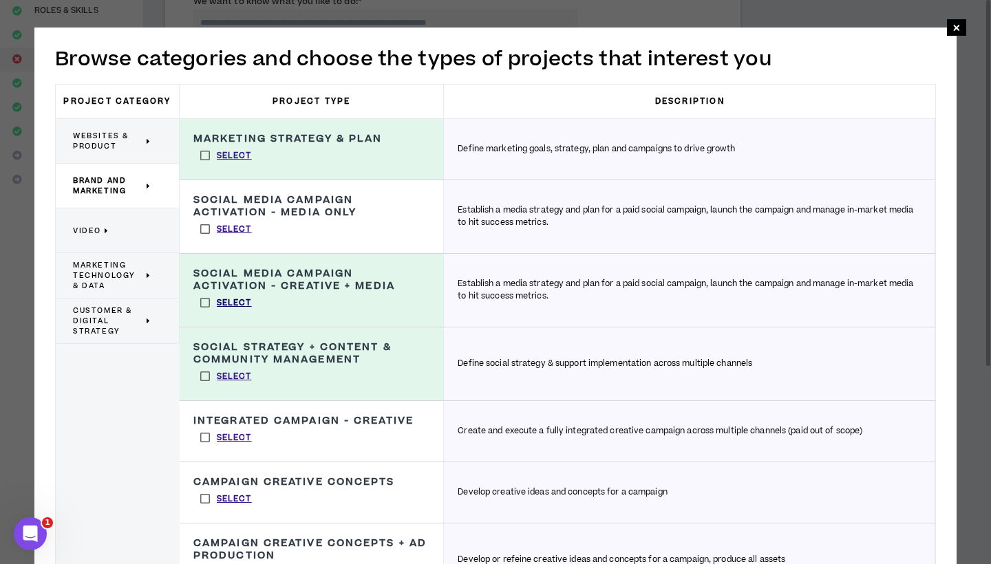
click at [243, 301] on p "Select" at bounding box center [234, 303] width 35 height 12
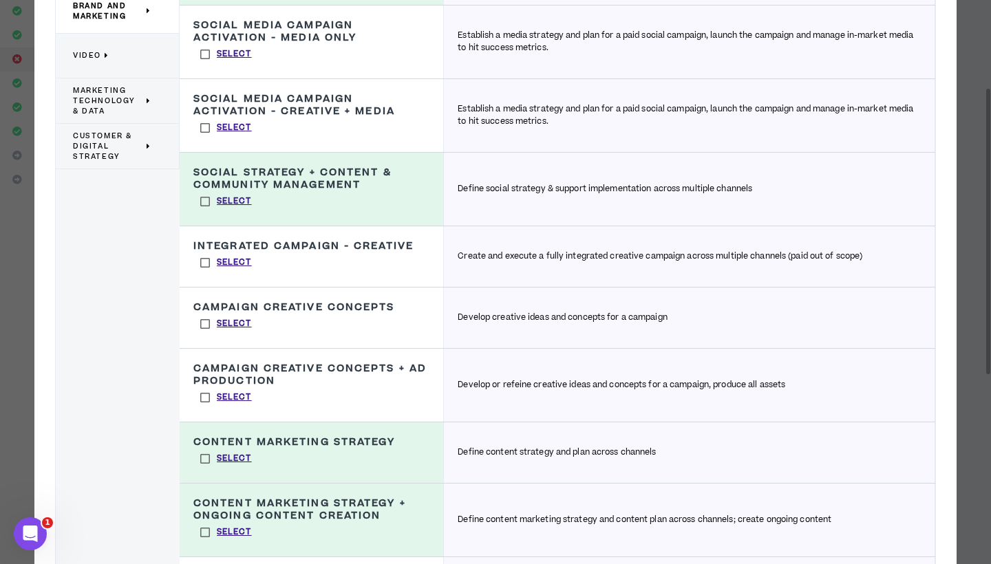
click at [202, 334] on label "Select" at bounding box center [225, 324] width 65 height 21
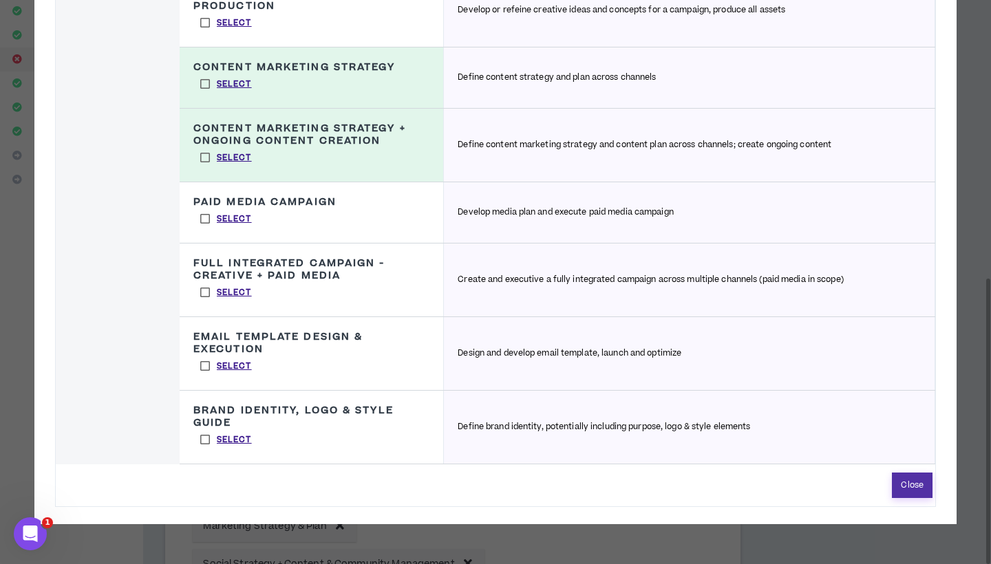
click at [904, 493] on button "Close" at bounding box center [912, 485] width 41 height 25
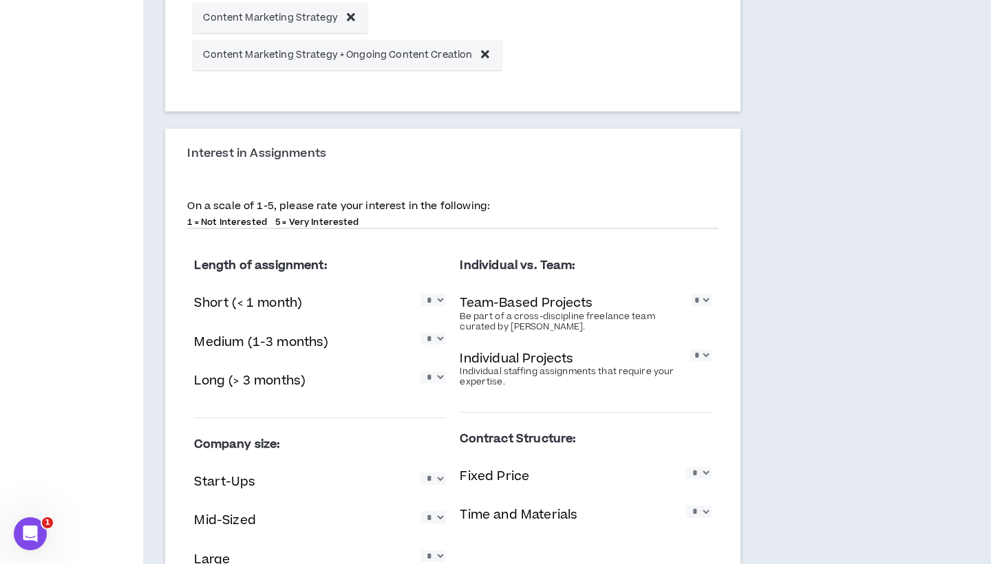
scroll to position [818, 0]
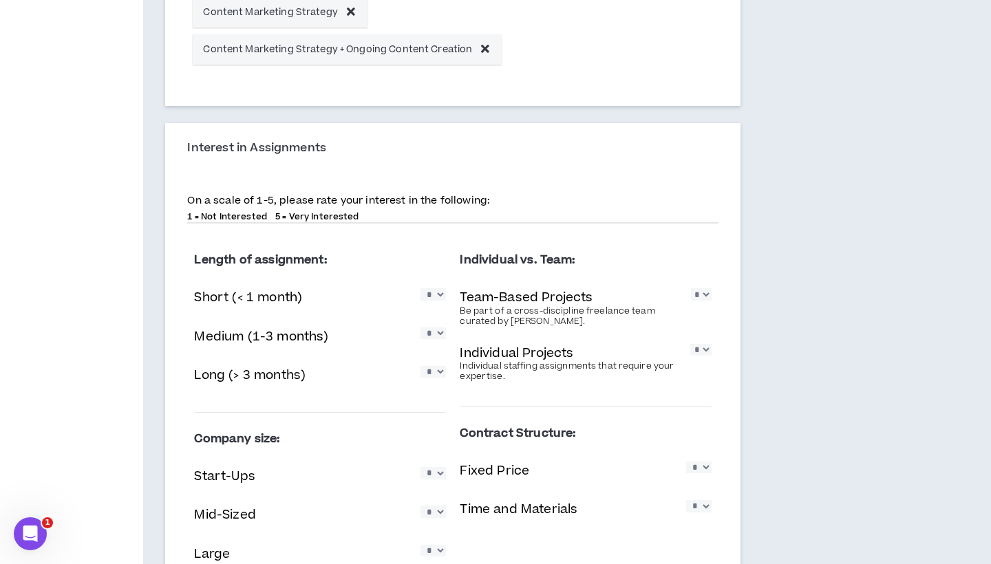
click at [435, 313] on div "Short (< 1 month) * * * * *" at bounding box center [320, 299] width 252 height 28
select select "*"
click at [402, 347] on div "Medium (1-3 months) * * * * *" at bounding box center [320, 338] width 252 height 28
select select "*"
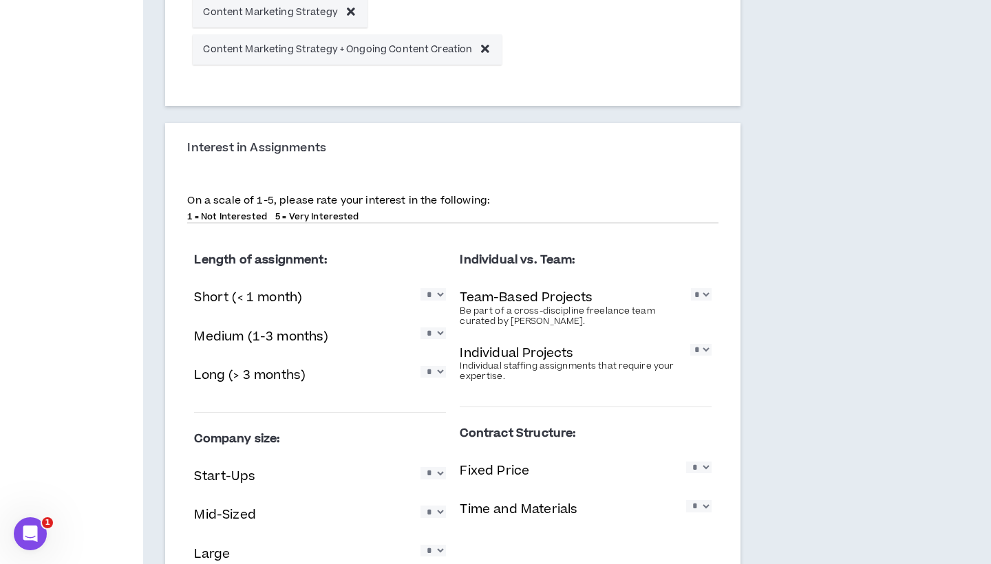
click at [378, 313] on div "Short (< 1 month) * * * * *" at bounding box center [320, 299] width 252 height 28
select select "*"
click at [604, 322] on p "Be part of a cross-discipline freelance team curated by [PERSON_NAME]." at bounding box center [575, 316] width 231 height 21
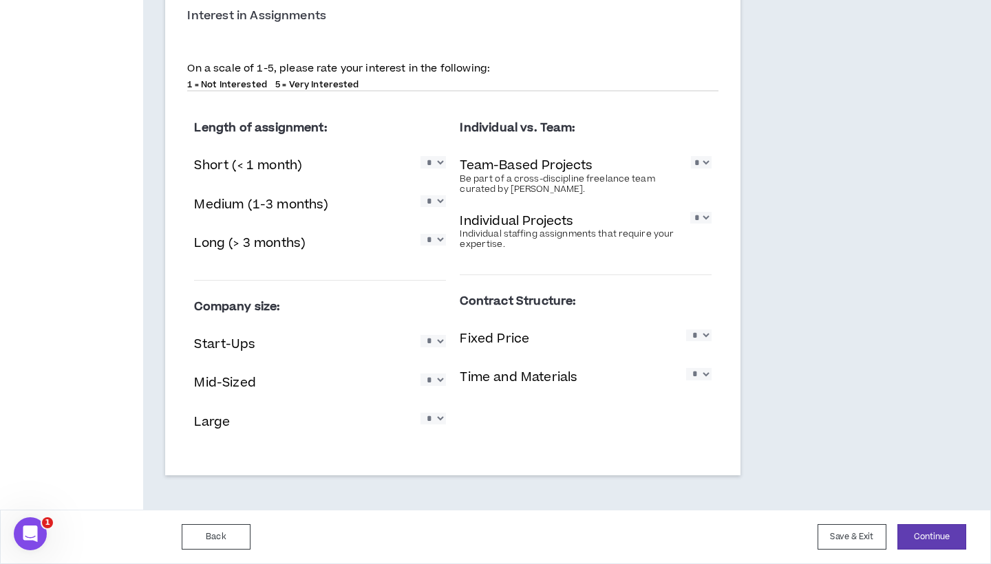
scroll to position [958, 0]
click at [435, 391] on div "Mid-Sized * * * * *" at bounding box center [320, 384] width 252 height 28
select select "*"
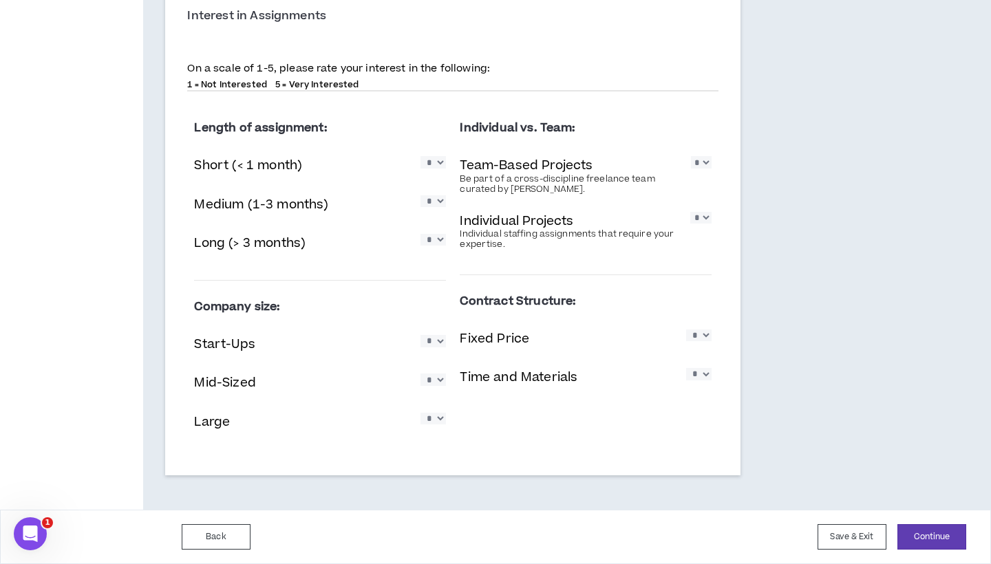
select select "*"
click at [639, 360] on div "Contract Structure: Fixed Price * * * * * Time and Materials * * * * *" at bounding box center [586, 345] width 252 height 118
select select "*"
click at [640, 348] on div "Fixed Price * * * * *" at bounding box center [586, 340] width 252 height 28
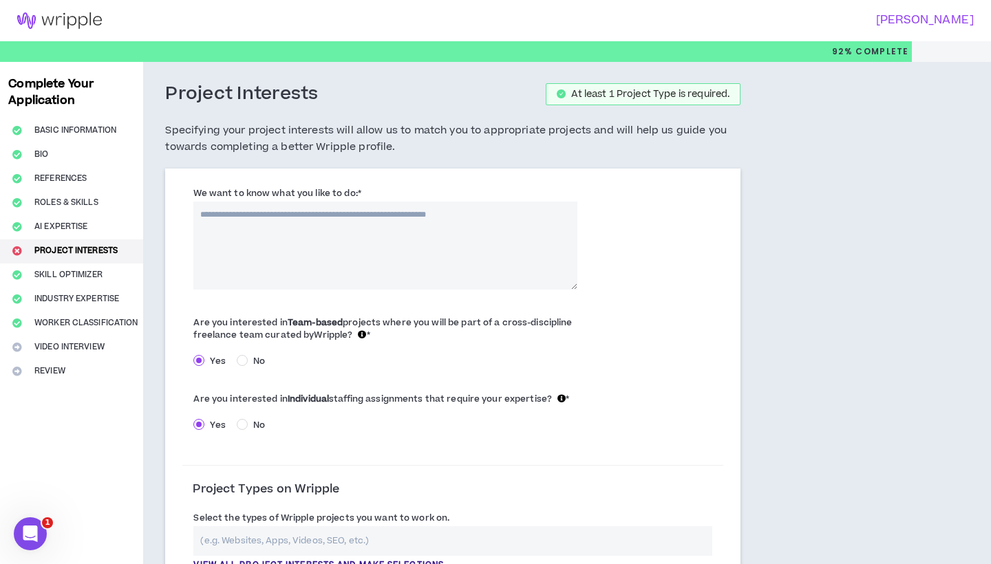
scroll to position [0, 0]
click at [470, 252] on textarea "We want to know what you like to do: *" at bounding box center [385, 246] width 384 height 88
type textarea "*"
click at [392, 215] on textarea "**********" at bounding box center [385, 246] width 384 height 88
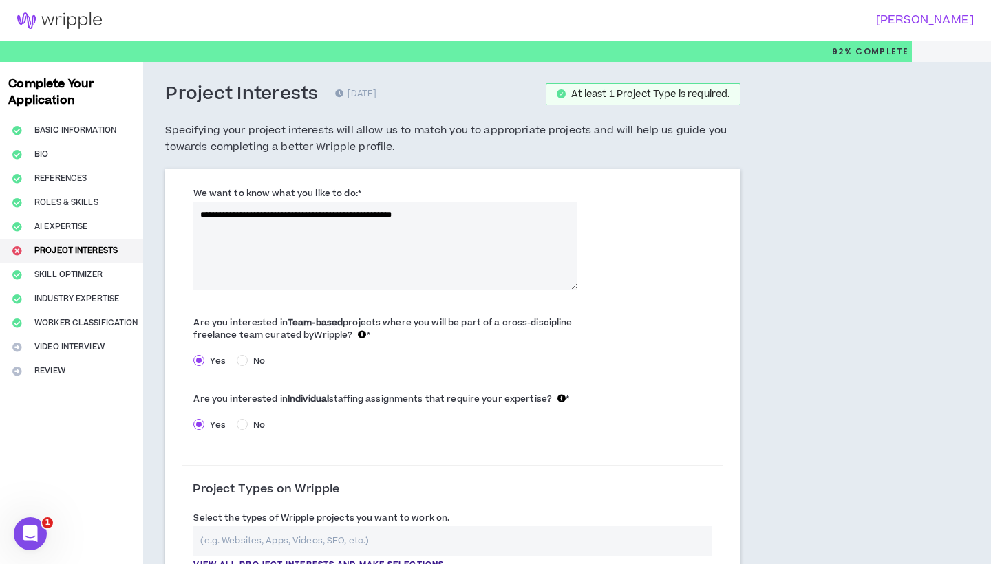
click at [474, 219] on textarea "**********" at bounding box center [385, 246] width 384 height 88
drag, startPoint x: 349, startPoint y: 213, endPoint x: 282, endPoint y: 208, distance: 67.6
click at [282, 209] on textarea "**********" at bounding box center [385, 246] width 384 height 88
click at [418, 221] on textarea "**********" at bounding box center [385, 246] width 384 height 88
click at [391, 215] on textarea "**********" at bounding box center [385, 246] width 384 height 88
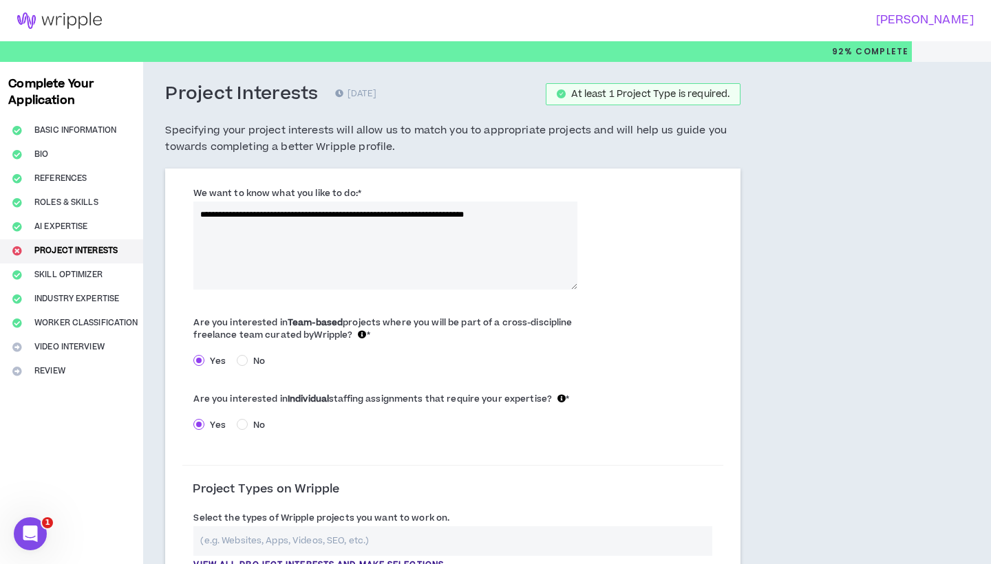
click at [548, 215] on textarea "**********" at bounding box center [385, 246] width 384 height 88
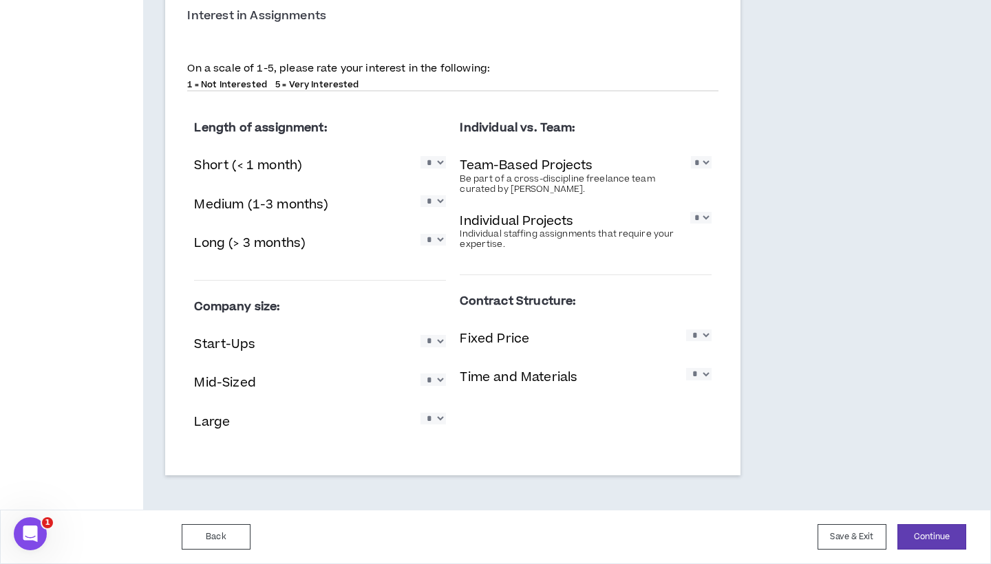
scroll to position [958, 0]
type textarea "**********"
click at [934, 538] on button "Continue" at bounding box center [931, 536] width 69 height 25
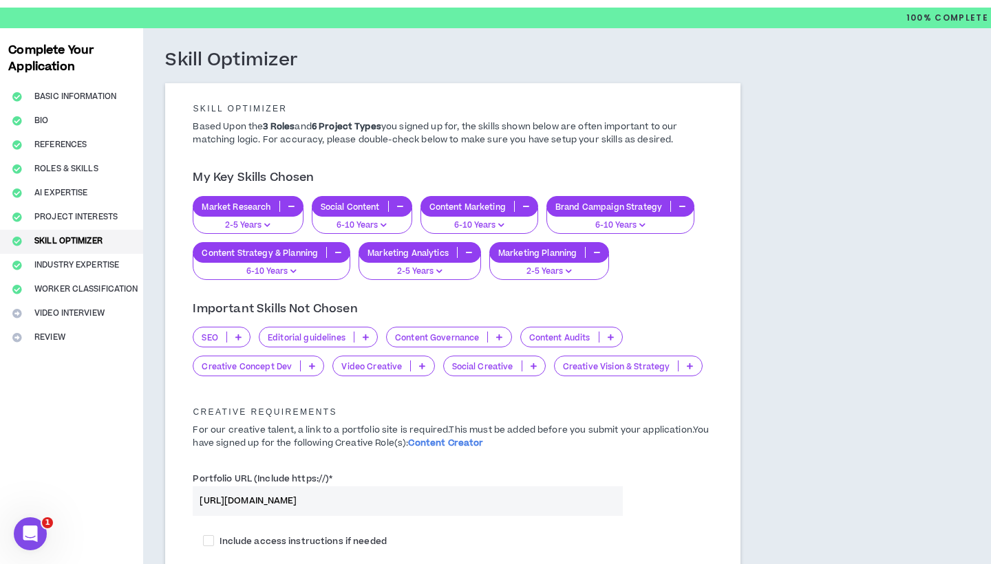
scroll to position [39, 0]
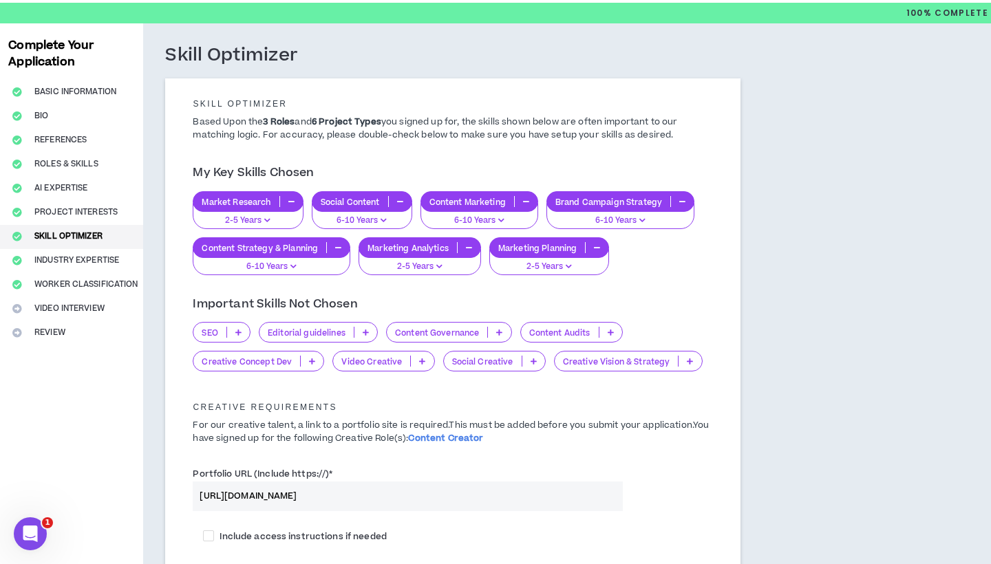
click at [290, 362] on p "Creative Concept Dev" at bounding box center [246, 361] width 107 height 10
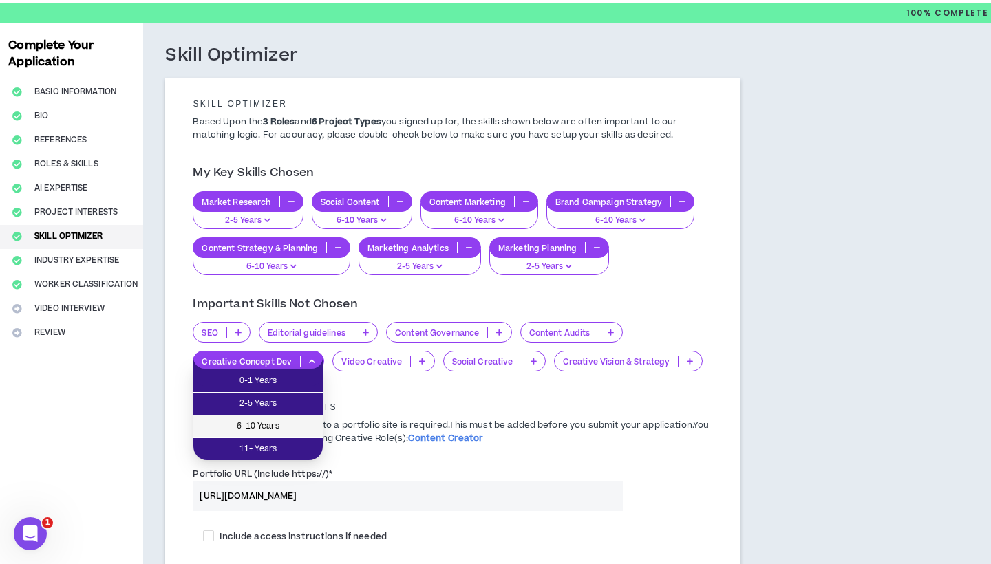
click at [279, 427] on span "6-10 Years" at bounding box center [258, 426] width 113 height 15
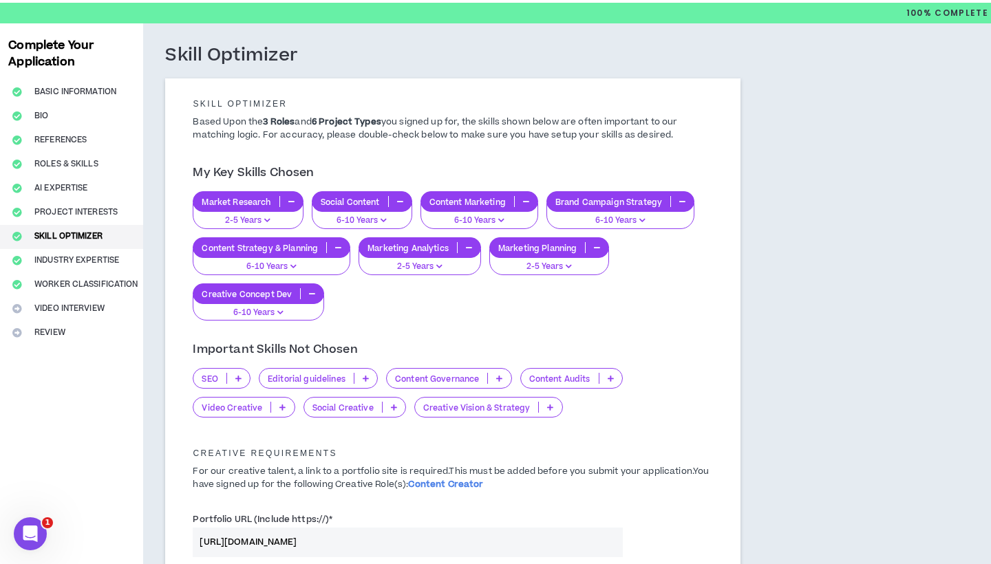
click at [275, 407] on p at bounding box center [282, 407] width 23 height 11
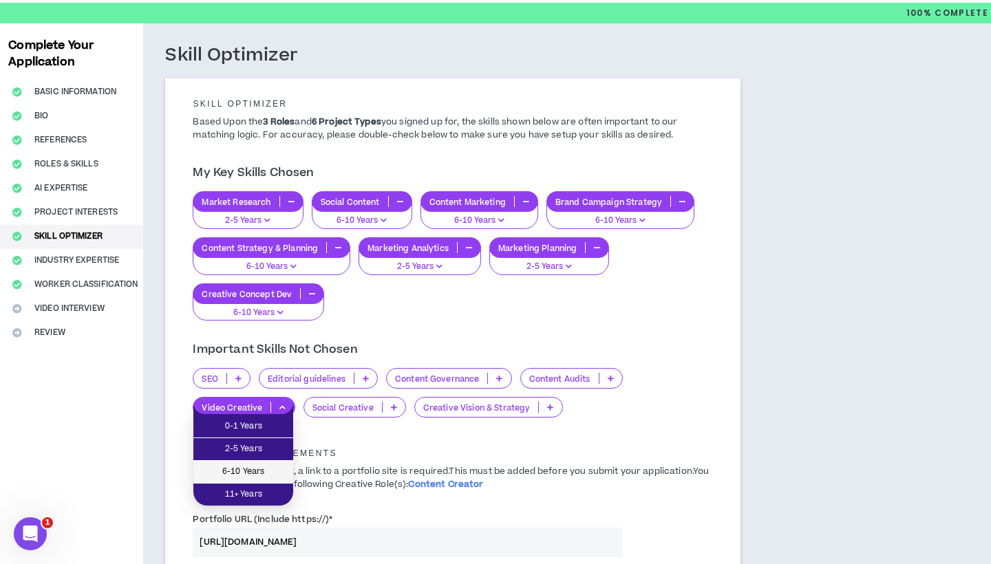
click at [263, 468] on span "6-10 Years" at bounding box center [243, 471] width 83 height 15
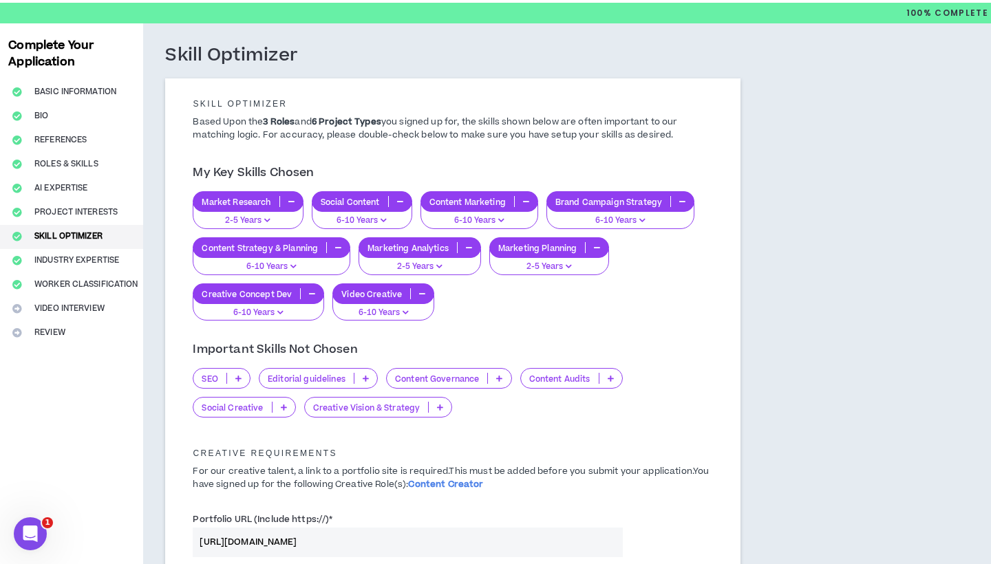
click at [577, 382] on div "Content Audits" at bounding box center [571, 378] width 102 height 21
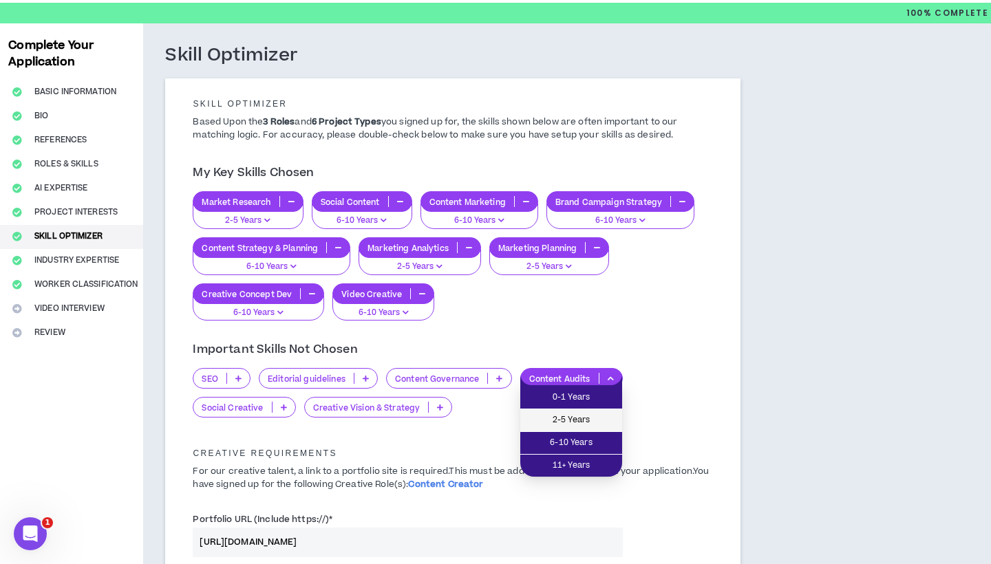
click at [573, 424] on span "2-5 Years" at bounding box center [570, 420] width 85 height 15
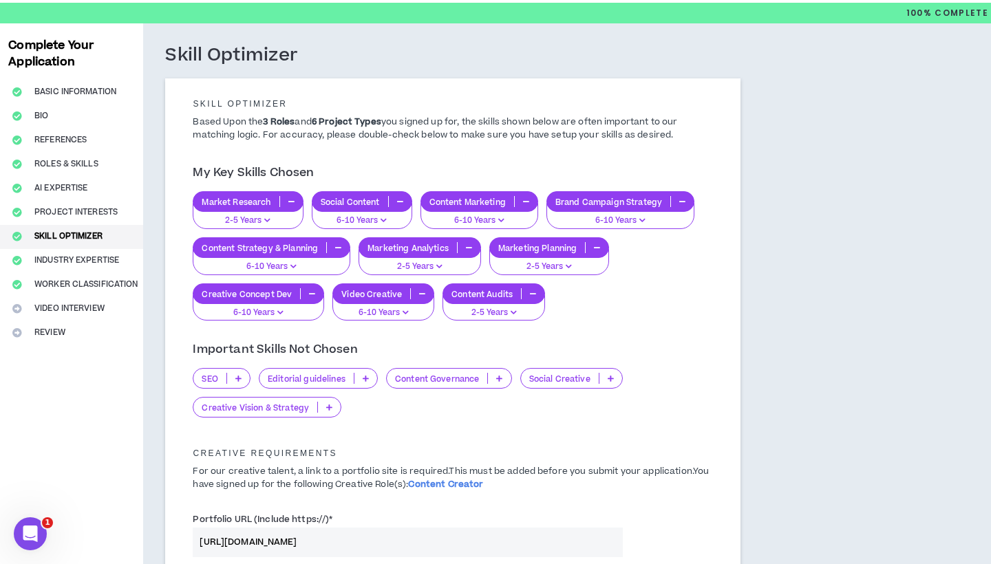
click at [303, 407] on p "Creative Vision & Strategy" at bounding box center [255, 407] width 124 height 10
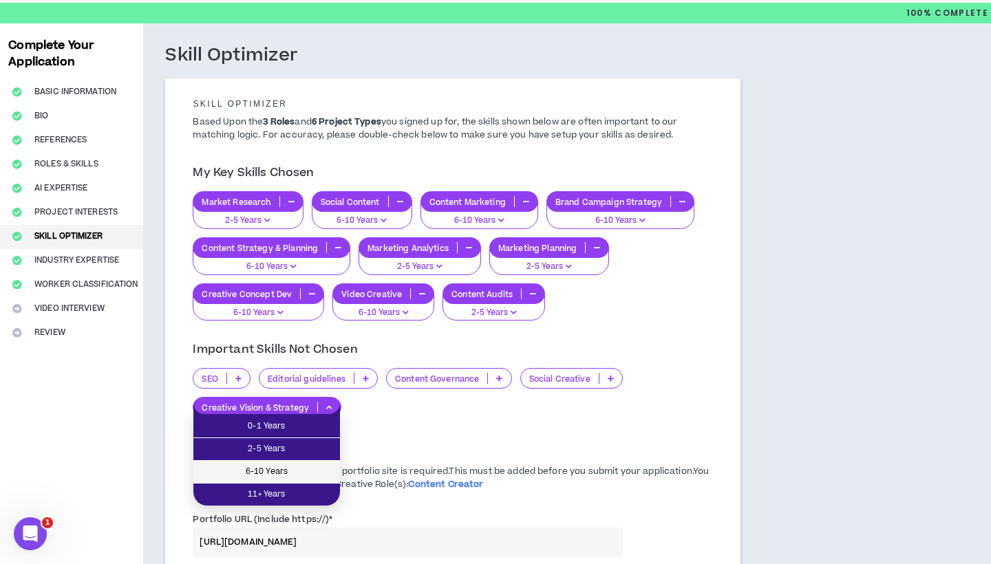
click at [286, 475] on span "6-10 Years" at bounding box center [267, 471] width 130 height 15
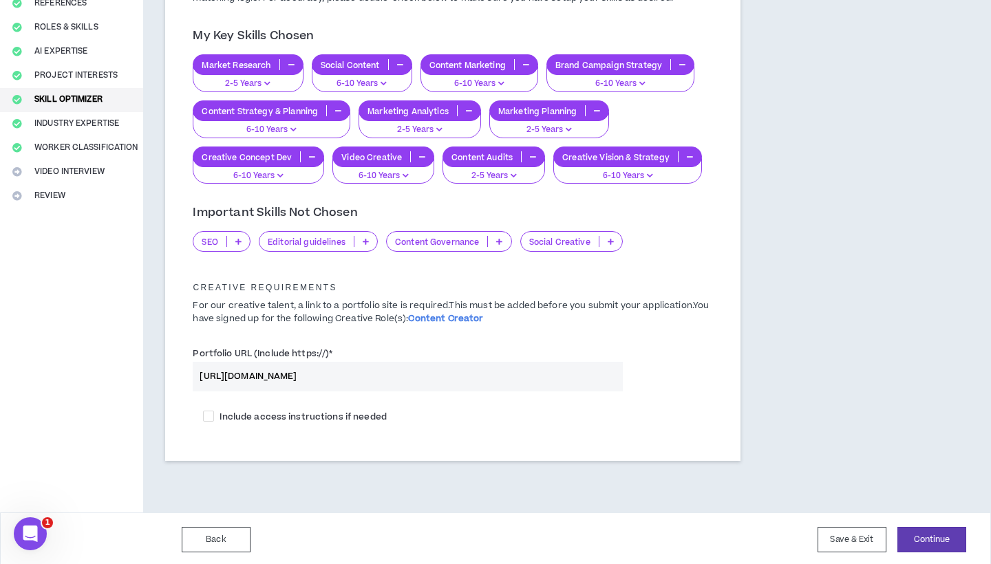
scroll to position [175, 0]
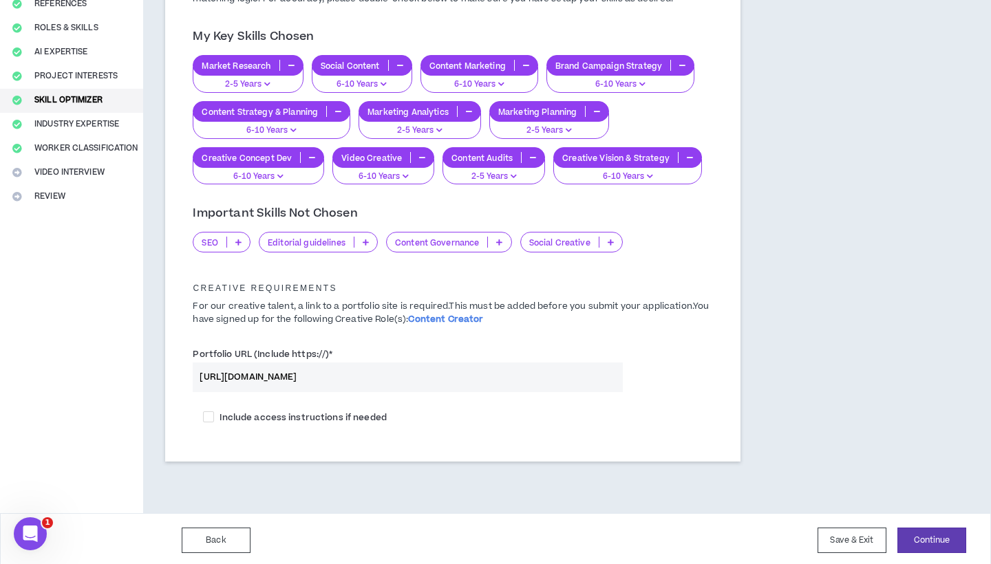
click at [430, 315] on span "Content Creator" at bounding box center [445, 319] width 75 height 12
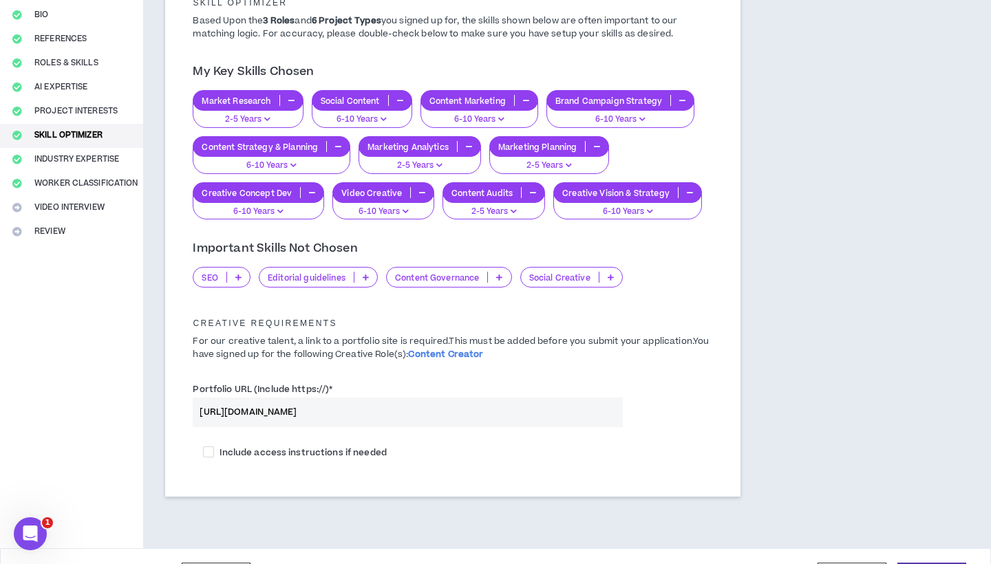
scroll to position [154, 0]
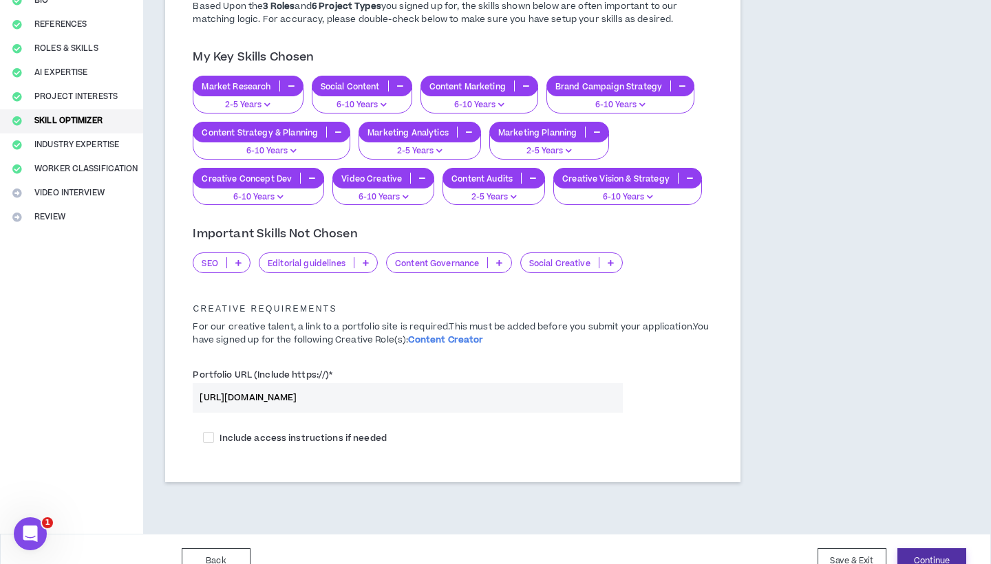
click at [917, 549] on button "Continue" at bounding box center [931, 560] width 69 height 25
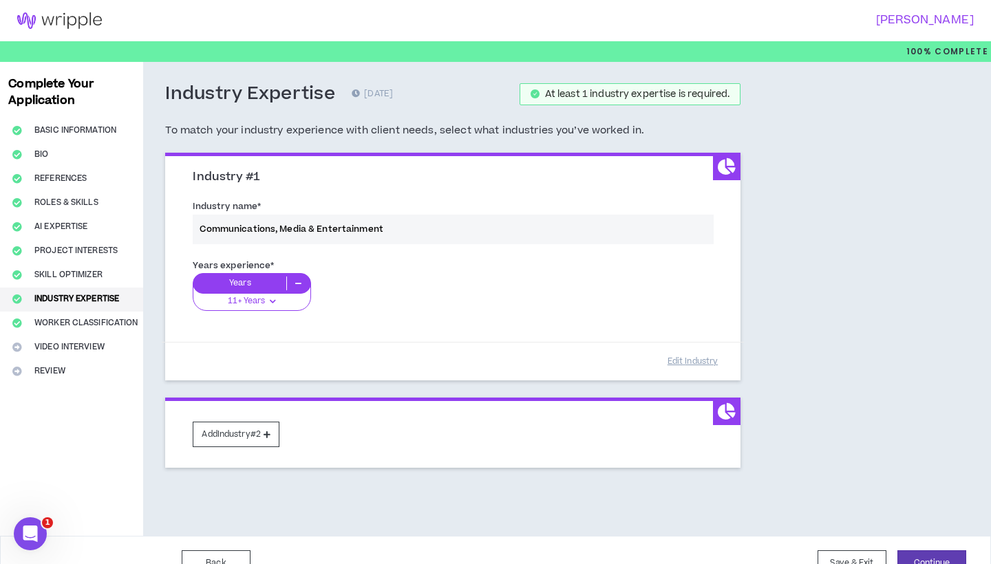
click at [394, 224] on div "Industry name * Communications, Media & Entertainment" at bounding box center [452, 224] width 541 height 58
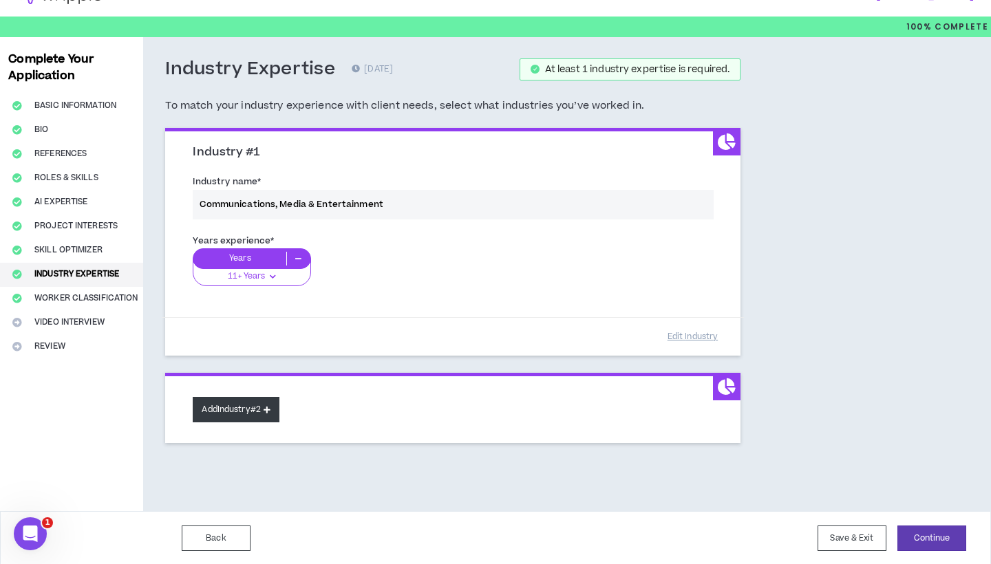
click at [261, 407] on button "Add Industry #2" at bounding box center [236, 409] width 87 height 25
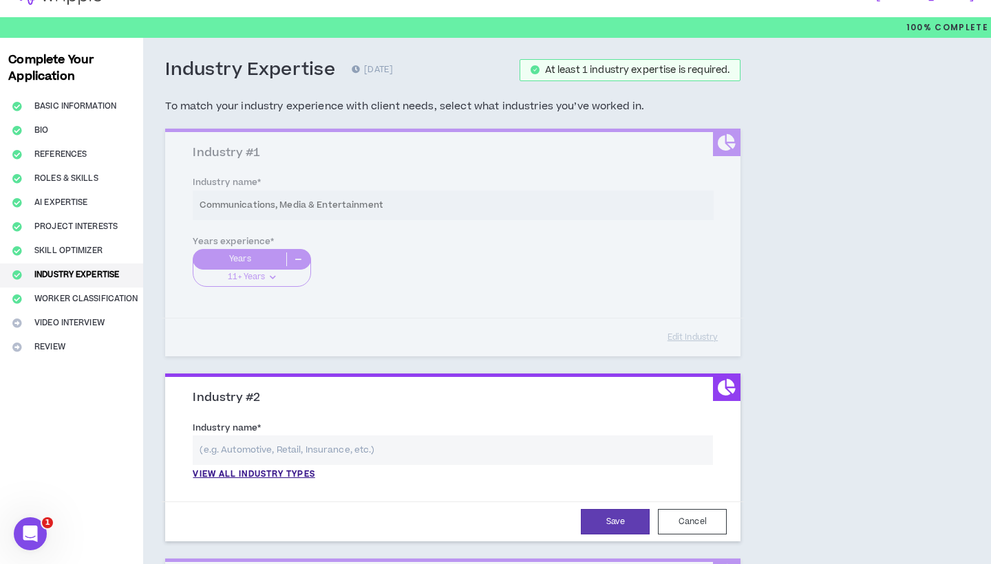
click at [237, 446] on input "text" at bounding box center [453, 450] width 520 height 30
type input "H"
type input "I"
type input "Design"
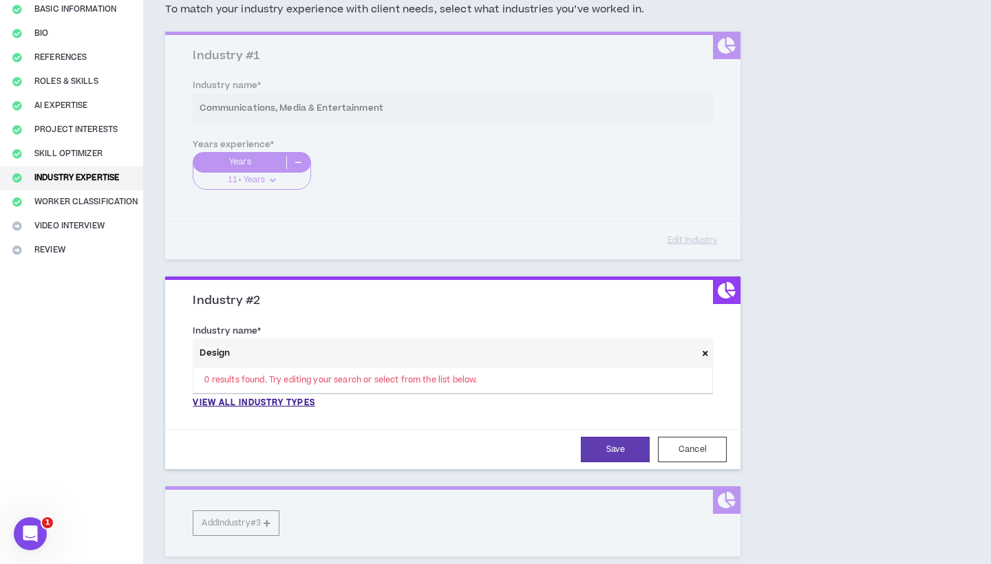
scroll to position [128, 0]
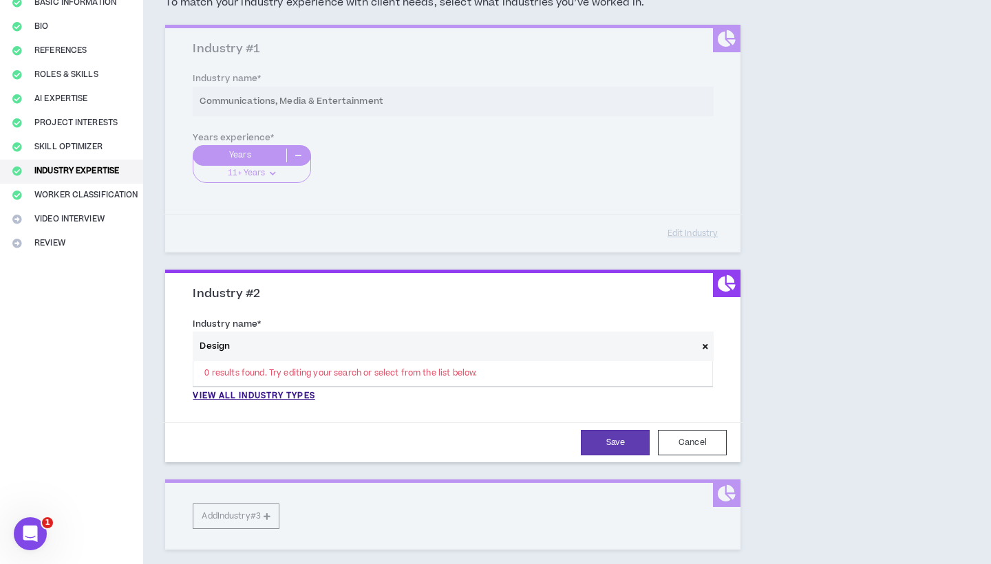
click at [291, 342] on input "Design" at bounding box center [445, 347] width 504 height 30
click at [272, 385] on div "0 results found. Try editing your search or select from the list below. View al…" at bounding box center [453, 367] width 520 height 70
click at [266, 393] on p "View all industry types" at bounding box center [254, 396] width 122 height 12
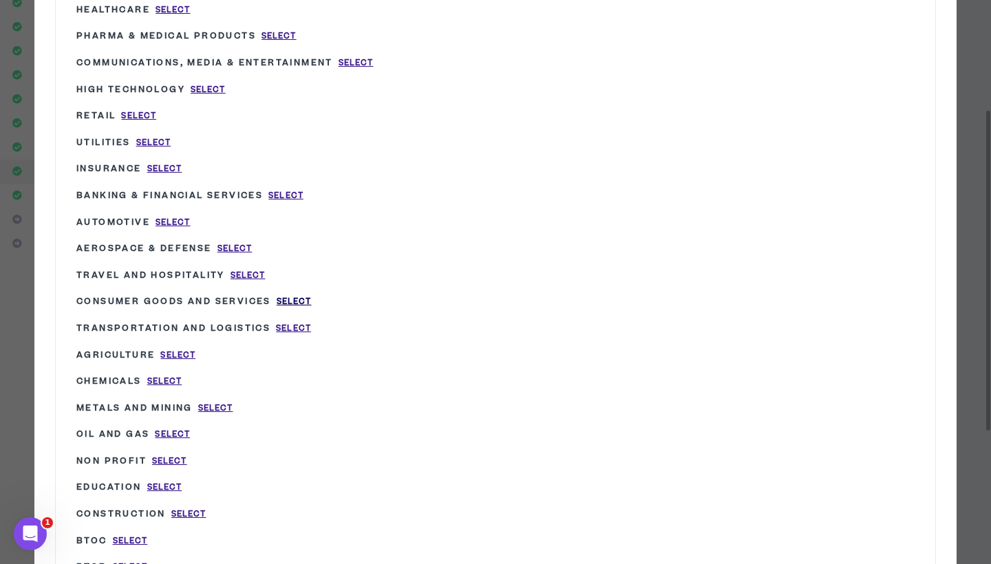
click at [309, 297] on span "Select" at bounding box center [294, 302] width 35 height 12
type input "Consumer Goods and Services"
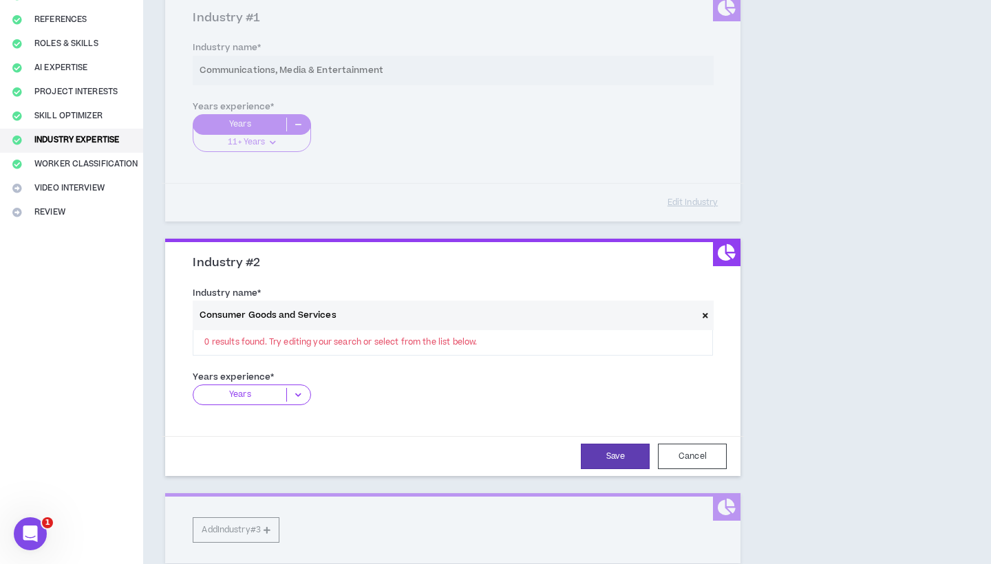
scroll to position [162, 0]
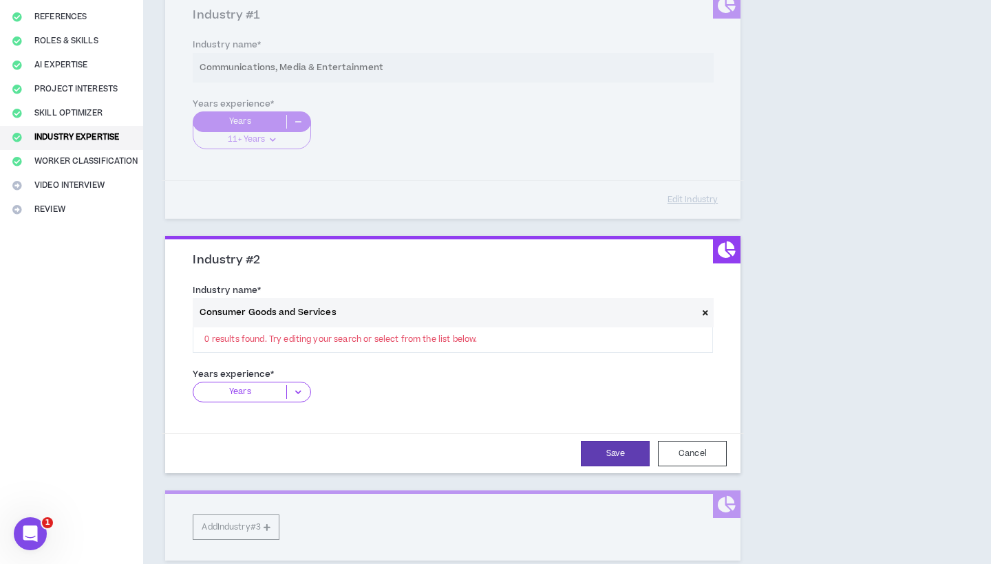
click at [290, 387] on icon at bounding box center [298, 392] width 23 height 14
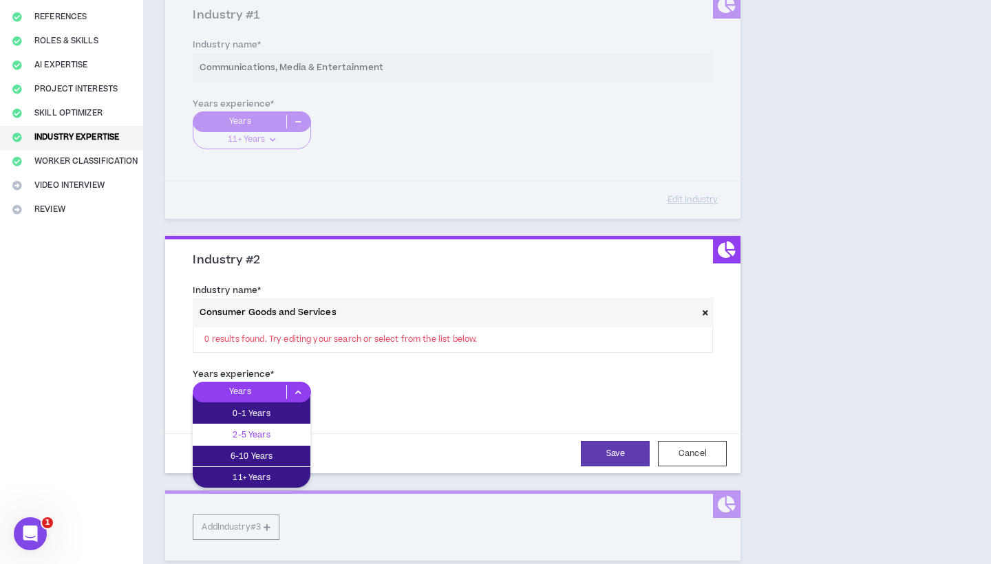
click at [262, 433] on p "2-5 Years" at bounding box center [252, 434] width 118 height 15
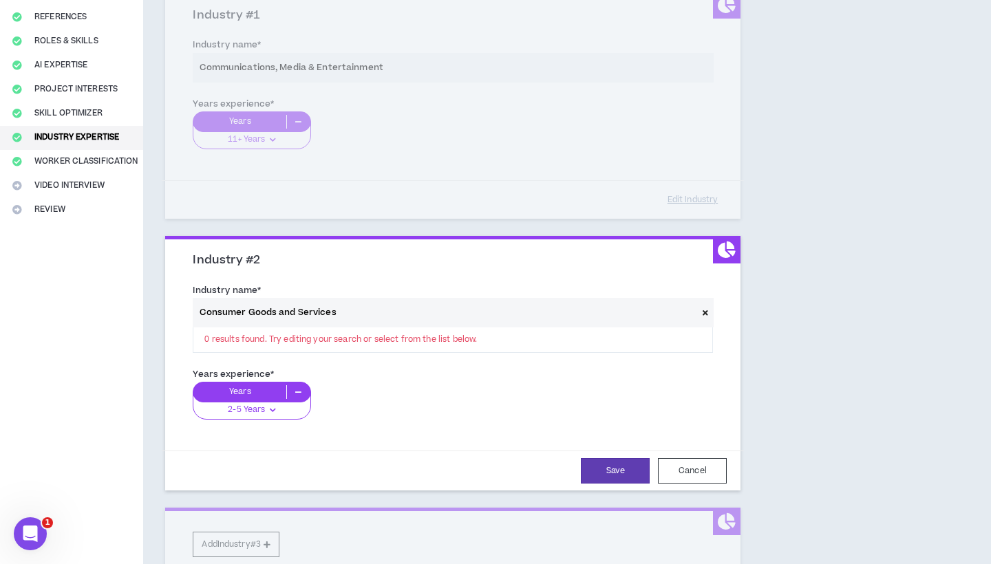
click at [345, 374] on div "Years experience * Years 2-5 Years 0-1 Years 2-5 Years 6-10 Years 11+ Years" at bounding box center [453, 398] width 520 height 63
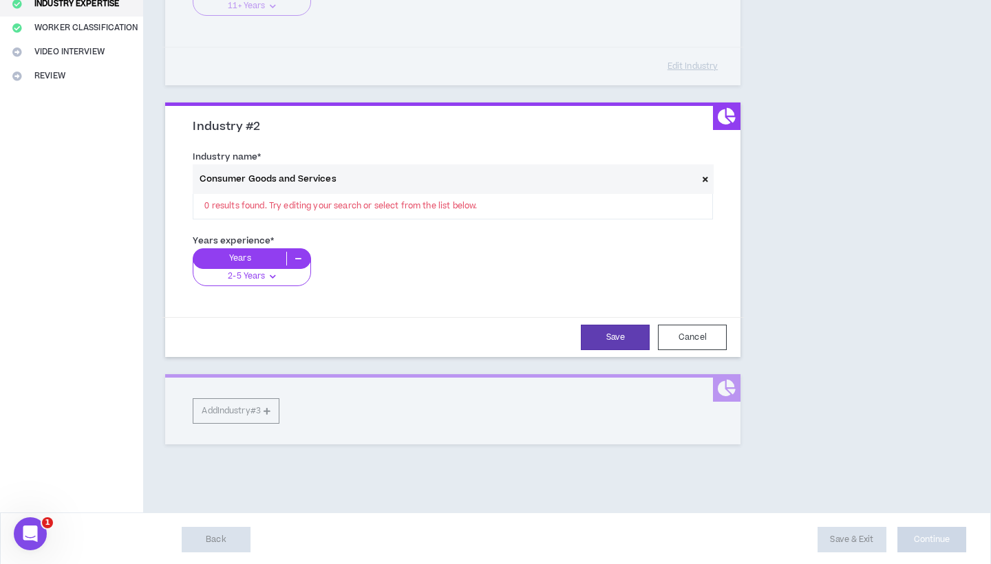
scroll to position [294, 0]
click at [618, 332] on button "Save" at bounding box center [615, 337] width 69 height 25
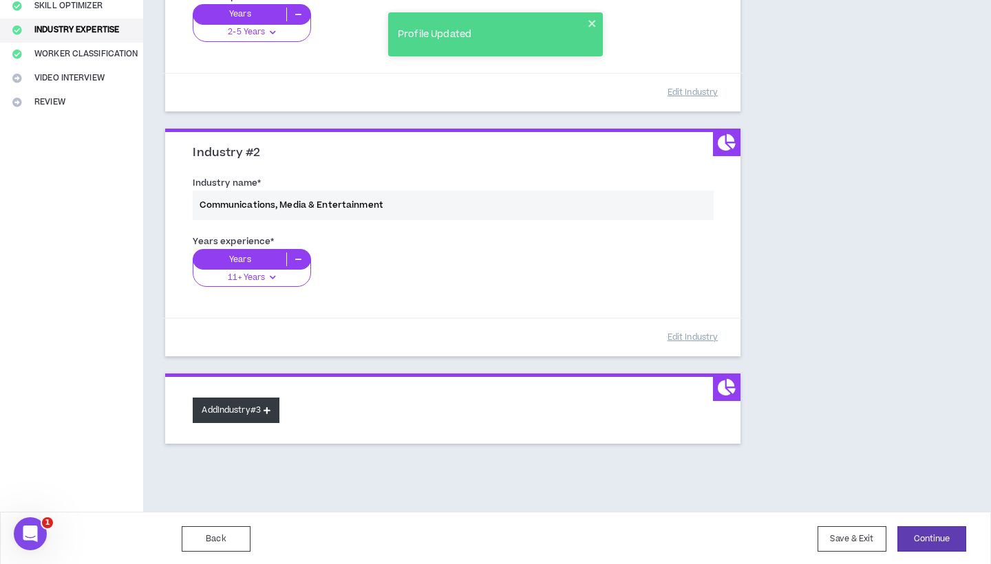
scroll to position [268, 0]
click at [251, 411] on button "Add Industry #3" at bounding box center [236, 410] width 87 height 25
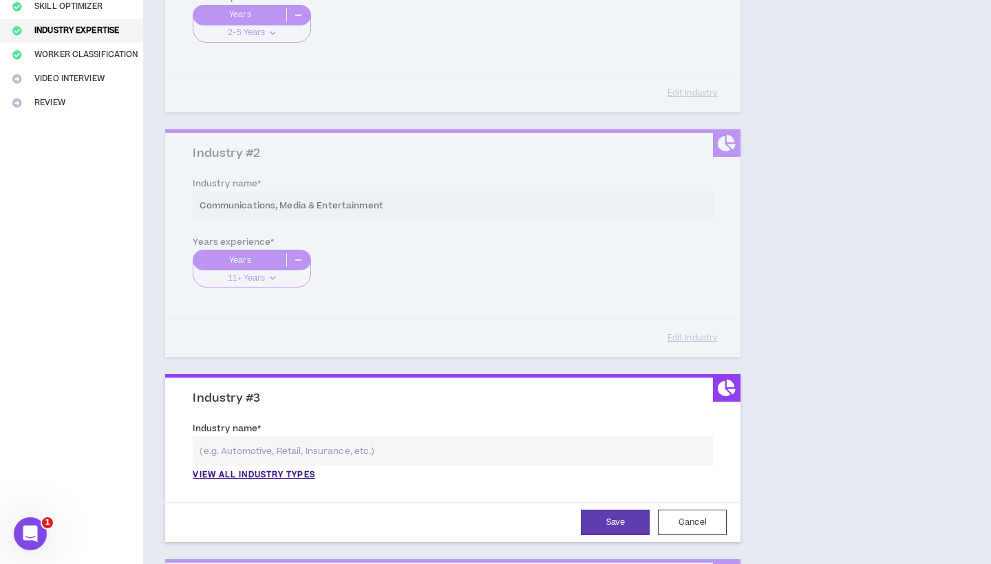
click at [248, 442] on input "text" at bounding box center [453, 451] width 520 height 30
click at [262, 473] on p "View all industry types" at bounding box center [254, 475] width 122 height 12
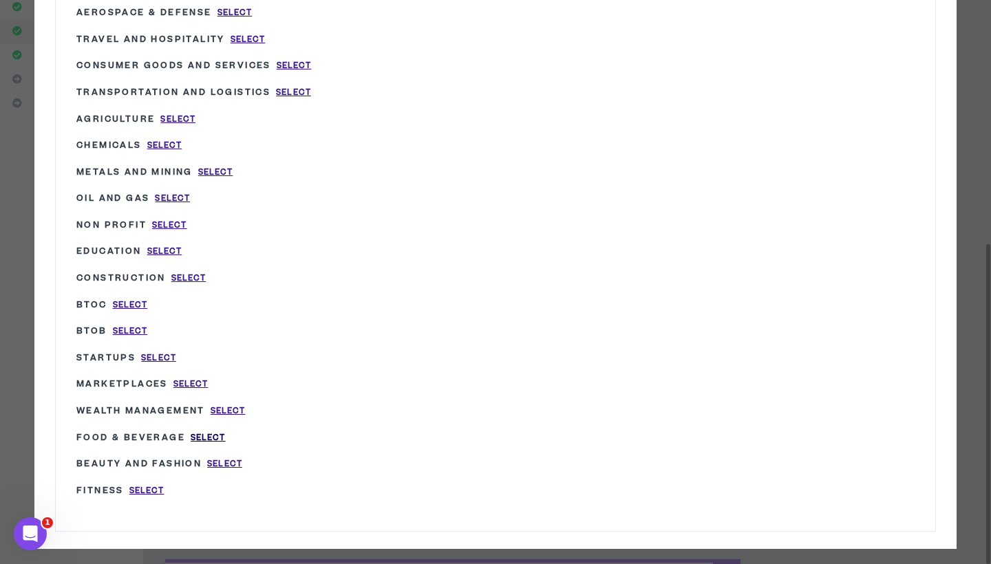
click at [221, 432] on span "Select" at bounding box center [208, 438] width 35 height 12
type input "Food & Beverage"
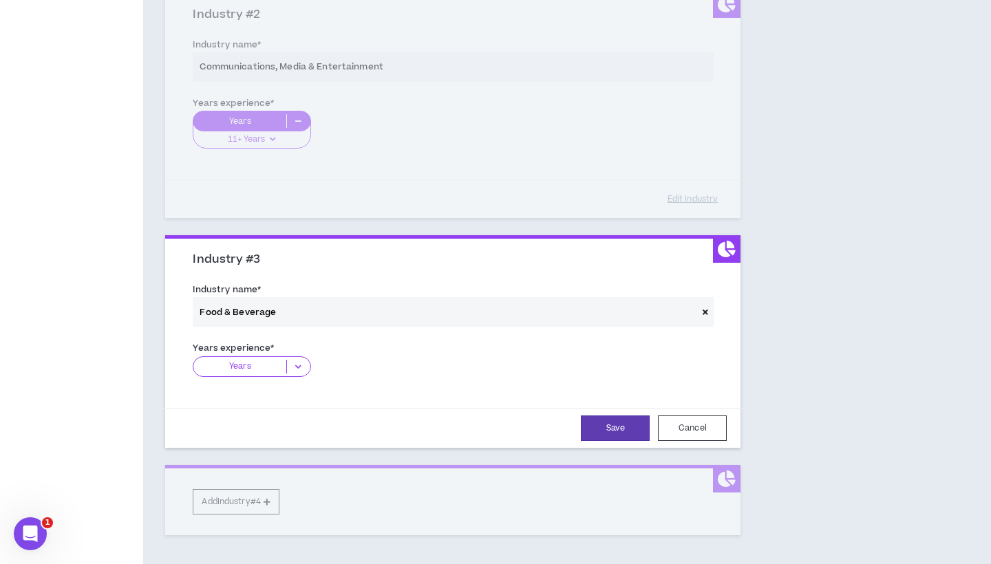
scroll to position [444, 0]
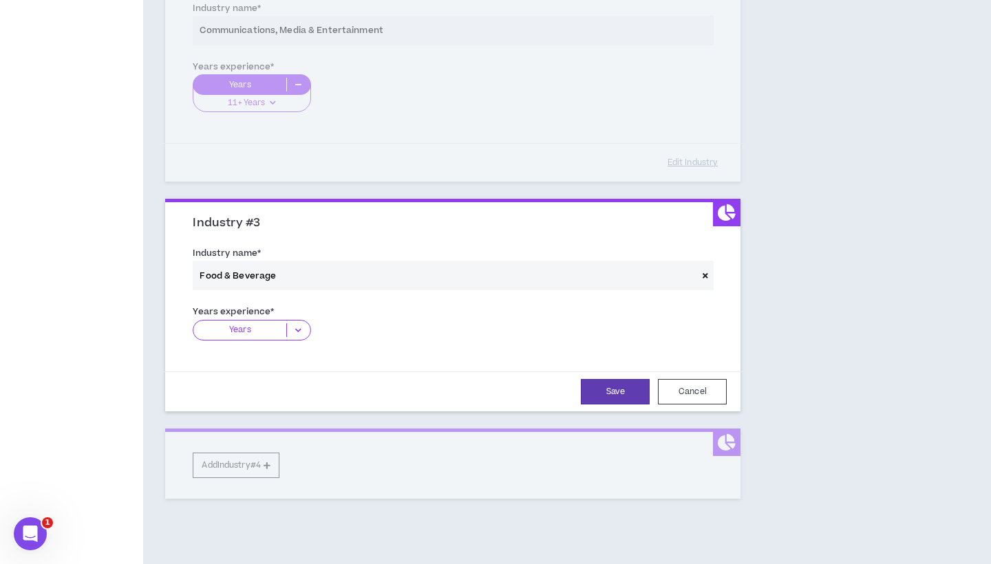
click at [256, 331] on p "Years" at bounding box center [239, 330] width 93 height 14
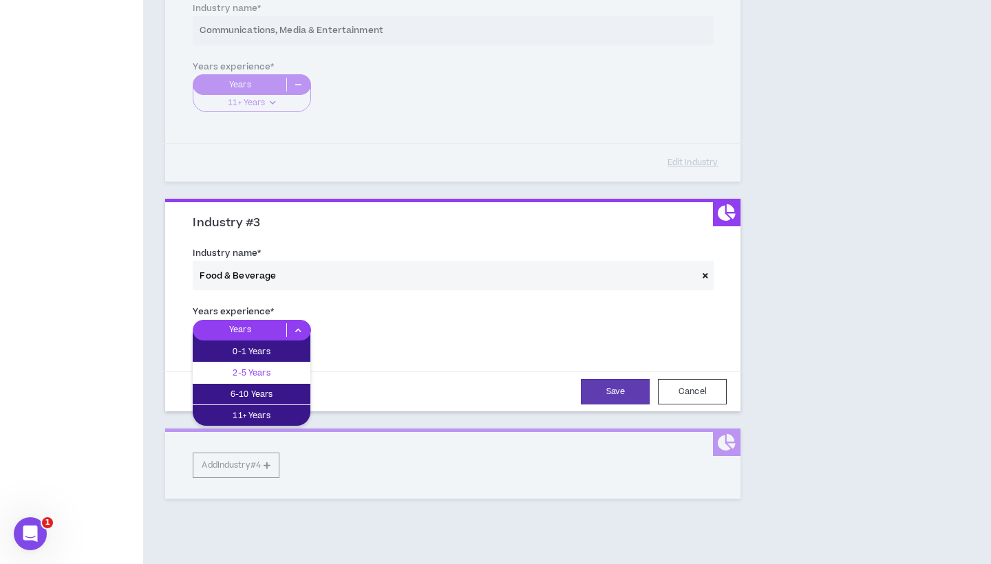
click at [247, 372] on p "2-5 Years" at bounding box center [252, 372] width 118 height 15
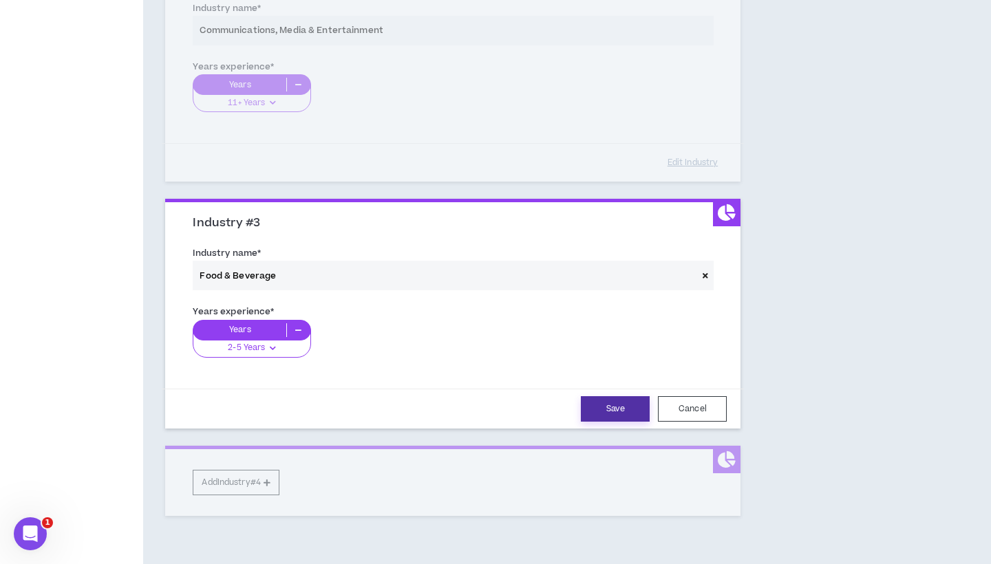
click at [625, 408] on button "Save" at bounding box center [615, 408] width 69 height 25
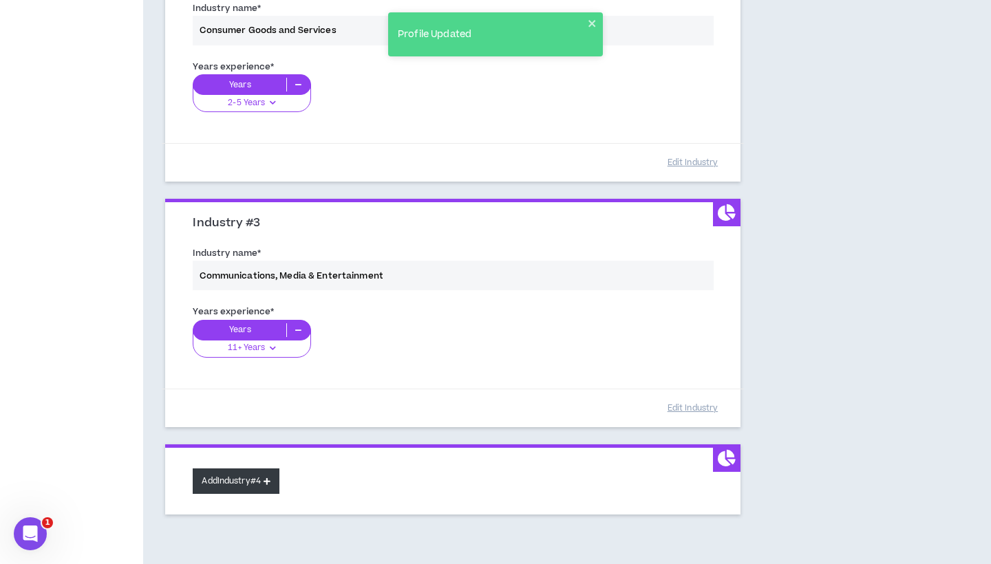
click at [253, 479] on button "Add Industry #4" at bounding box center [236, 480] width 87 height 25
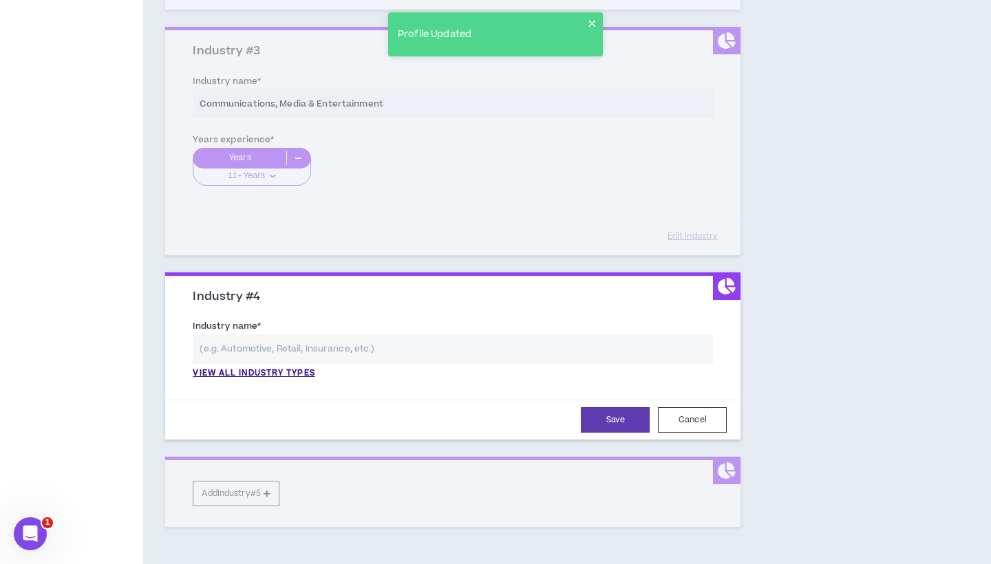
scroll to position [643, 0]
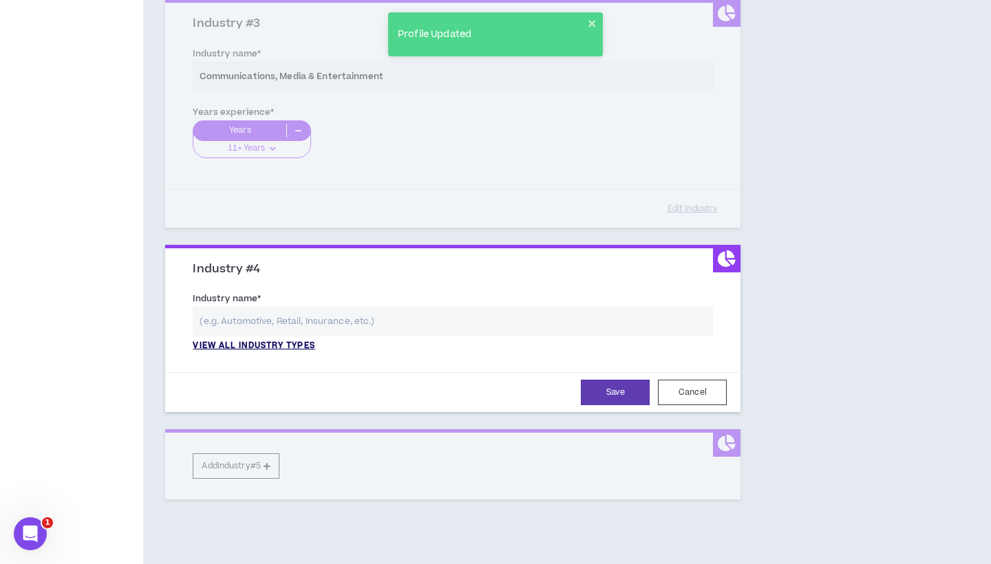
click at [292, 340] on p "View all industry types" at bounding box center [254, 346] width 122 height 12
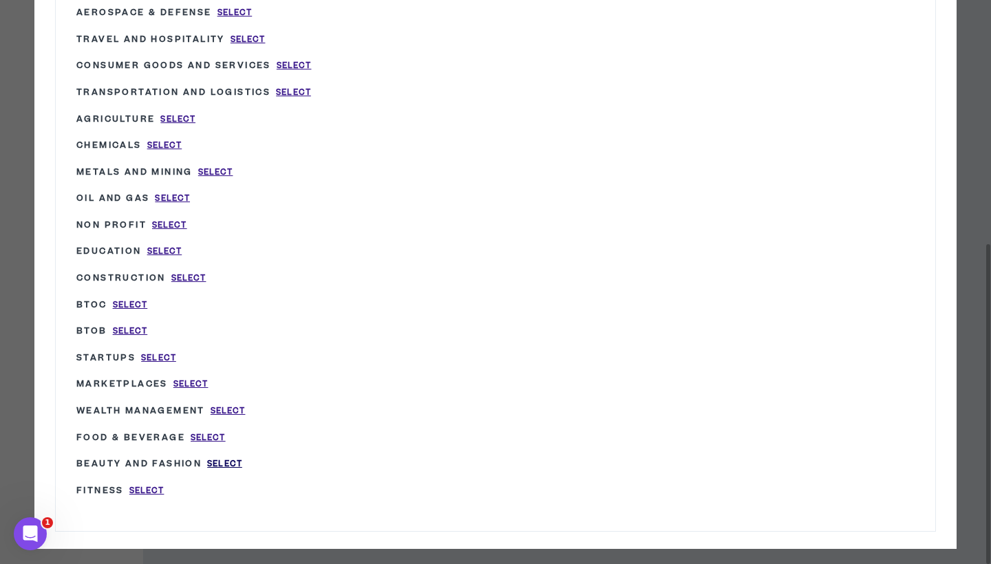
click at [235, 458] on span "Select" at bounding box center [224, 464] width 35 height 12
type input "Beauty and Fashion"
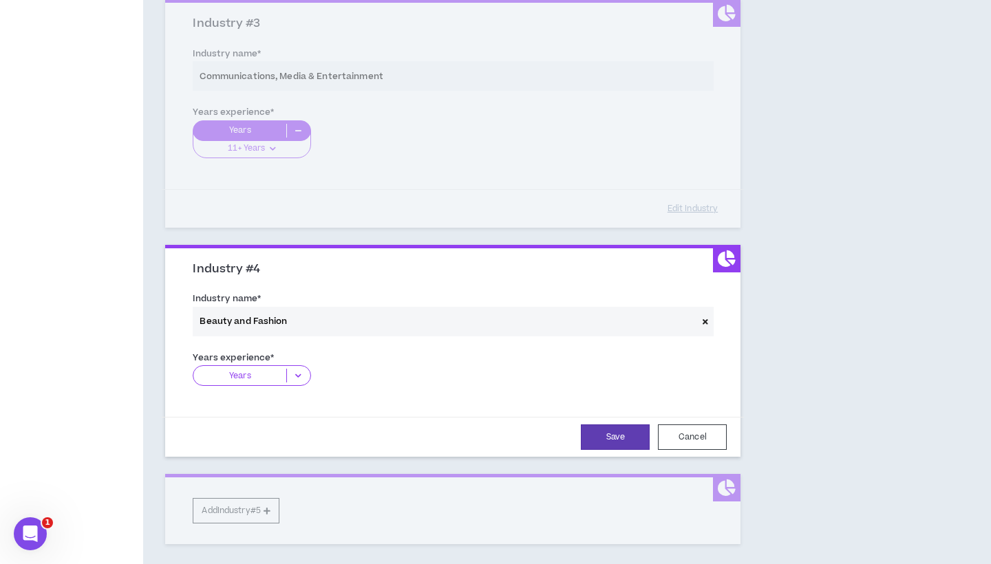
click at [297, 369] on icon at bounding box center [298, 376] width 23 height 14
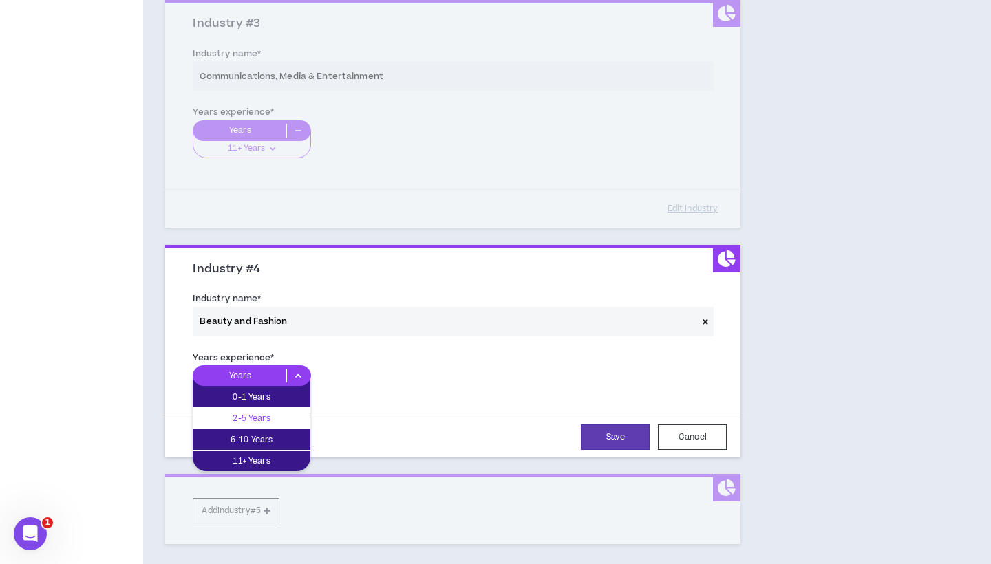
click at [267, 413] on p "2-5 Years" at bounding box center [252, 418] width 118 height 15
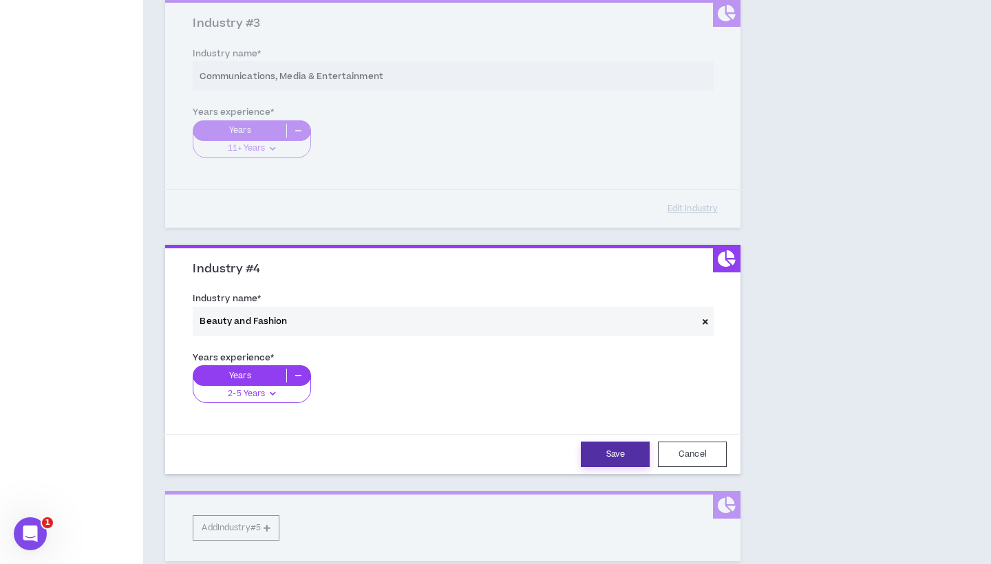
click at [618, 450] on button "Save" at bounding box center [615, 454] width 69 height 25
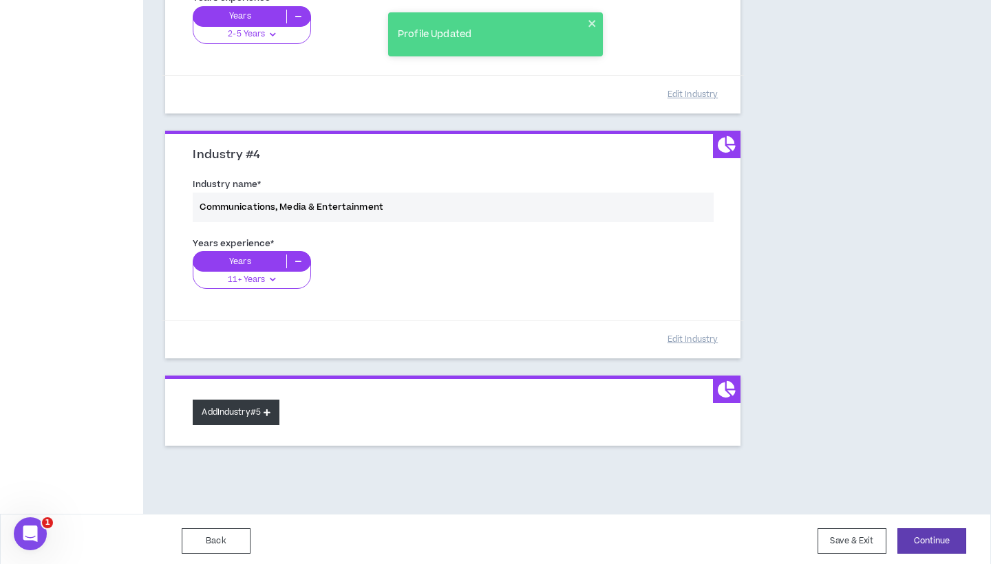
scroll to position [757, 0]
click at [253, 411] on button "Add Industry #5" at bounding box center [236, 412] width 87 height 25
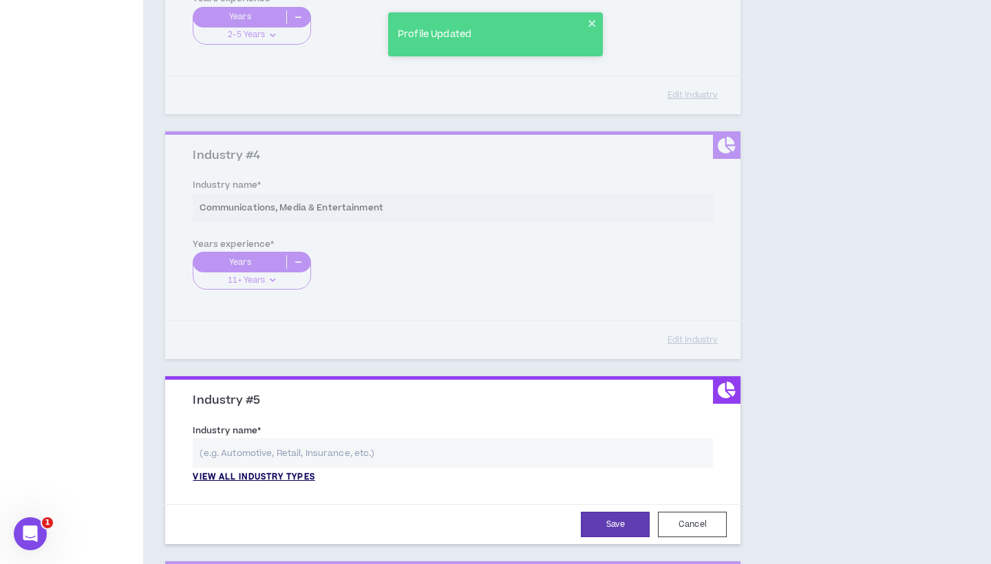
click at [239, 475] on p "View all industry types" at bounding box center [254, 477] width 122 height 12
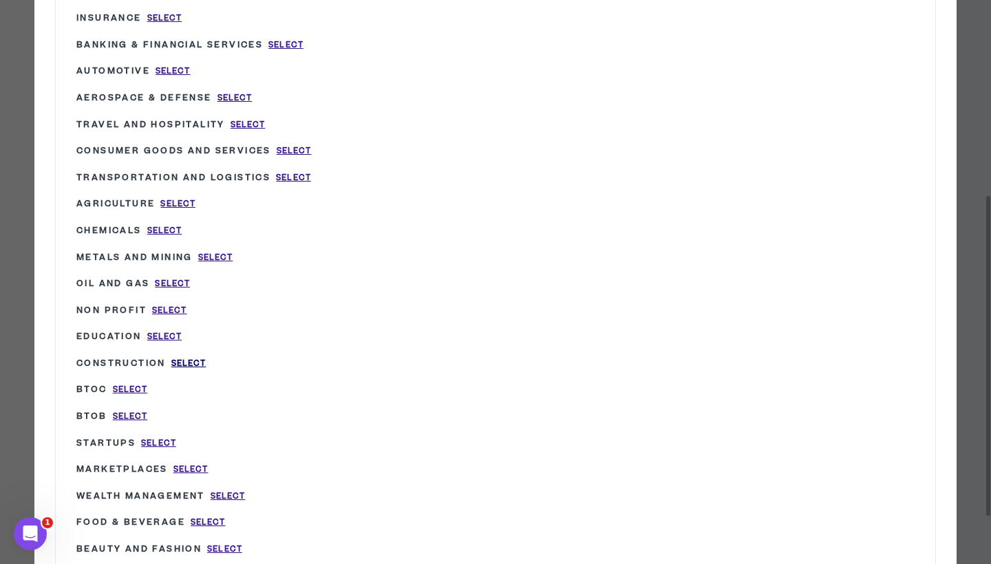
click at [197, 358] on span "Select" at bounding box center [188, 364] width 35 height 12
type input "Construction"
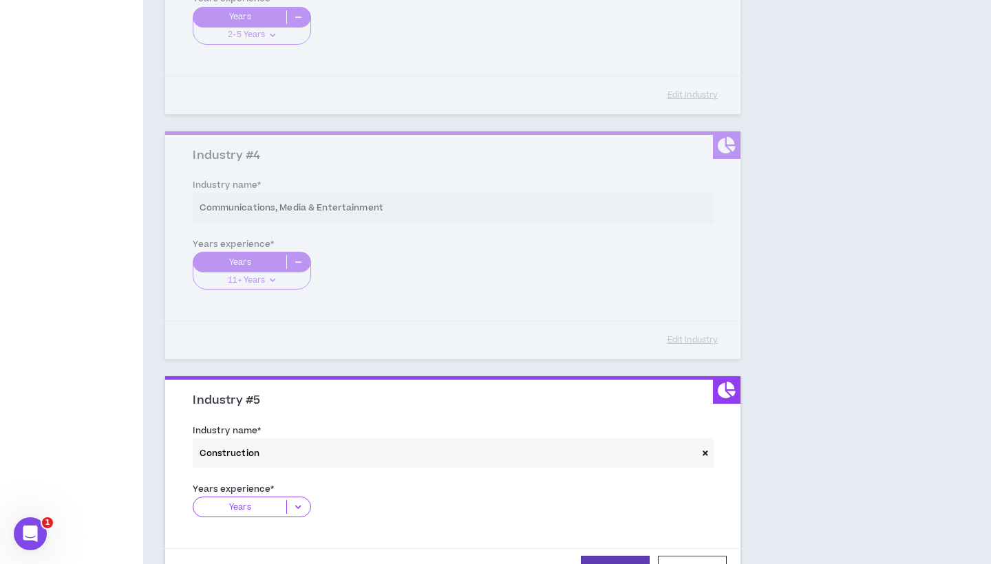
click at [248, 500] on p "Years" at bounding box center [239, 507] width 93 height 14
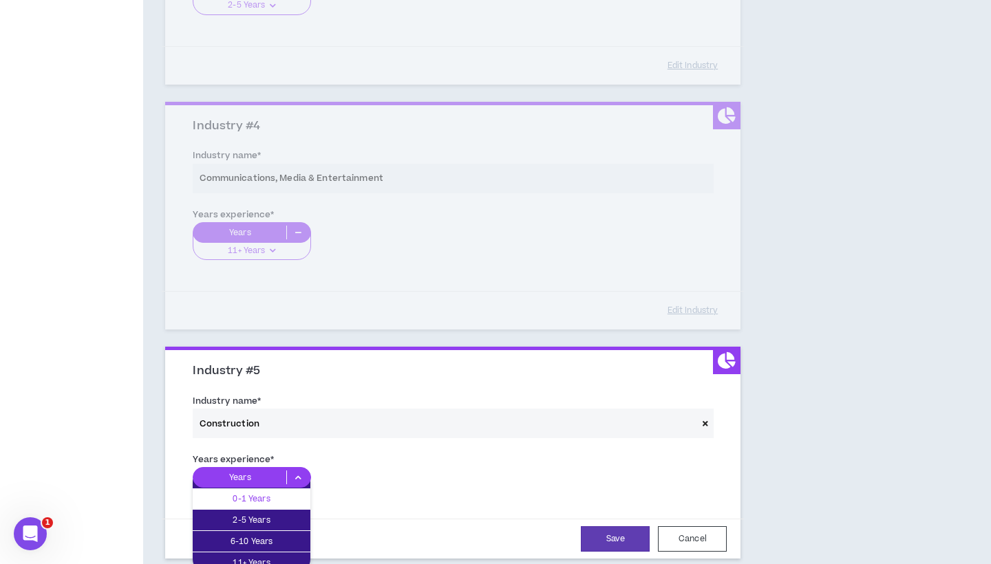
scroll to position [860, 0]
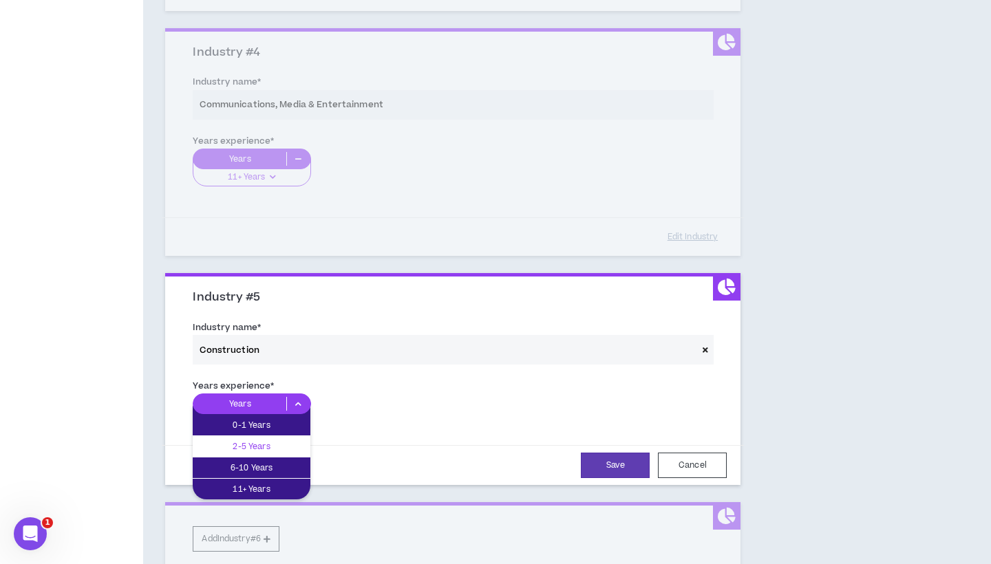
click at [260, 444] on p "2-5 Years" at bounding box center [252, 446] width 118 height 15
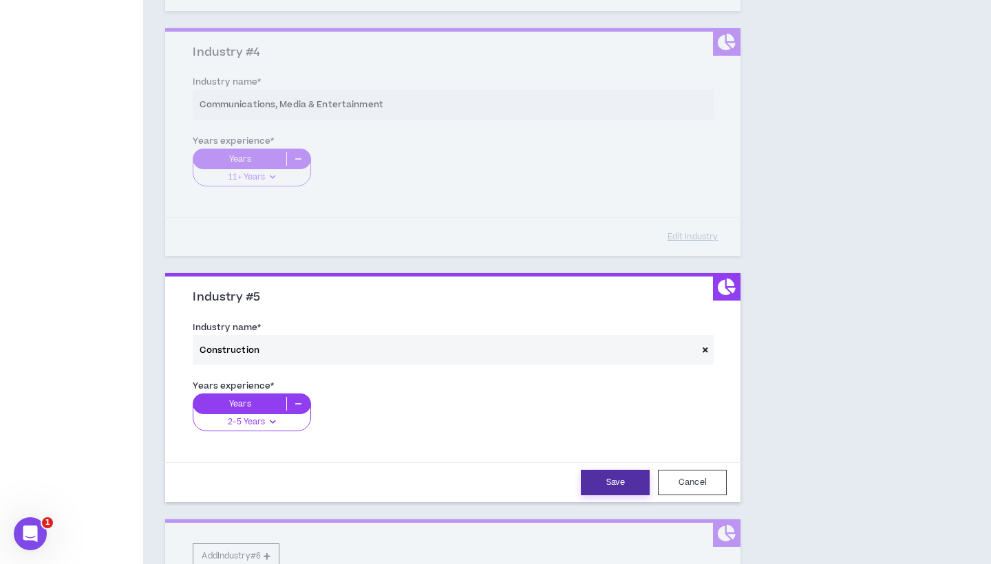
click at [608, 476] on button "Save" at bounding box center [615, 482] width 69 height 25
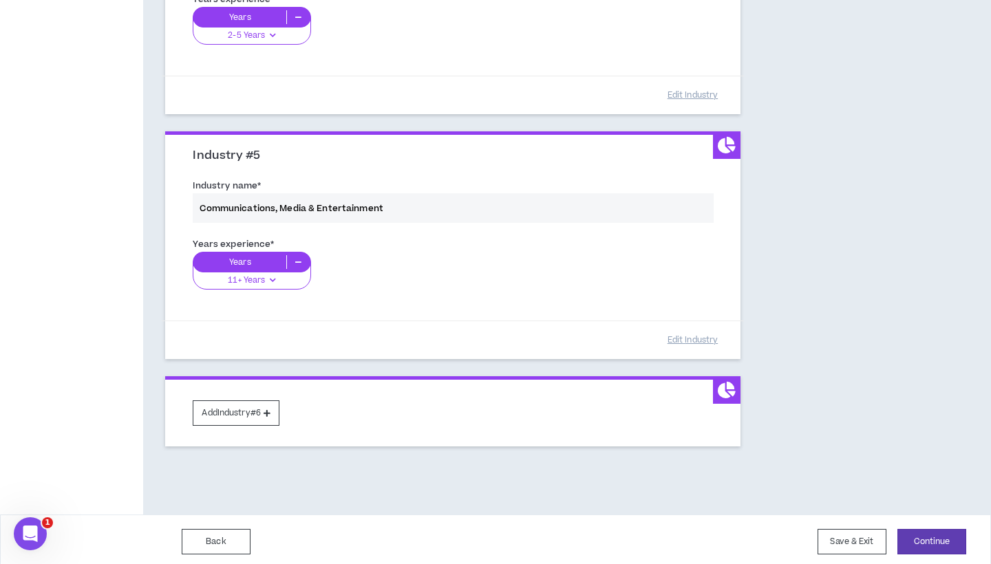
scroll to position [1001, 0]
click at [914, 535] on button "Continue" at bounding box center [931, 542] width 69 height 25
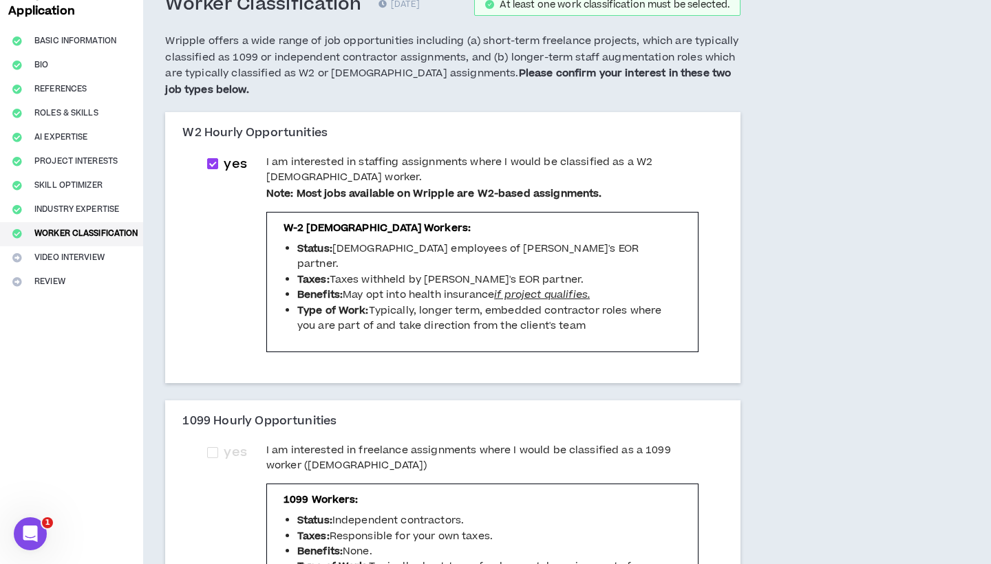
scroll to position [131, 0]
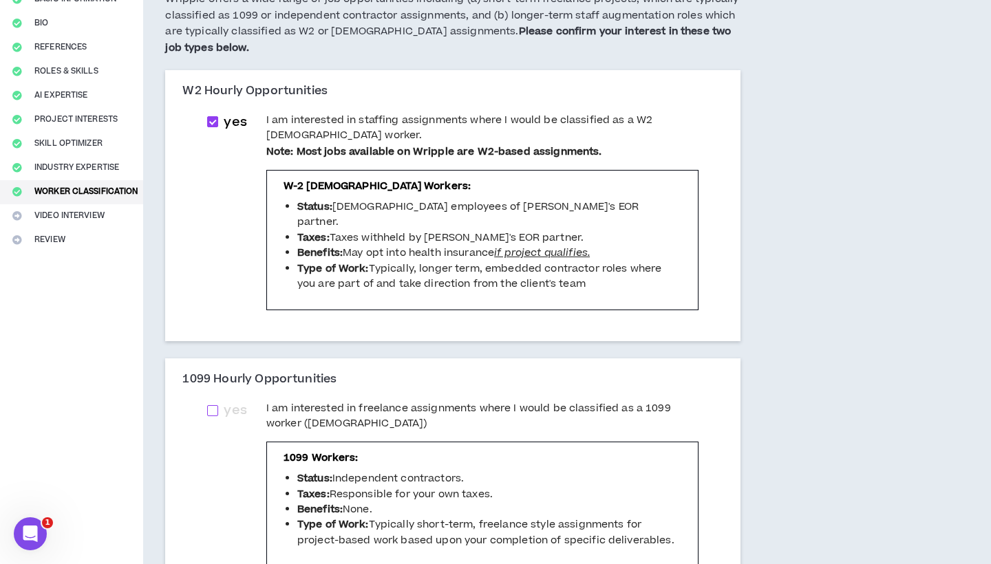
click at [218, 405] on span at bounding box center [212, 410] width 11 height 11
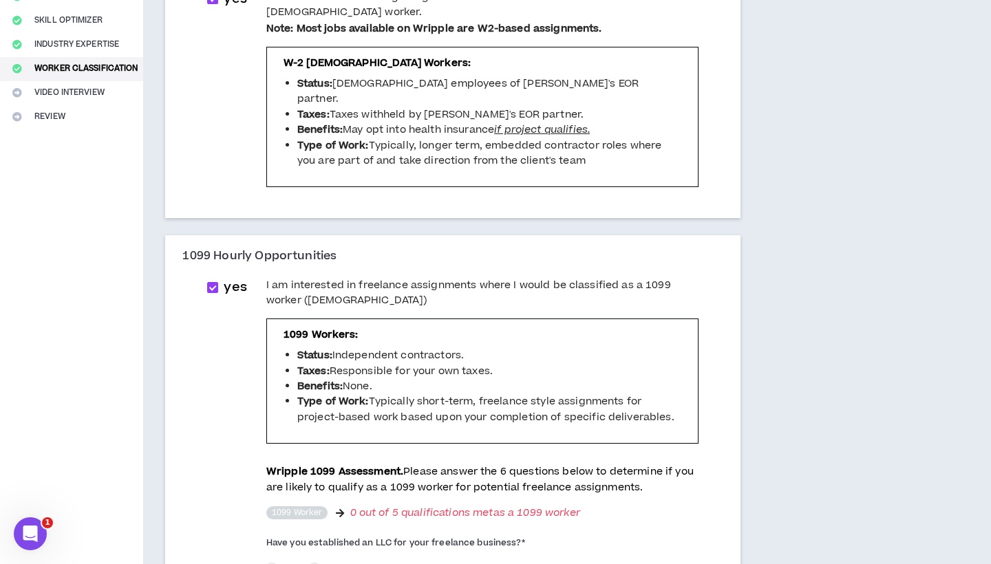
scroll to position [250, 0]
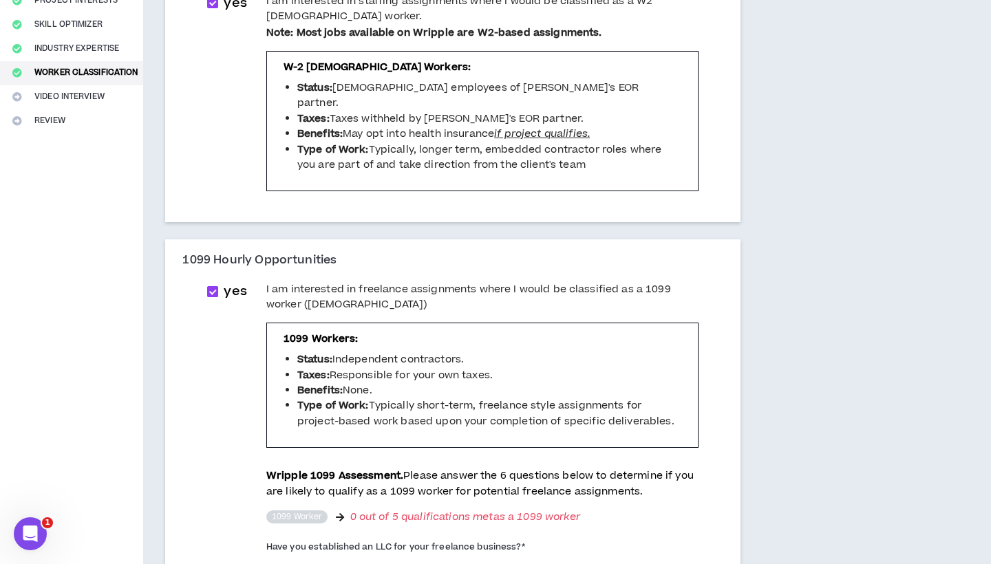
click at [218, 286] on span at bounding box center [212, 291] width 11 height 11
checkbox input "*****"
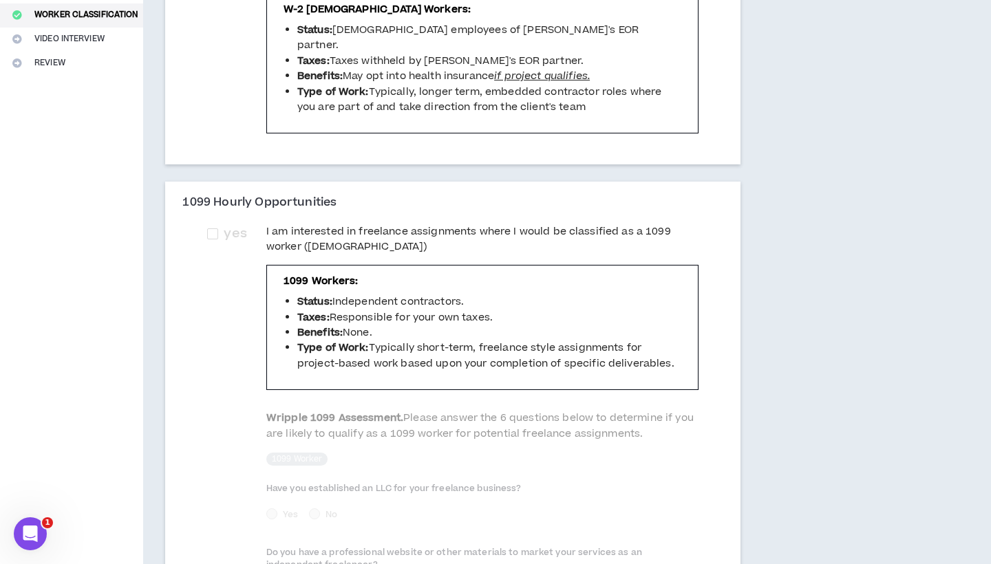
scroll to position [629, 0]
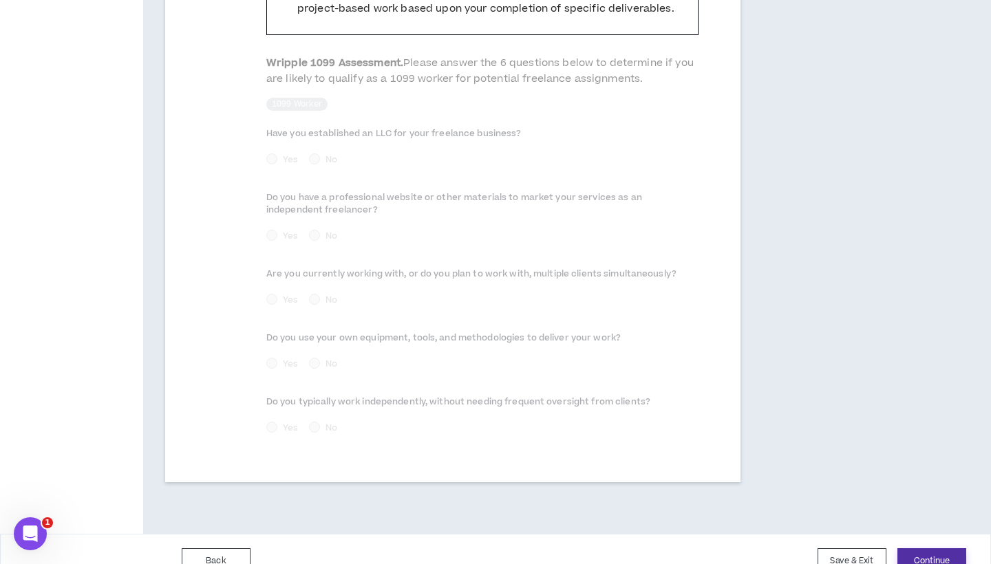
click at [914, 548] on button "Continue" at bounding box center [931, 560] width 69 height 25
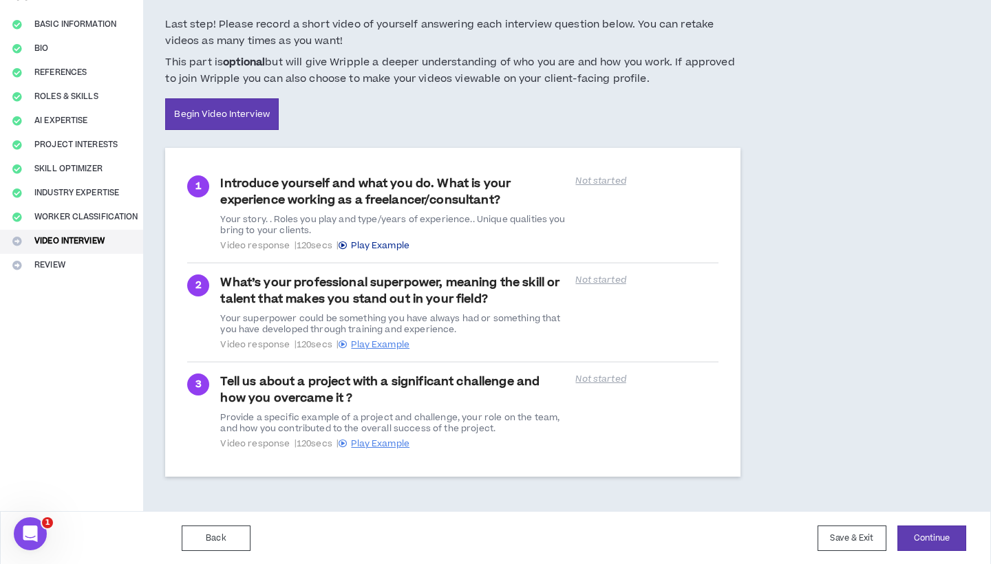
scroll to position [105, 0]
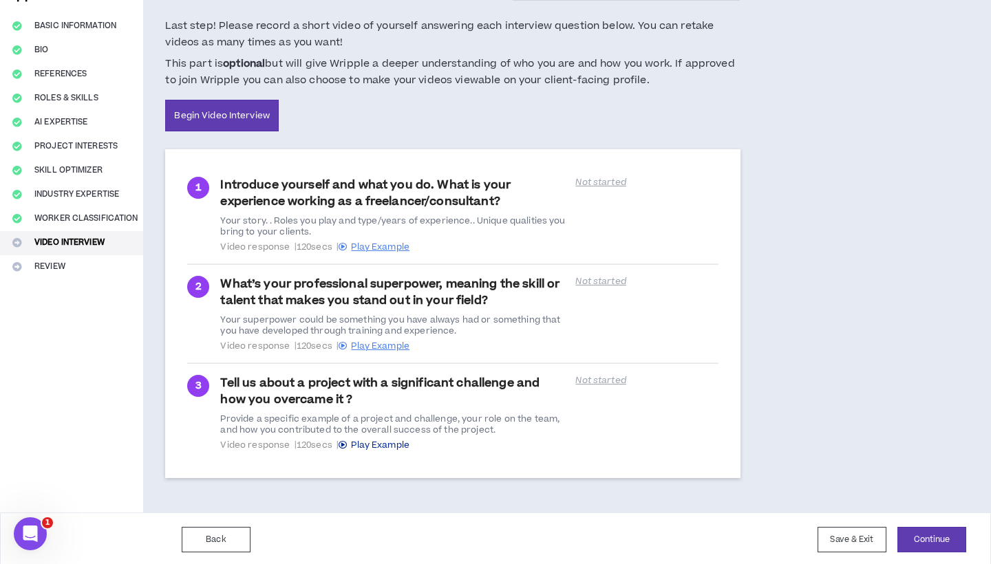
click at [376, 442] on span "Play Example" at bounding box center [380, 445] width 58 height 12
click at [830, 533] on button "Save & Exit" at bounding box center [851, 539] width 69 height 25
